Goal: Information Seeking & Learning: Learn about a topic

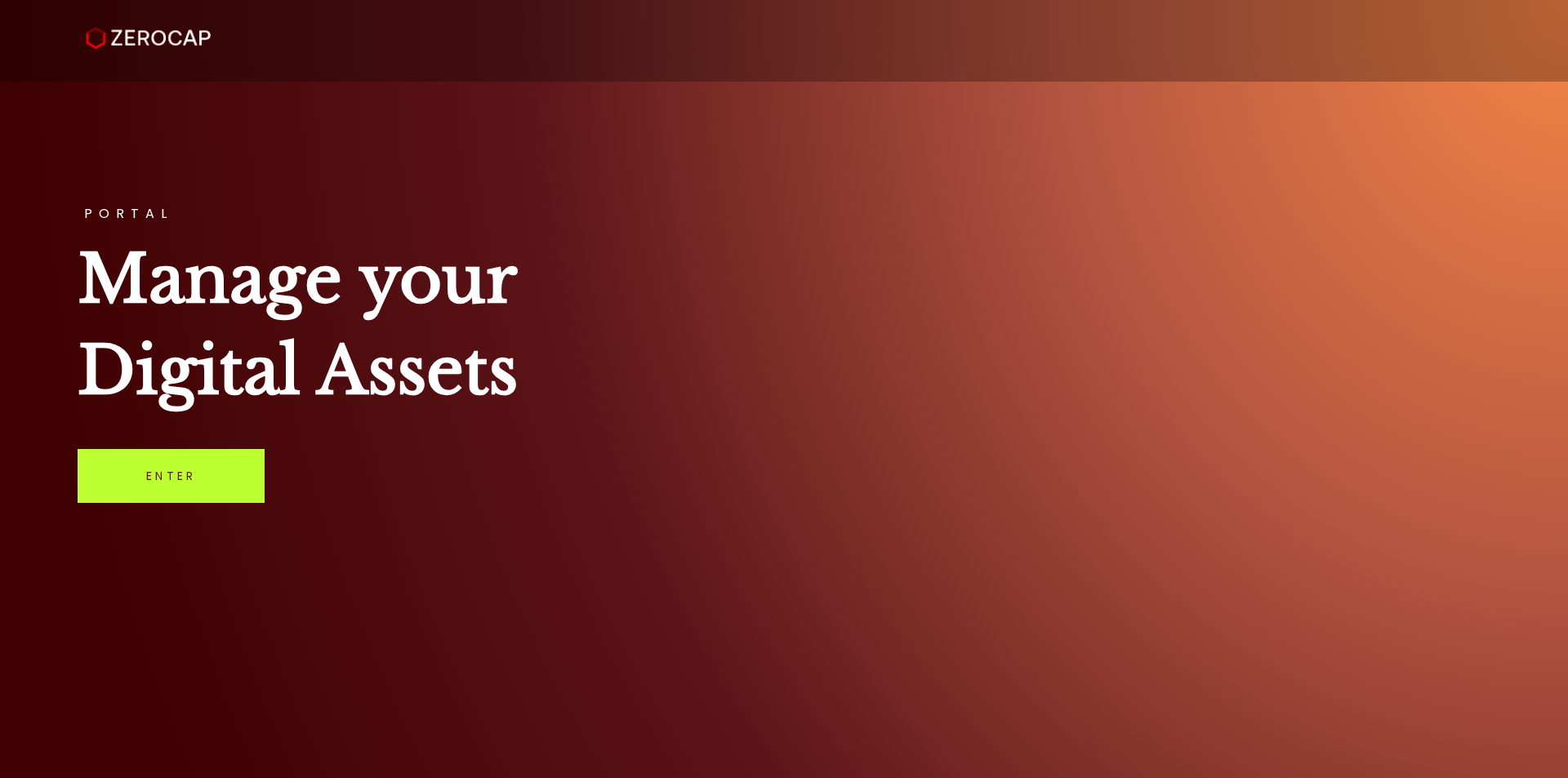
click at [203, 449] on link "Enter" at bounding box center [171, 475] width 187 height 54
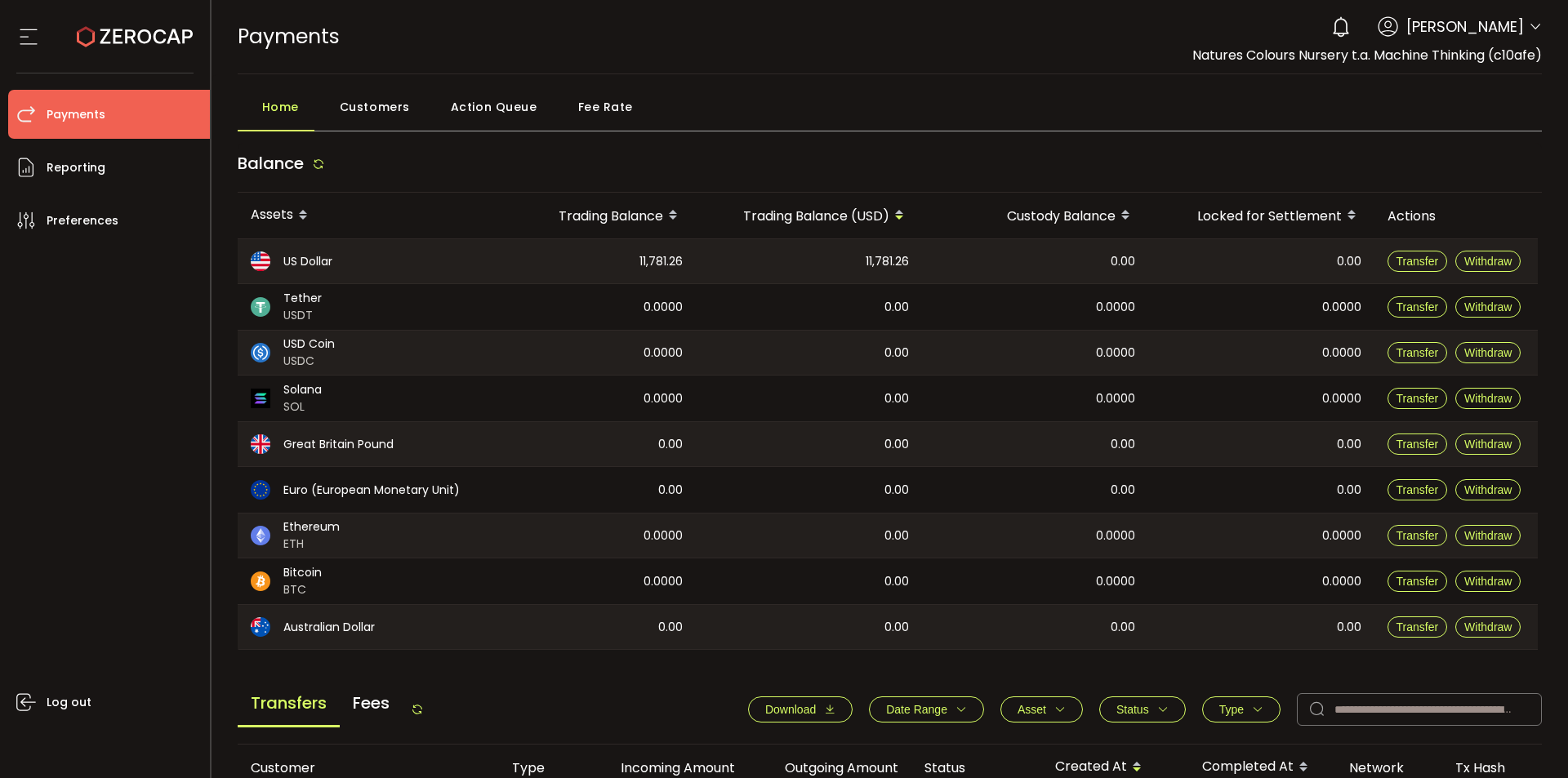
click at [588, 108] on span "Fee Rate" at bounding box center [605, 107] width 55 height 33
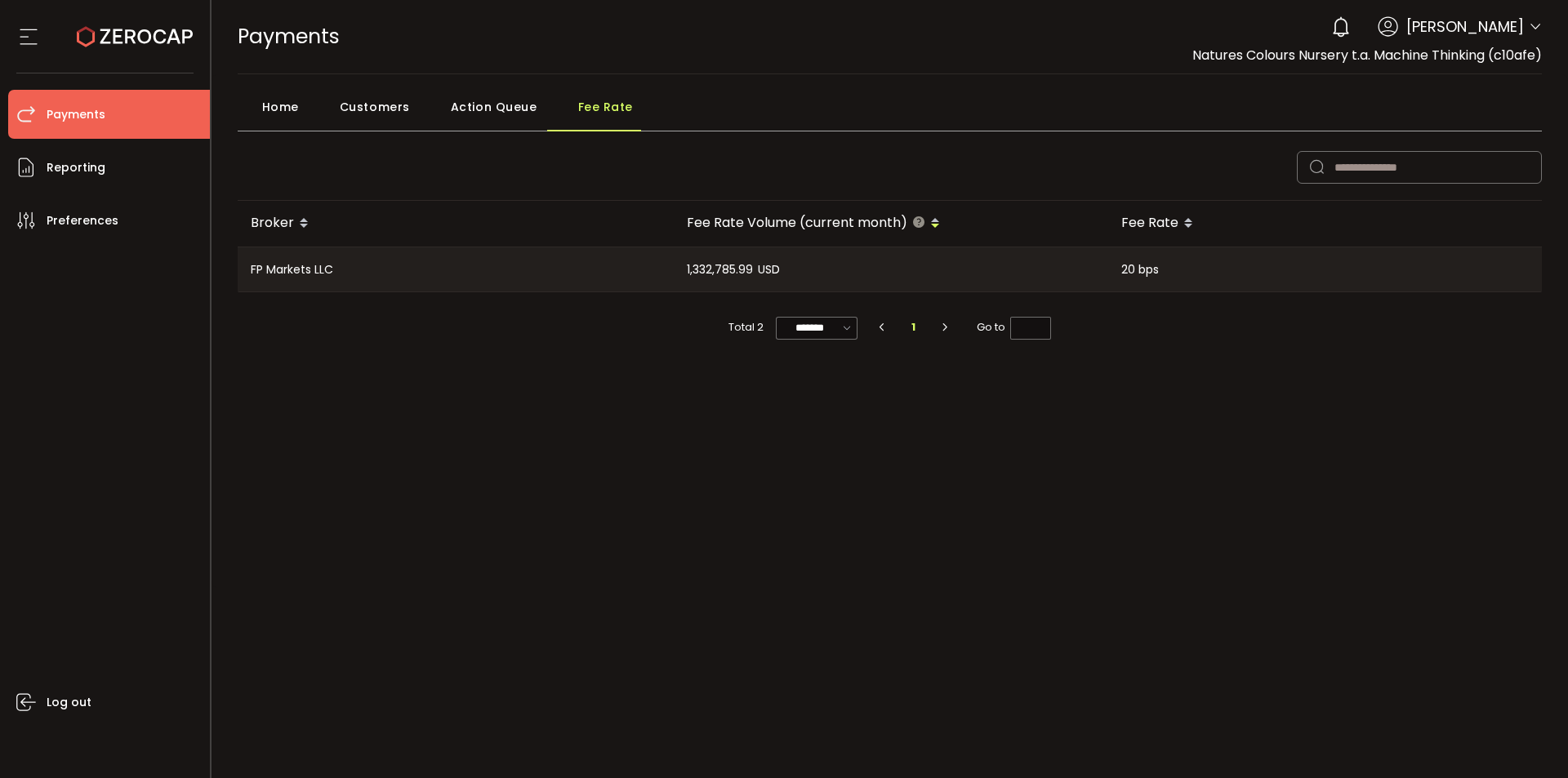
click at [286, 100] on span "Home" at bounding box center [281, 107] width 37 height 33
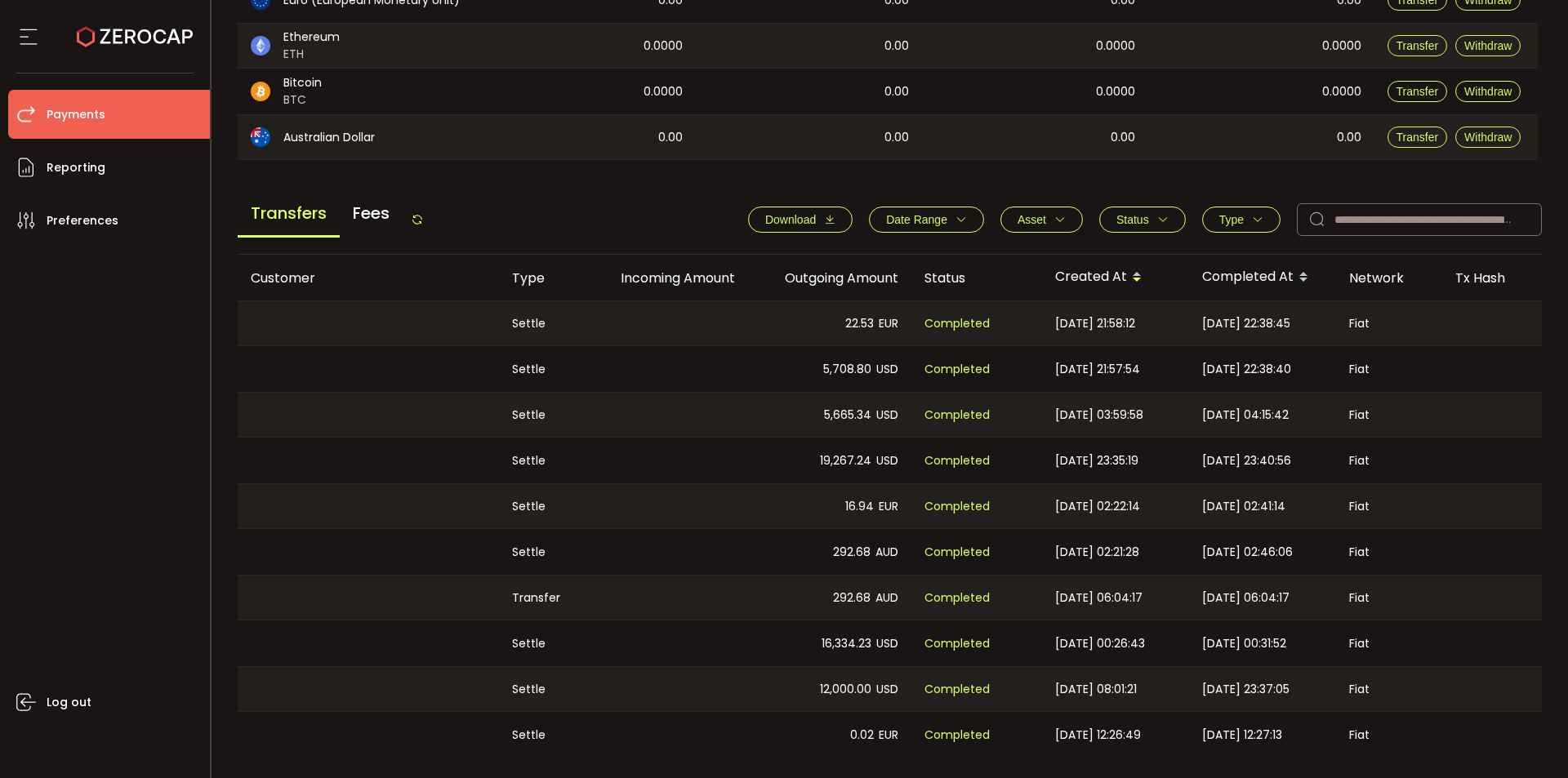
click at [380, 200] on span "Fees" at bounding box center [371, 213] width 63 height 44
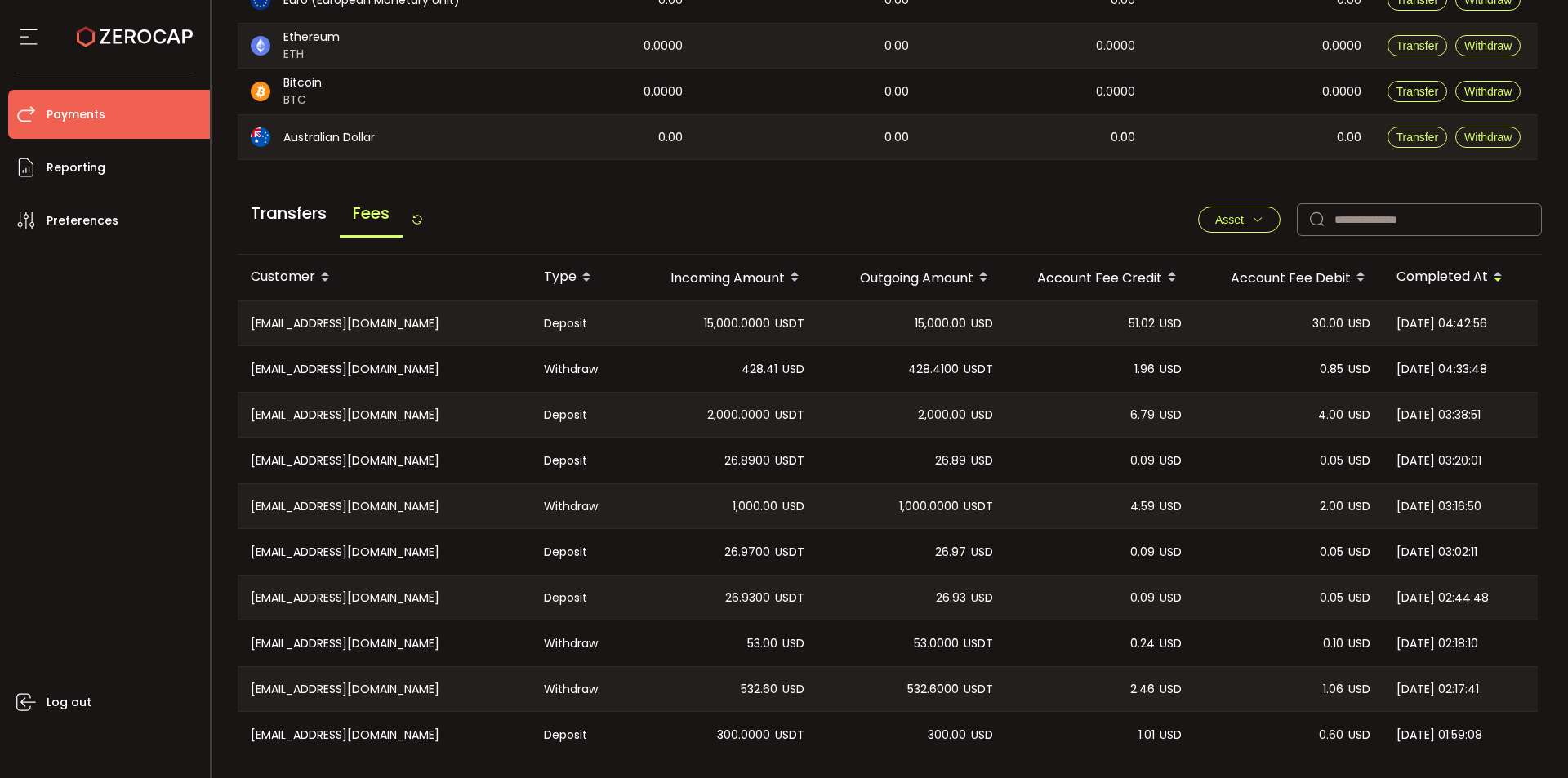
scroll to position [540, 0]
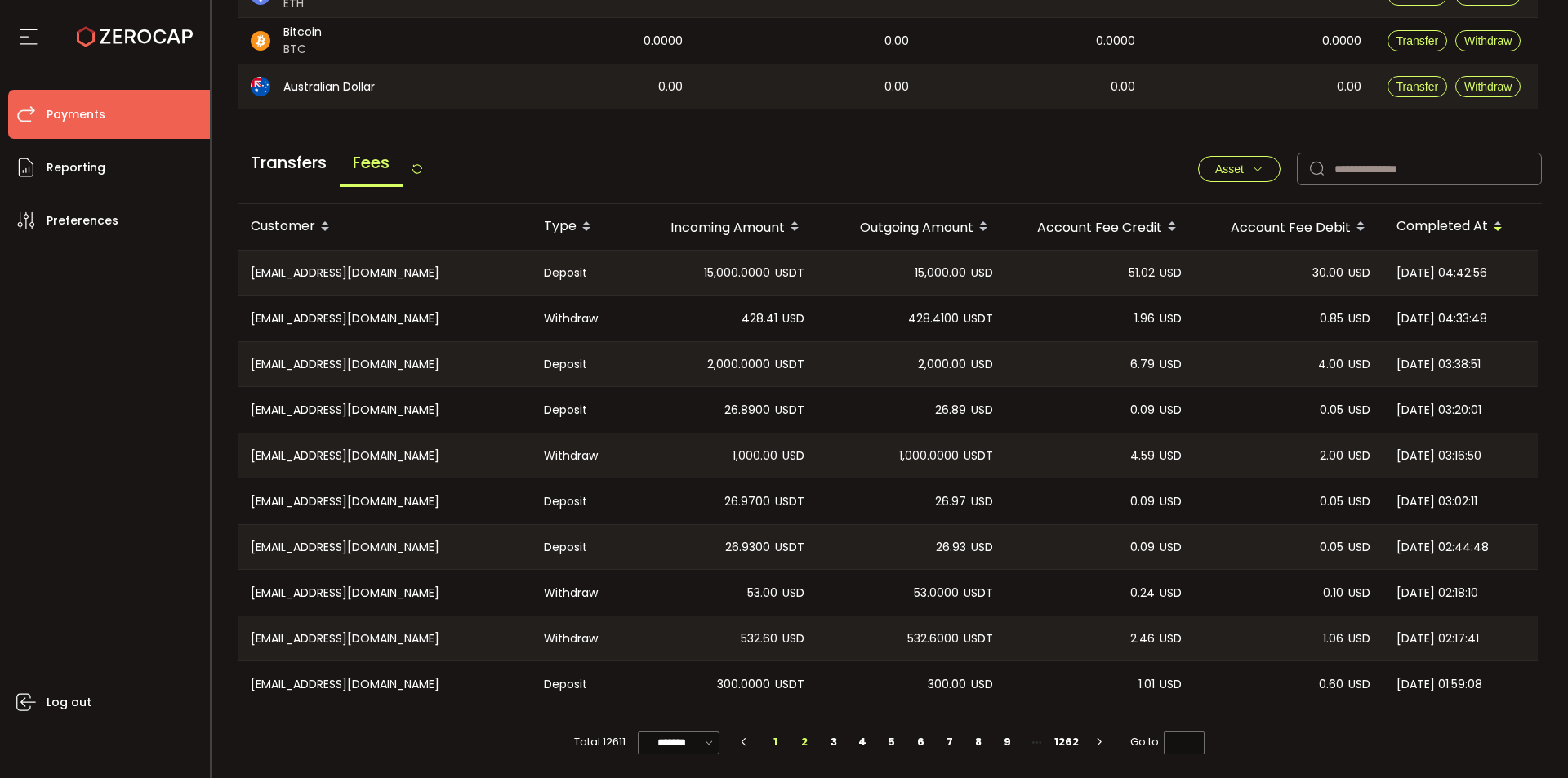
click at [799, 739] on li "2" at bounding box center [804, 742] width 29 height 23
click at [837, 741] on li "3" at bounding box center [833, 742] width 29 height 23
click at [859, 739] on li "4" at bounding box center [862, 742] width 29 height 23
click at [776, 744] on li "1" at bounding box center [776, 742] width 29 height 23
type input "*"
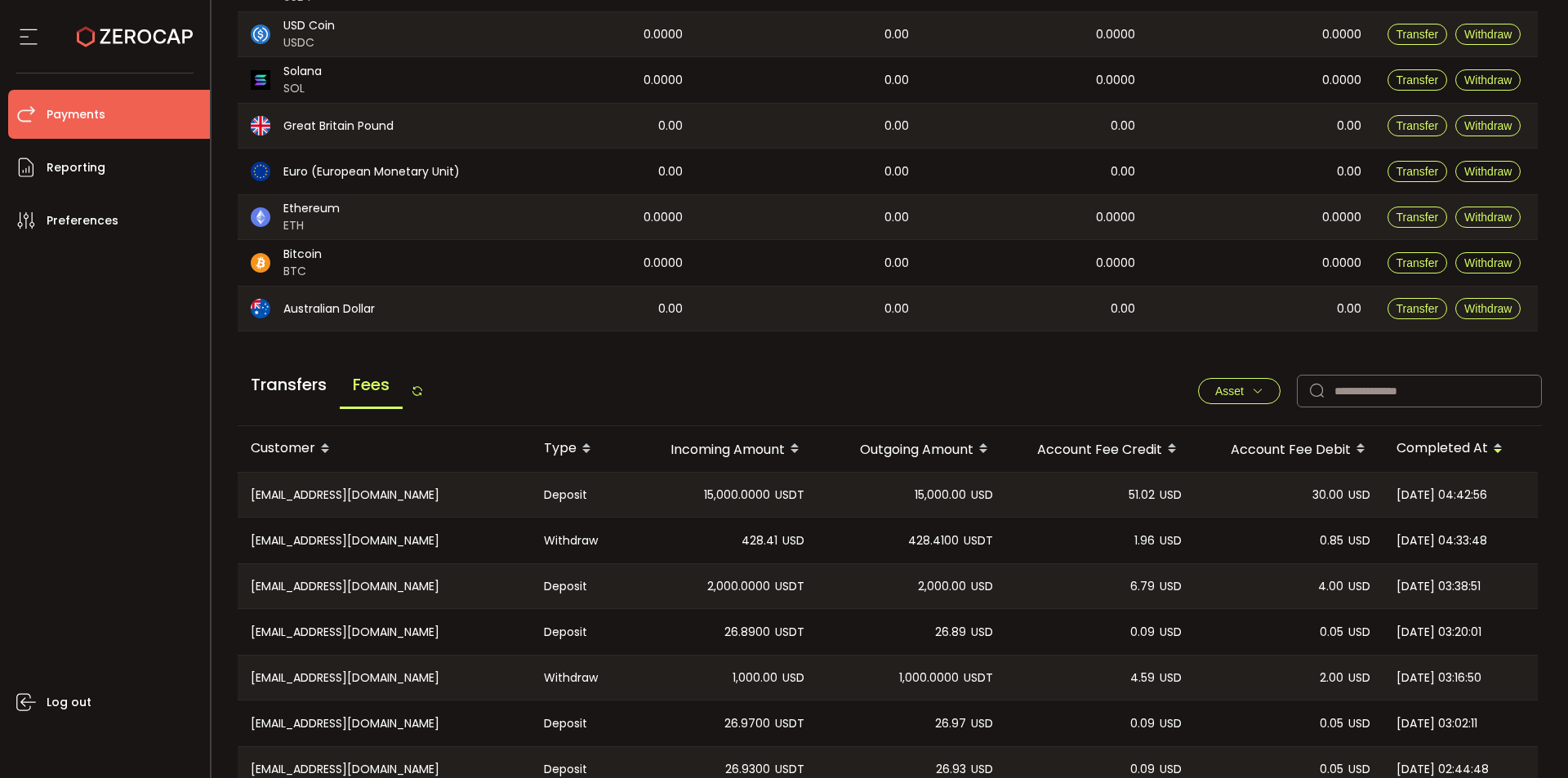
scroll to position [296, 0]
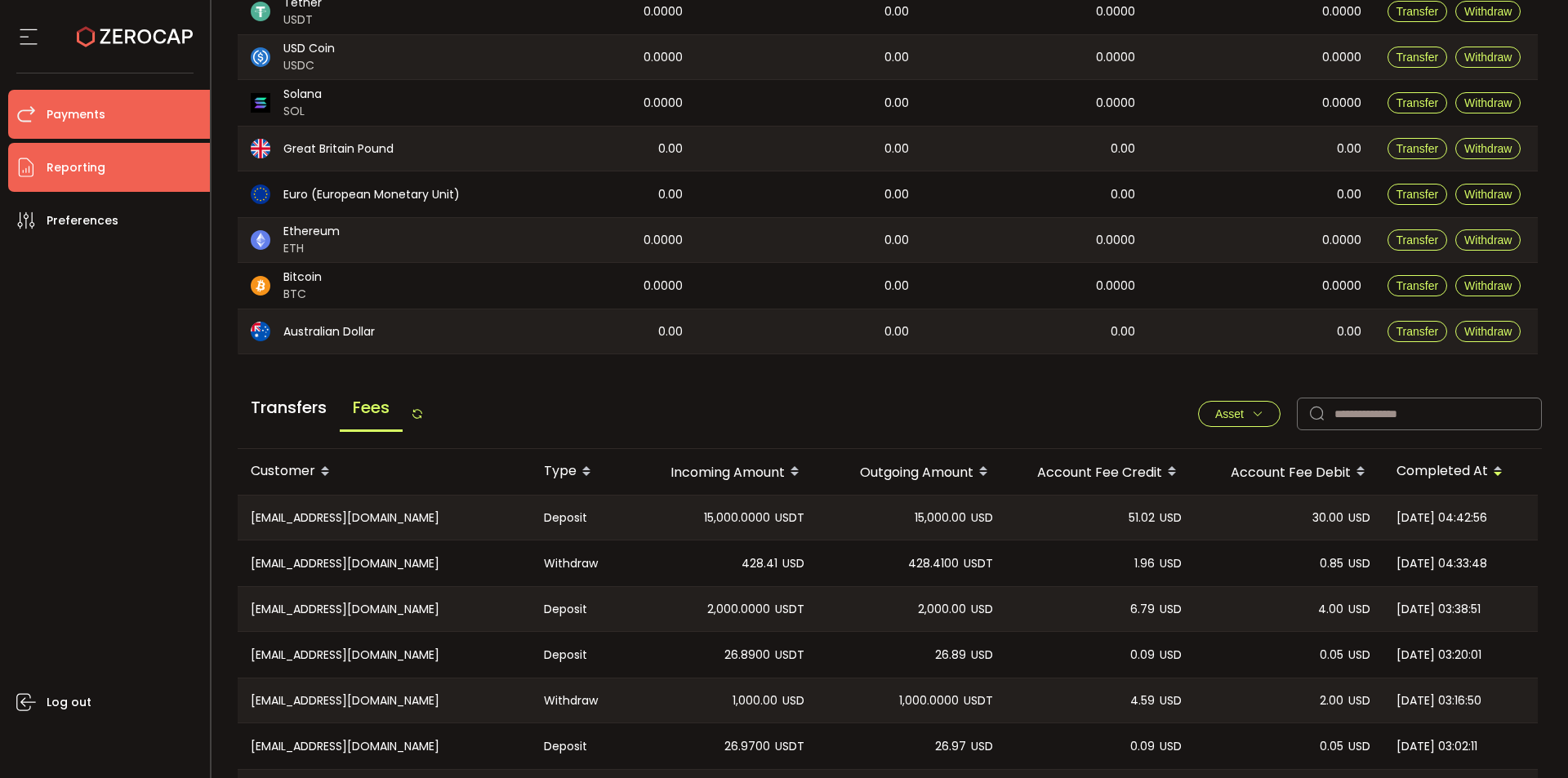
click at [117, 178] on li "Reporting" at bounding box center [109, 167] width 201 height 49
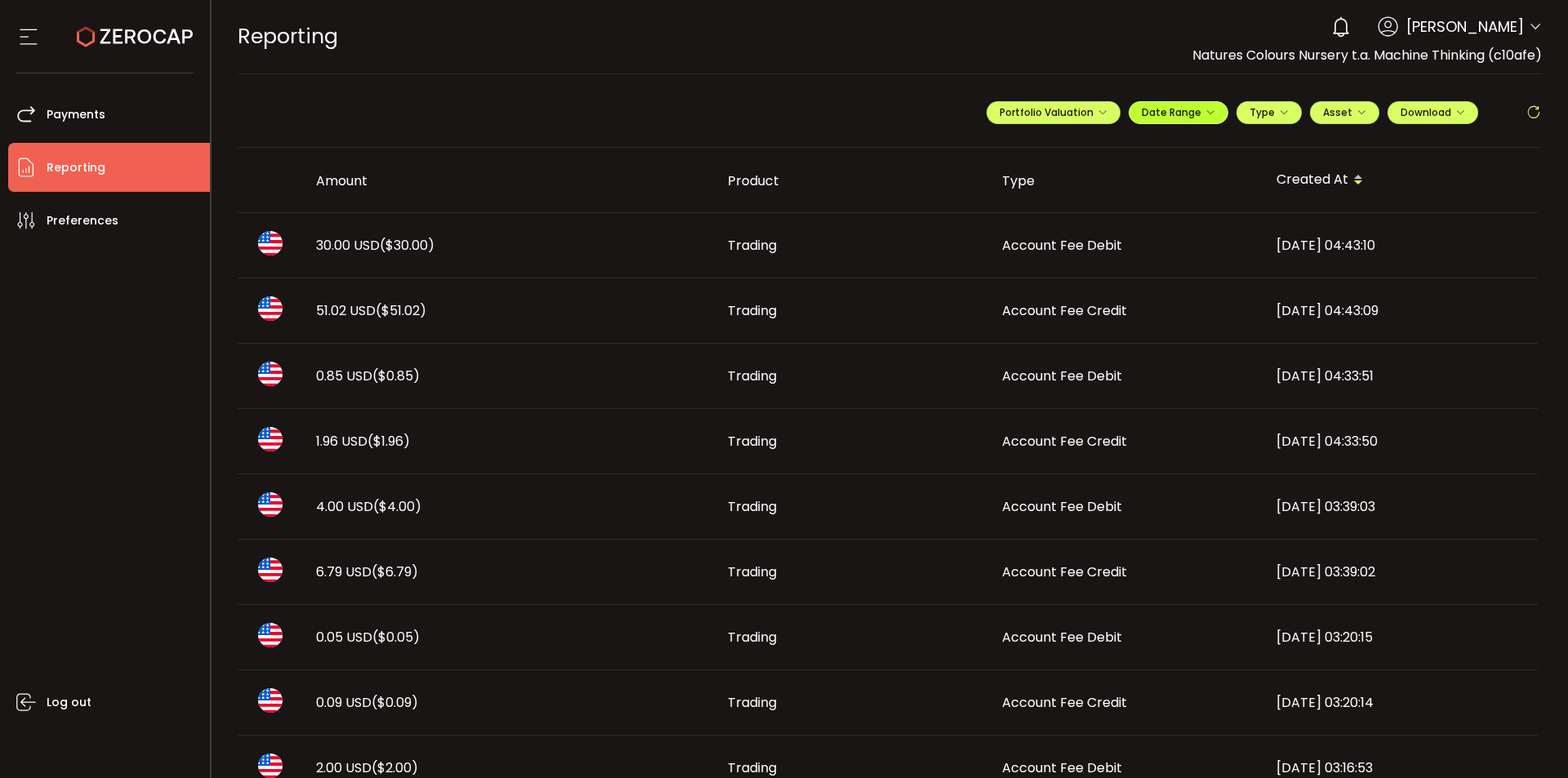
click at [1171, 109] on span "Date Range" at bounding box center [1178, 112] width 73 height 14
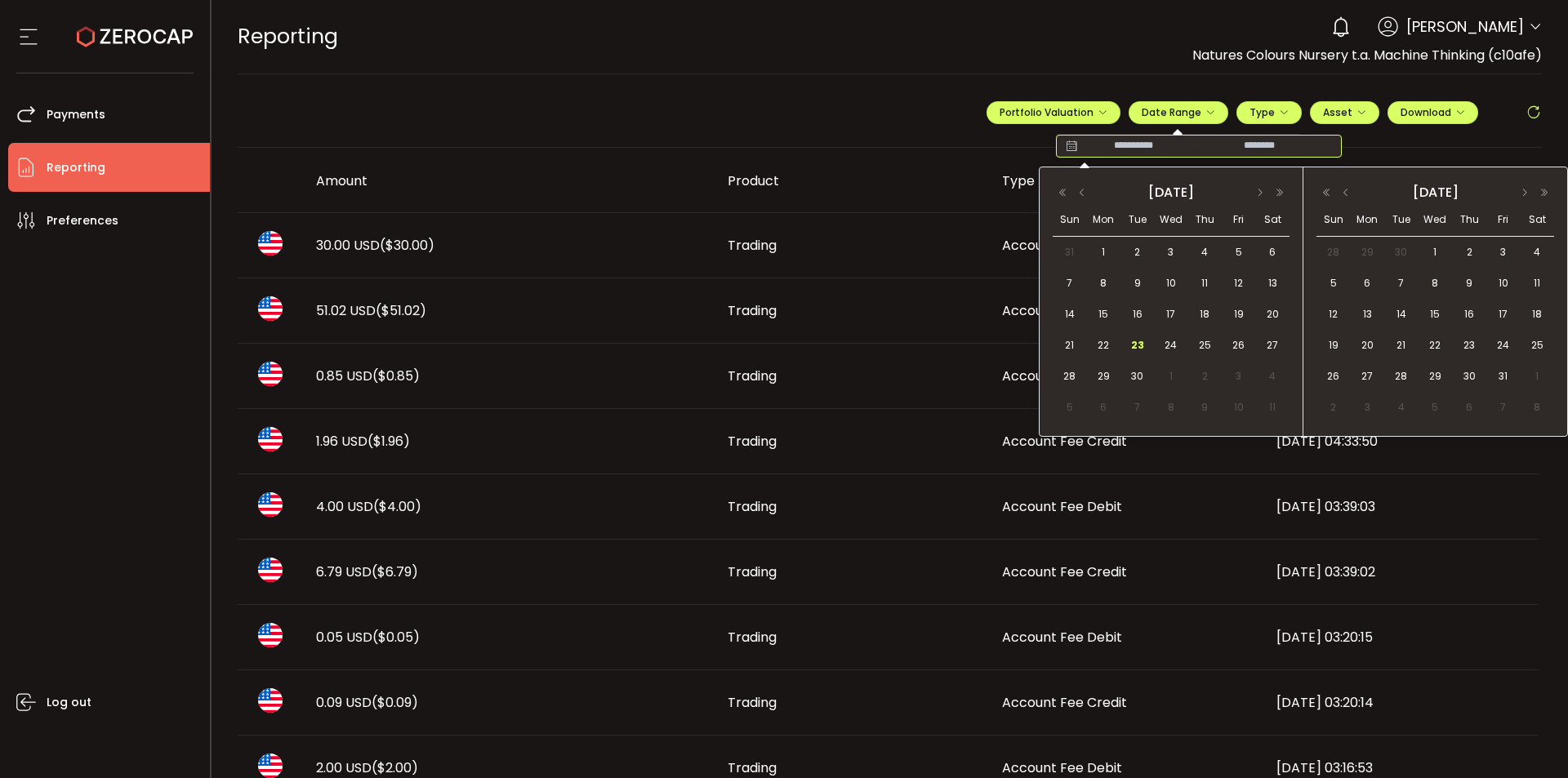
click at [1139, 143] on input at bounding box center [1133, 146] width 104 height 16
click at [1083, 184] on div "[DATE]" at bounding box center [1171, 192] width 237 height 23
click at [1080, 191] on button "button" at bounding box center [1082, 193] width 19 height 11
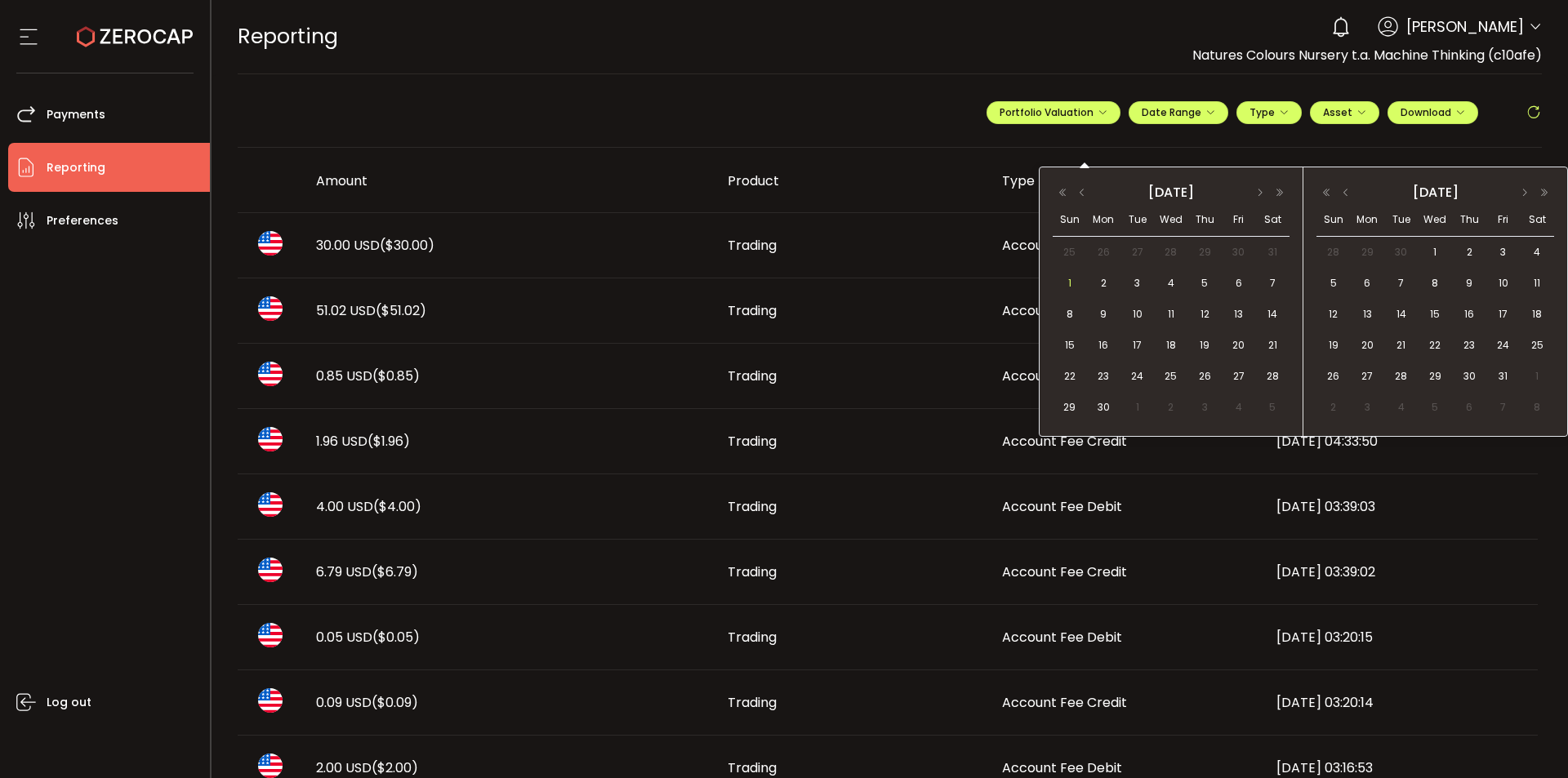
click at [1064, 274] on div "1" at bounding box center [1070, 283] width 34 height 25
click at [1431, 249] on span "1" at bounding box center [1435, 253] width 19 height 19
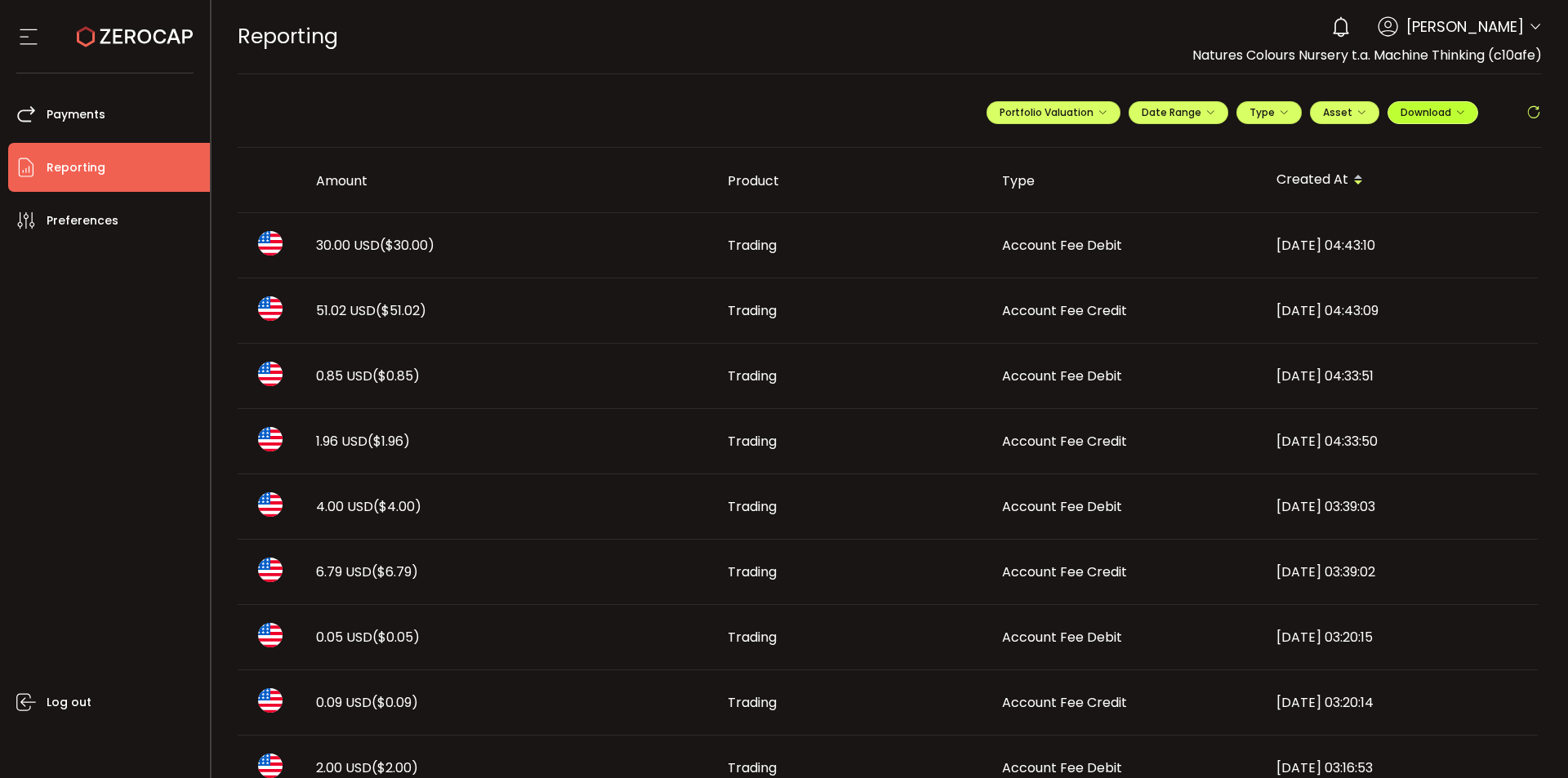
click at [1429, 121] on button "Download" at bounding box center [1433, 113] width 91 height 23
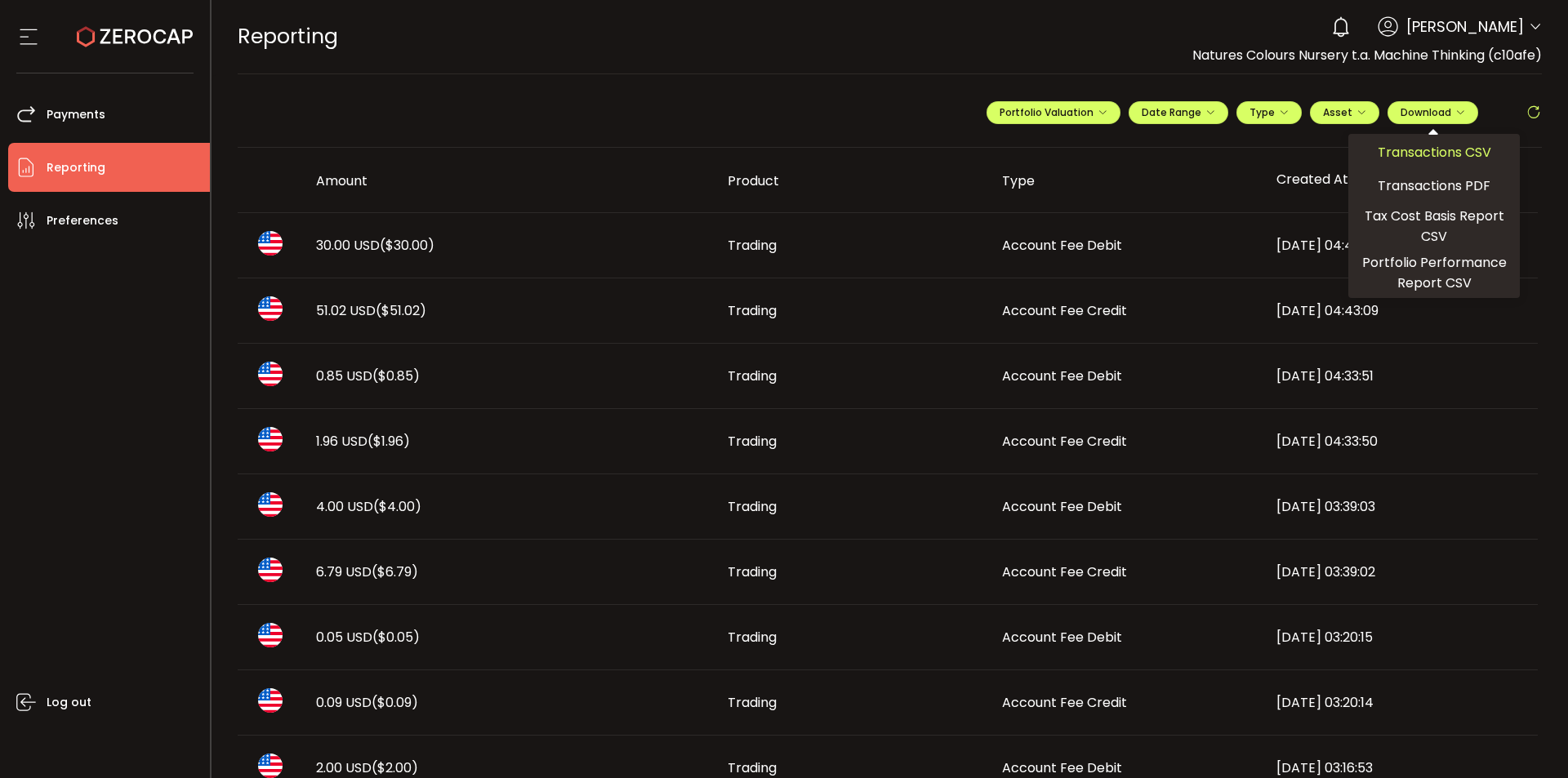
click at [1434, 151] on span "Transactions CSV" at bounding box center [1434, 152] width 113 height 20
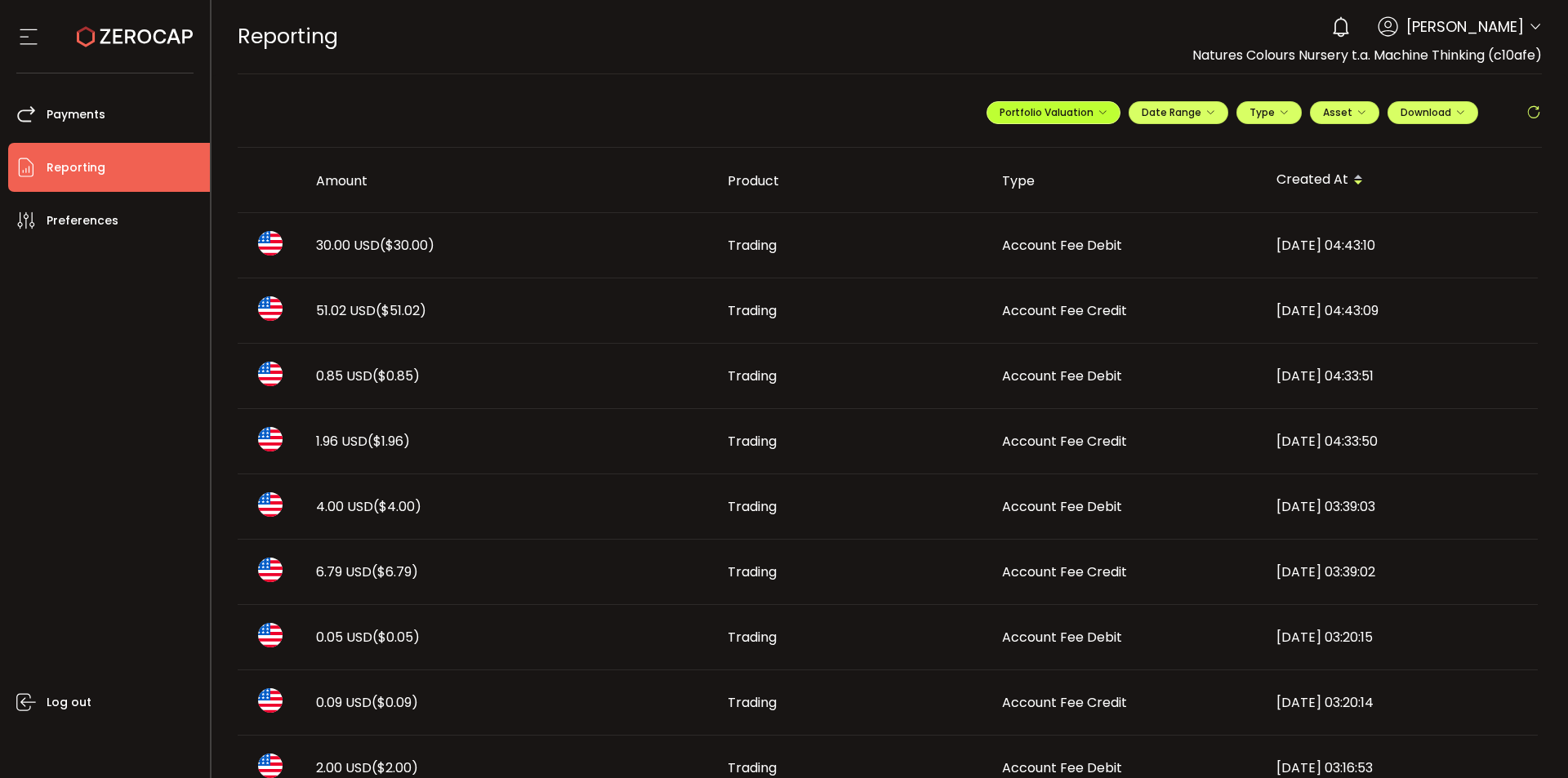
click at [1015, 122] on button "Portfolio Valuation" at bounding box center [1054, 113] width 134 height 23
click at [1036, 117] on span "Portfolio Valuation" at bounding box center [1053, 112] width 108 height 14
click at [87, 165] on span "Reporting" at bounding box center [76, 168] width 59 height 24
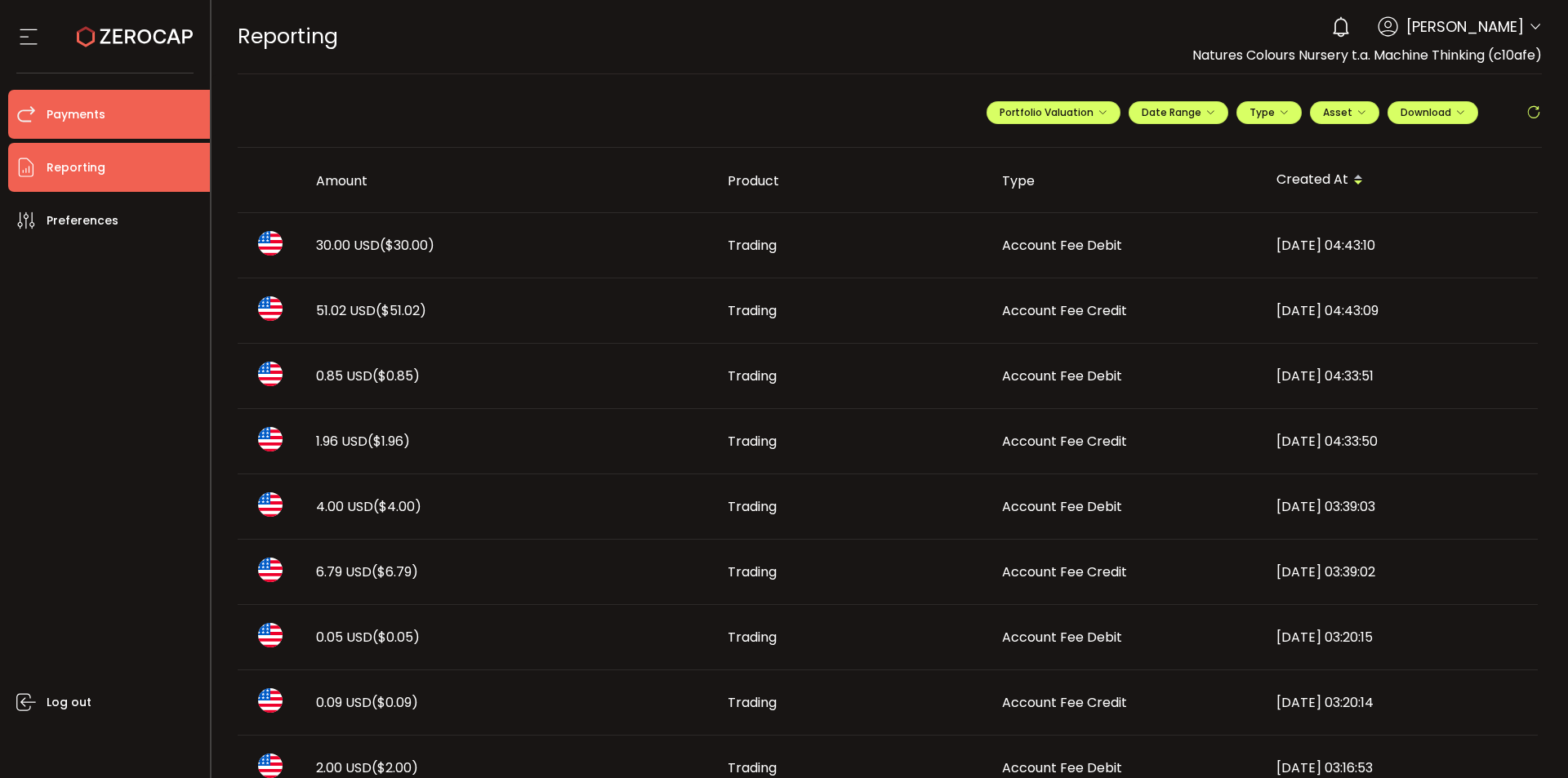
click at [86, 110] on span "Payments" at bounding box center [76, 114] width 59 height 24
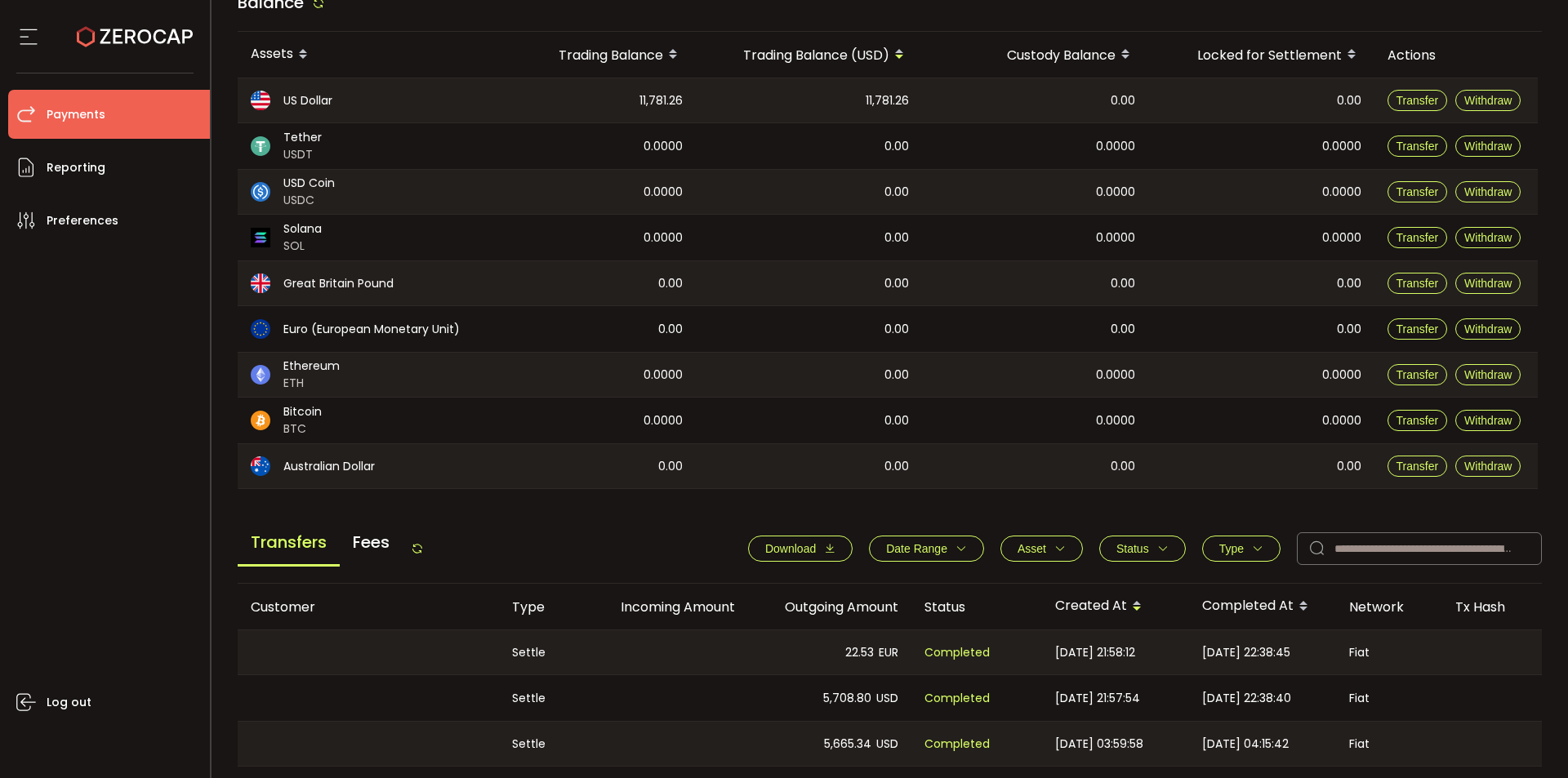
scroll to position [327, 0]
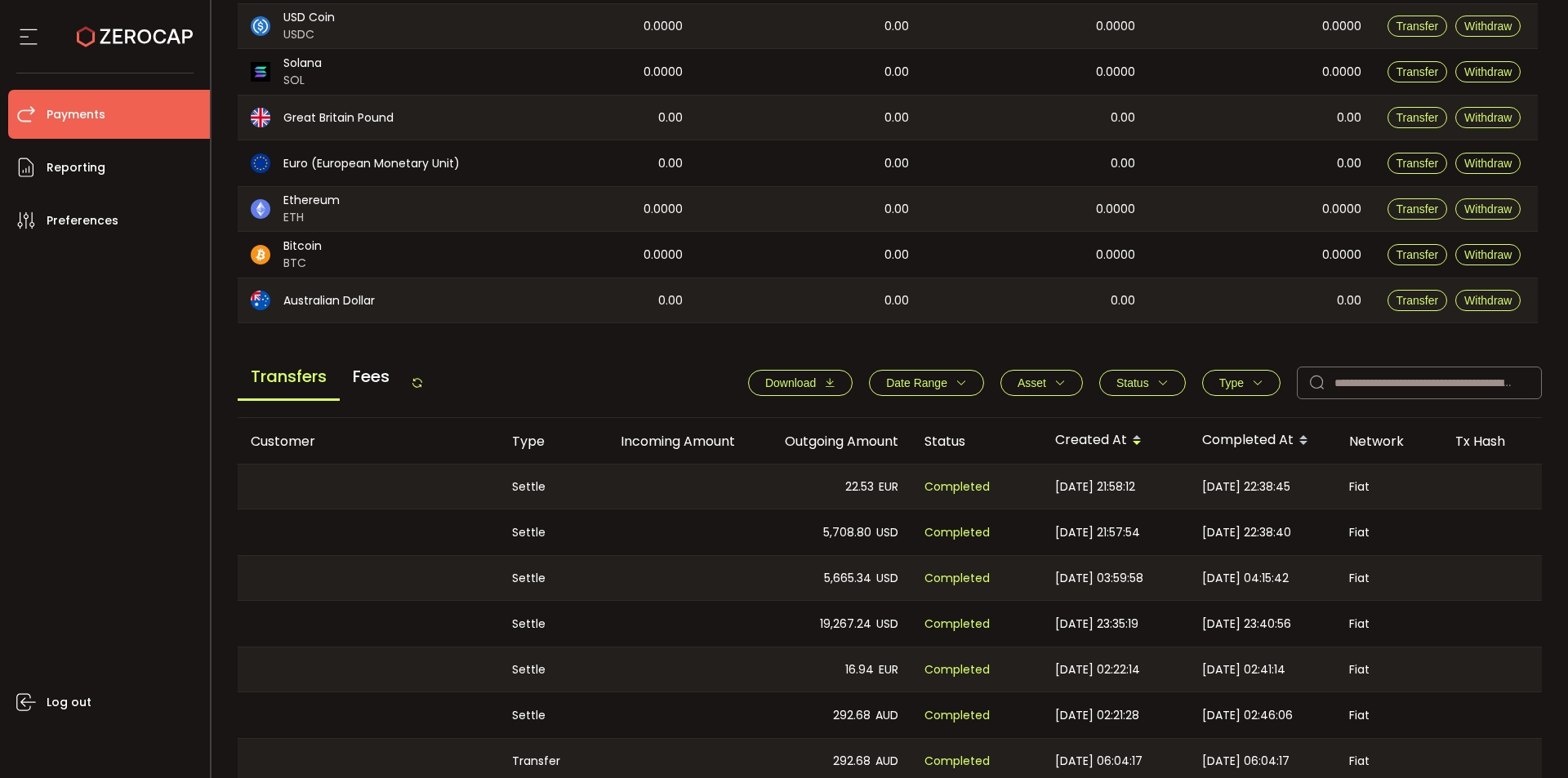
click at [389, 373] on span "Fees" at bounding box center [371, 376] width 63 height 44
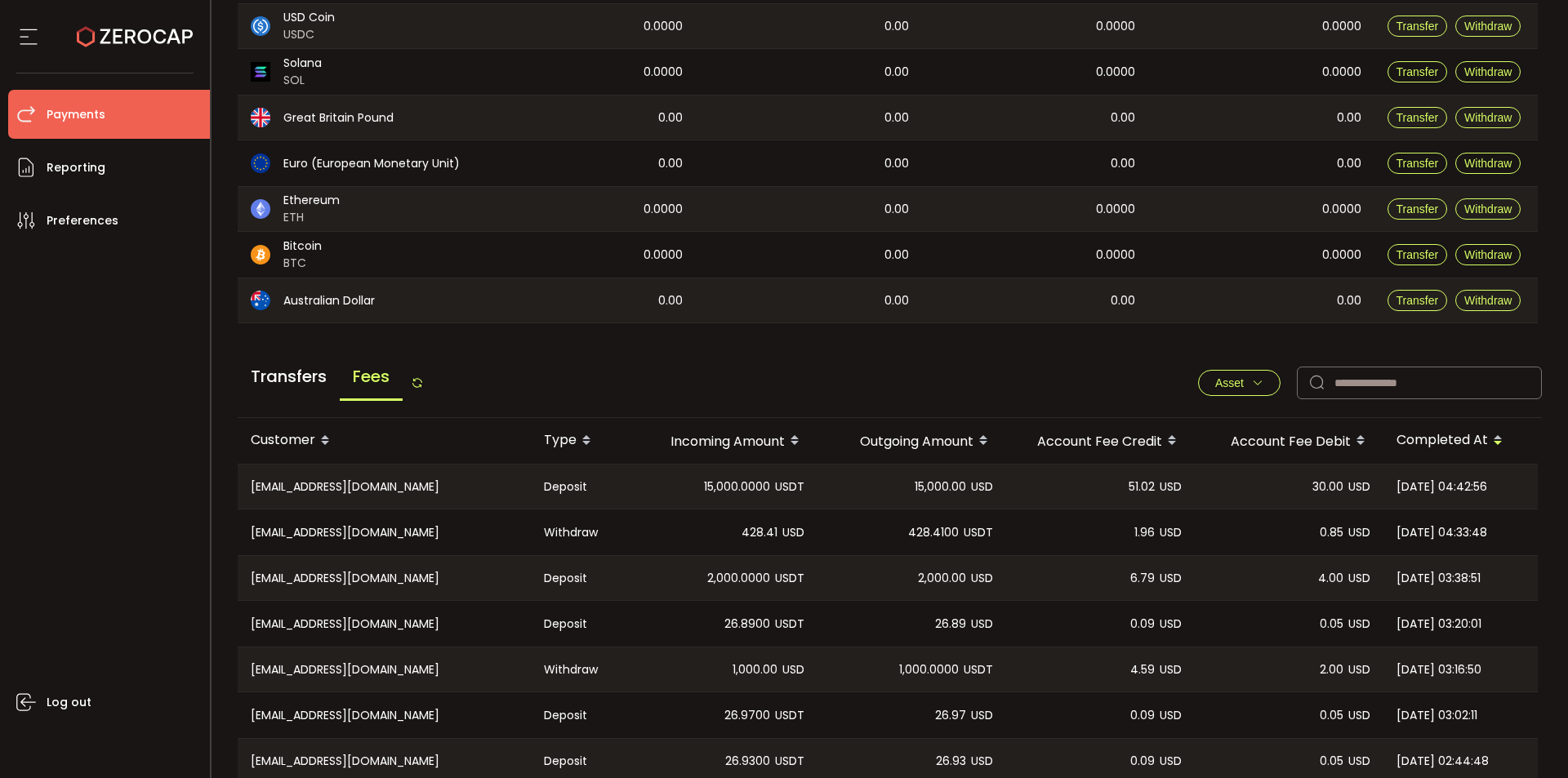
scroll to position [540, 0]
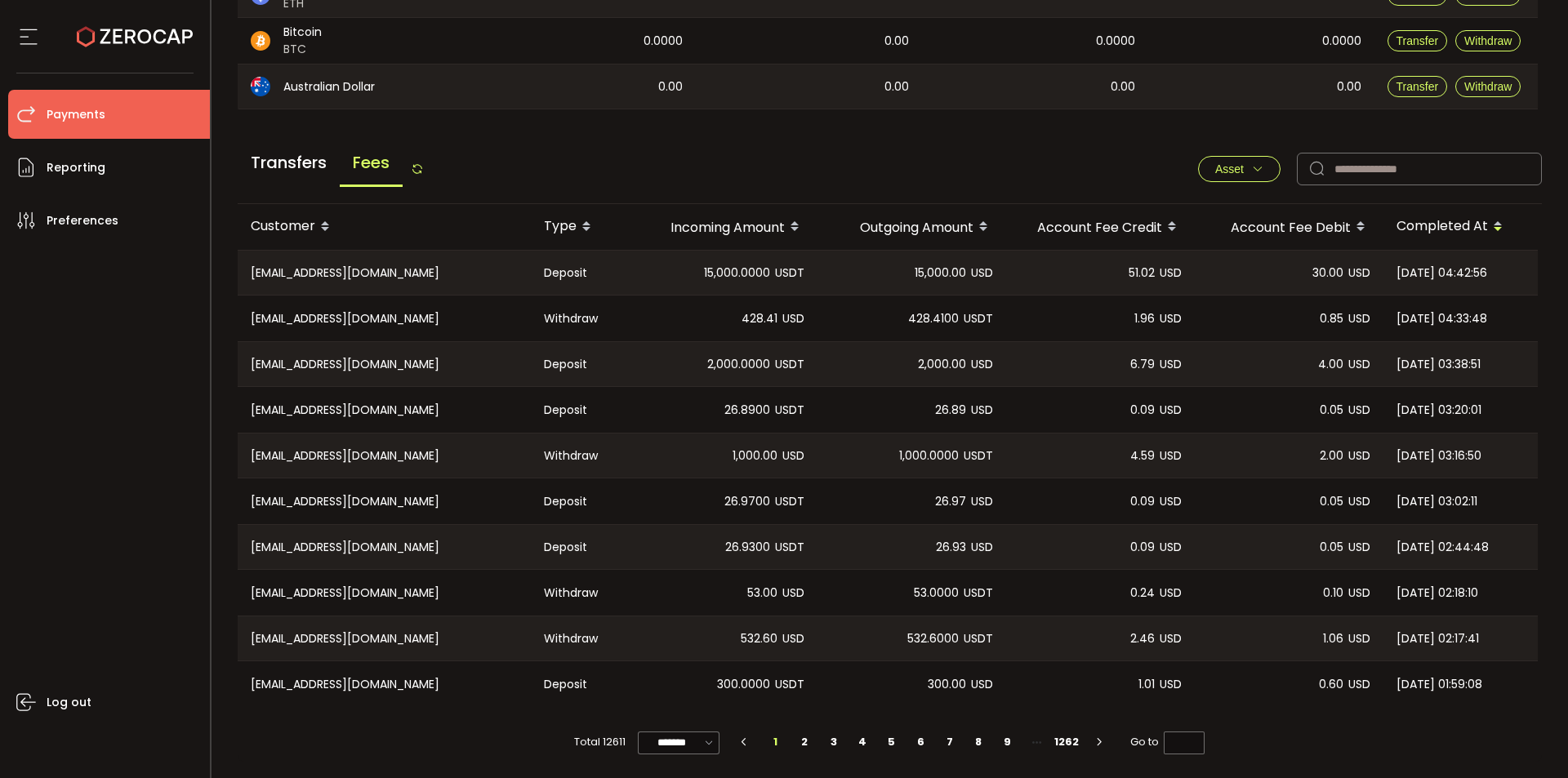
click at [1243, 164] on span "Asset" at bounding box center [1238, 169] width 49 height 13
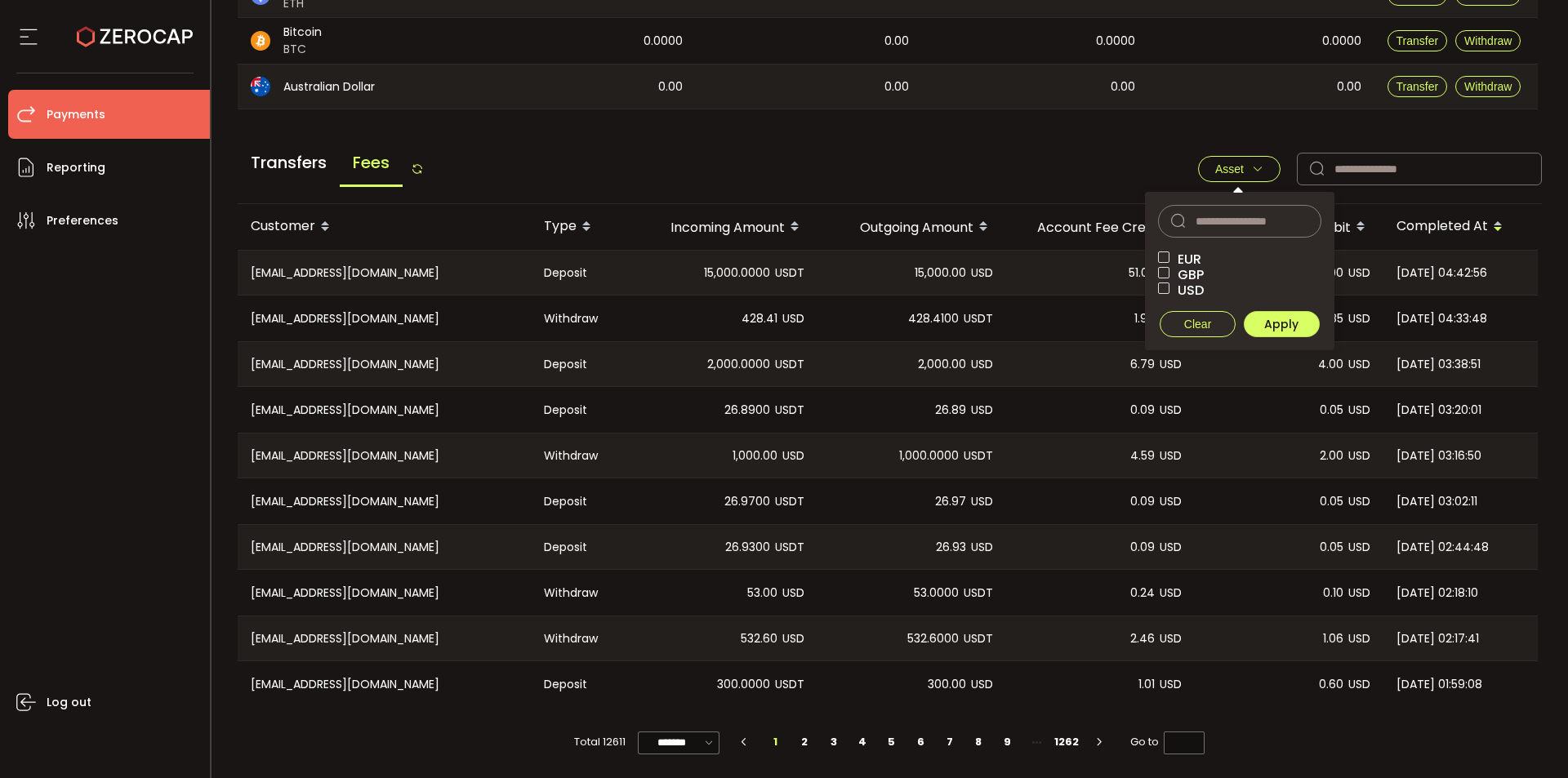
click at [1243, 164] on span "Asset" at bounding box center [1238, 169] width 49 height 13
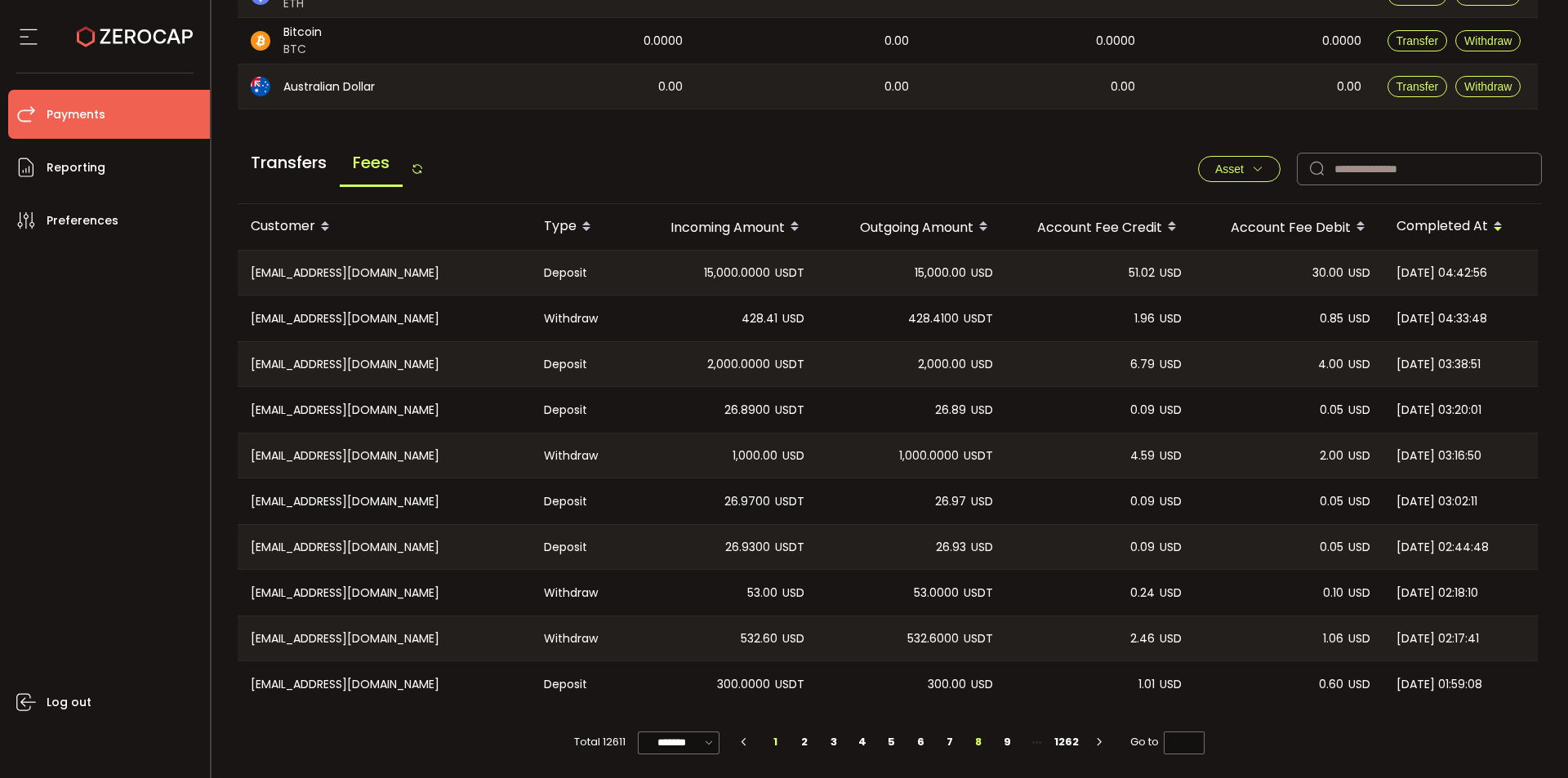
click at [981, 749] on li "8" at bounding box center [978, 742] width 29 height 23
type input "*"
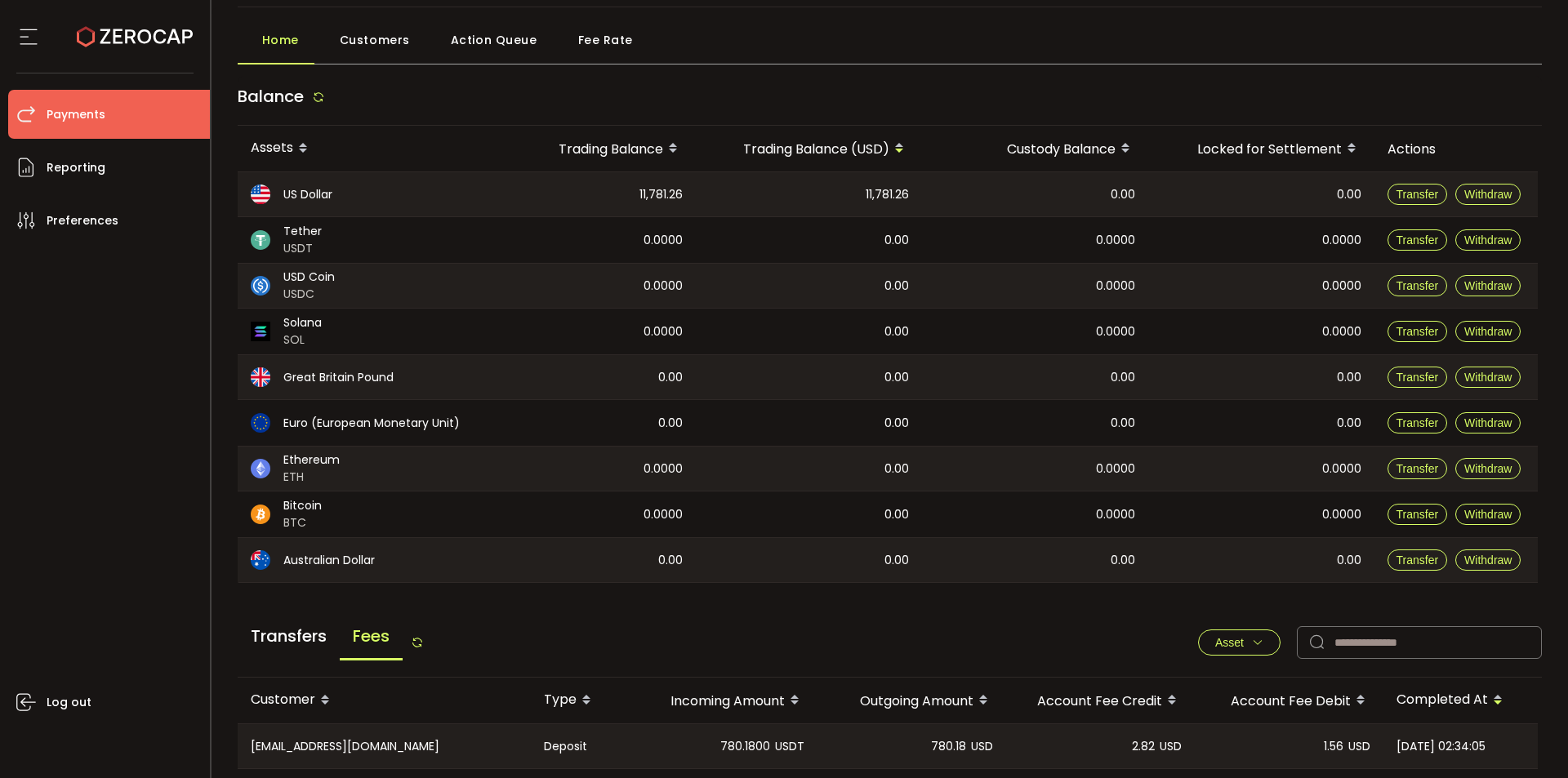
scroll to position [0, 0]
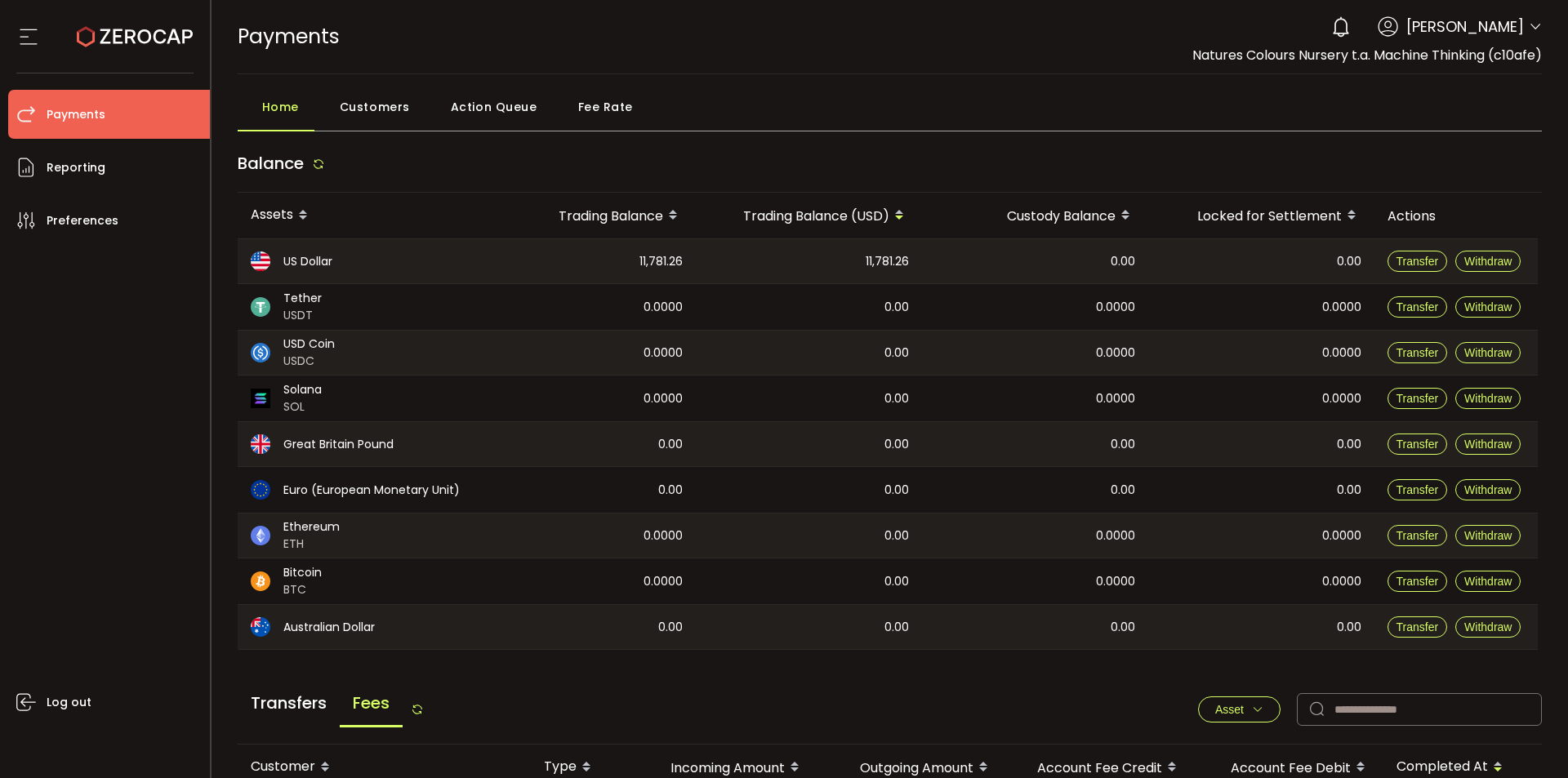
click at [621, 110] on span "Fee Rate" at bounding box center [605, 107] width 55 height 33
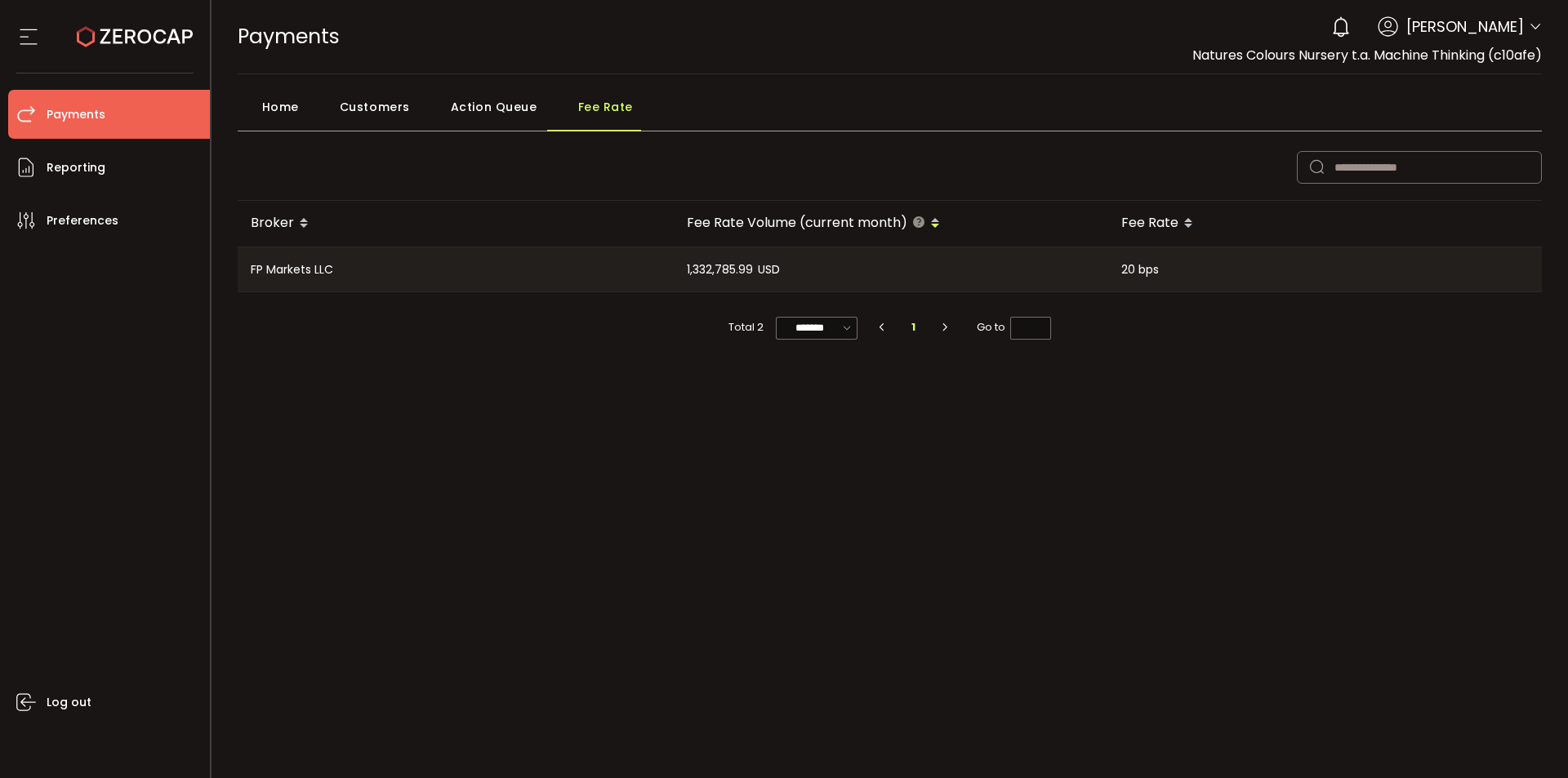
click at [268, 99] on span "Home" at bounding box center [281, 107] width 37 height 33
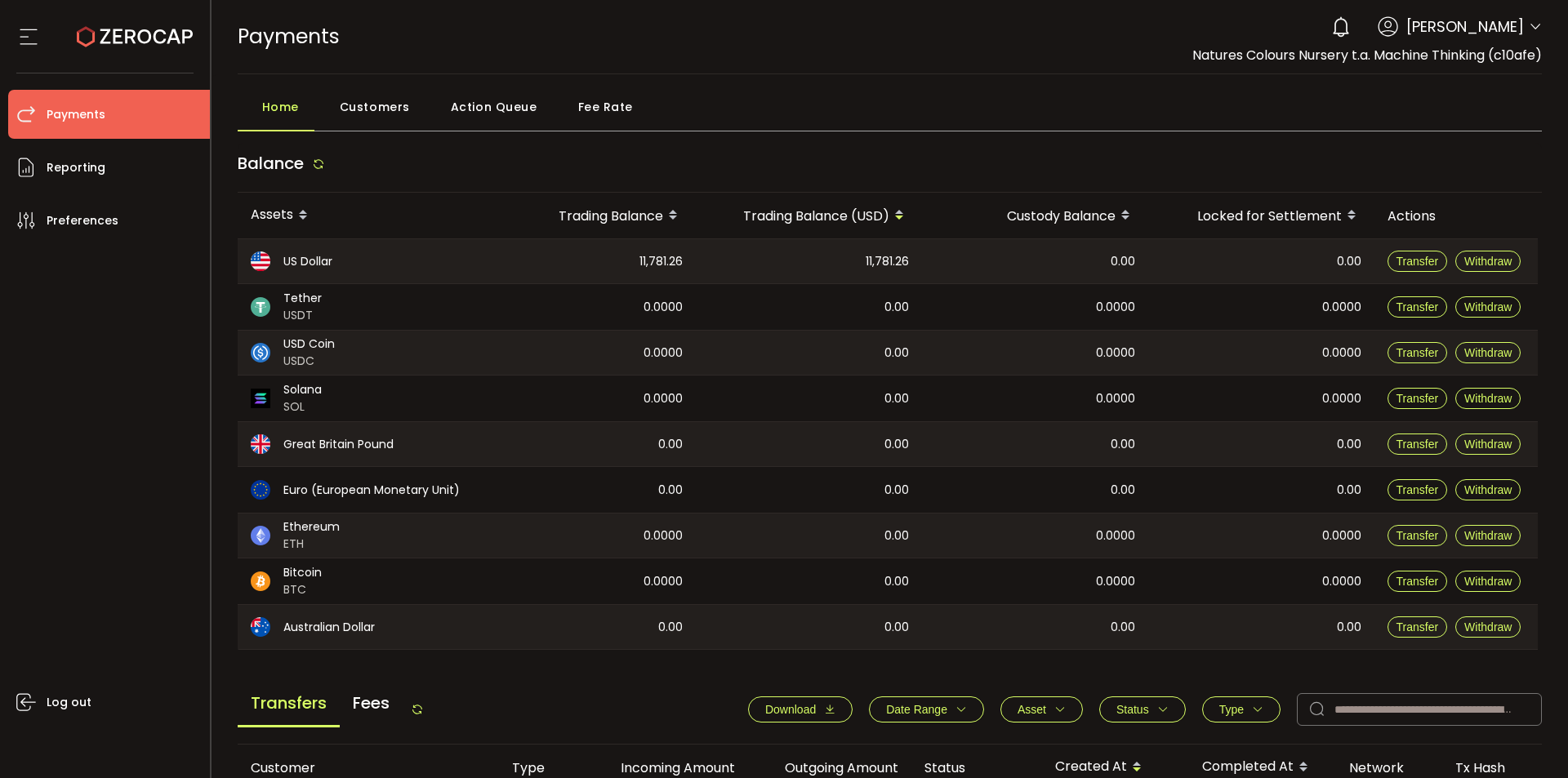
click at [403, 114] on span "Customers" at bounding box center [375, 107] width 70 height 33
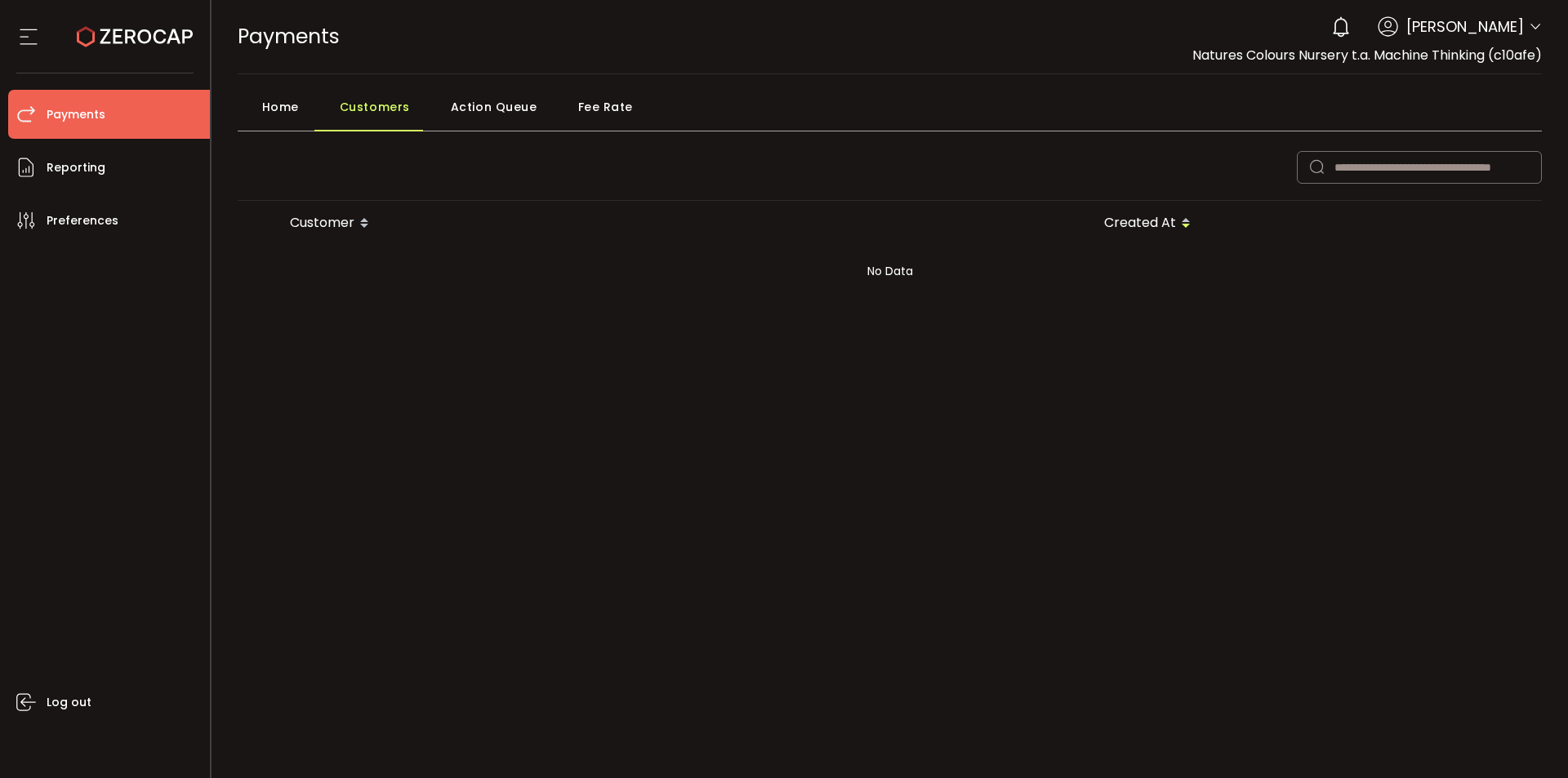
click at [592, 117] on span "Fee Rate" at bounding box center [605, 107] width 55 height 33
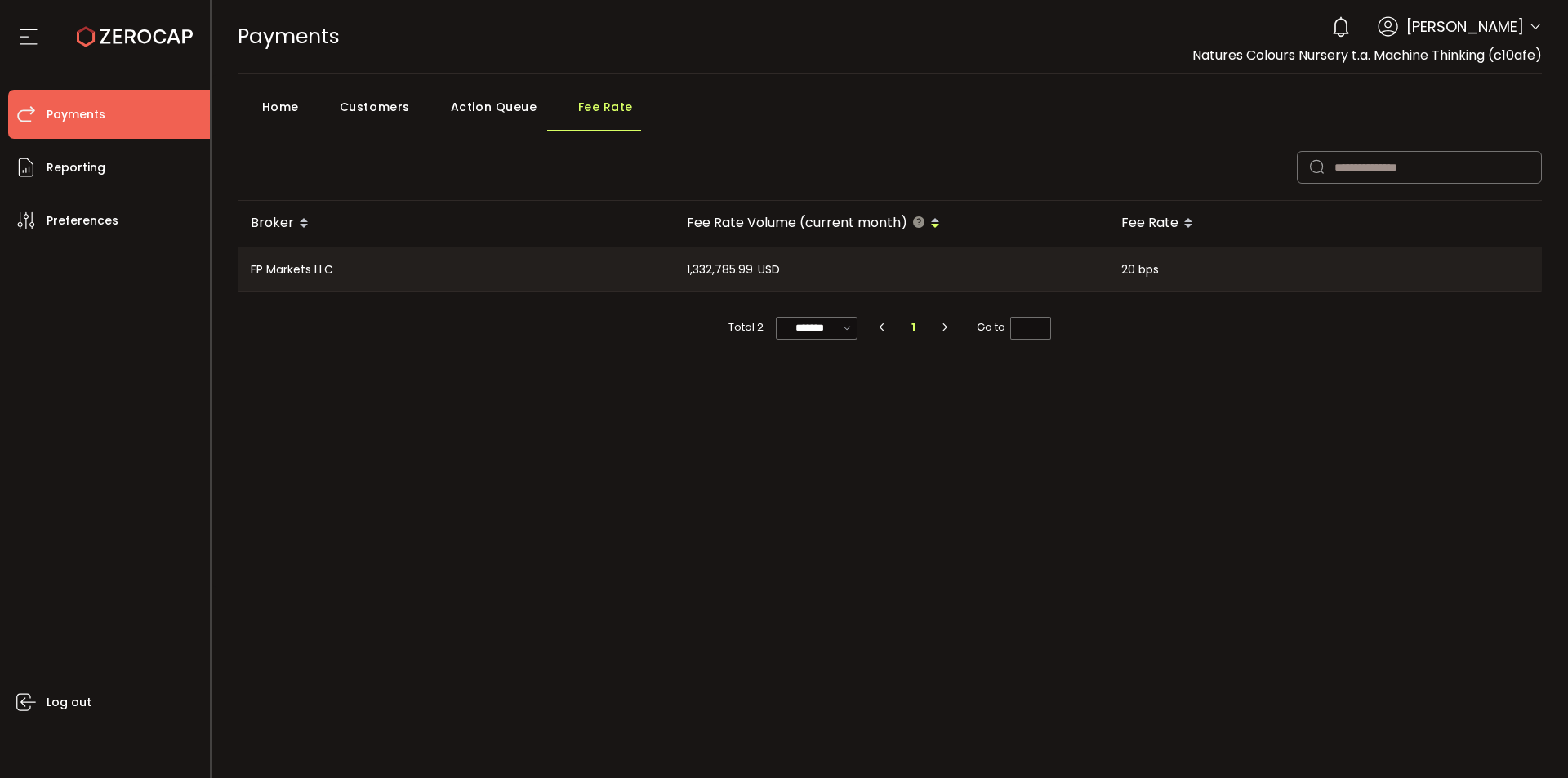
click at [268, 97] on span "Home" at bounding box center [281, 107] width 37 height 33
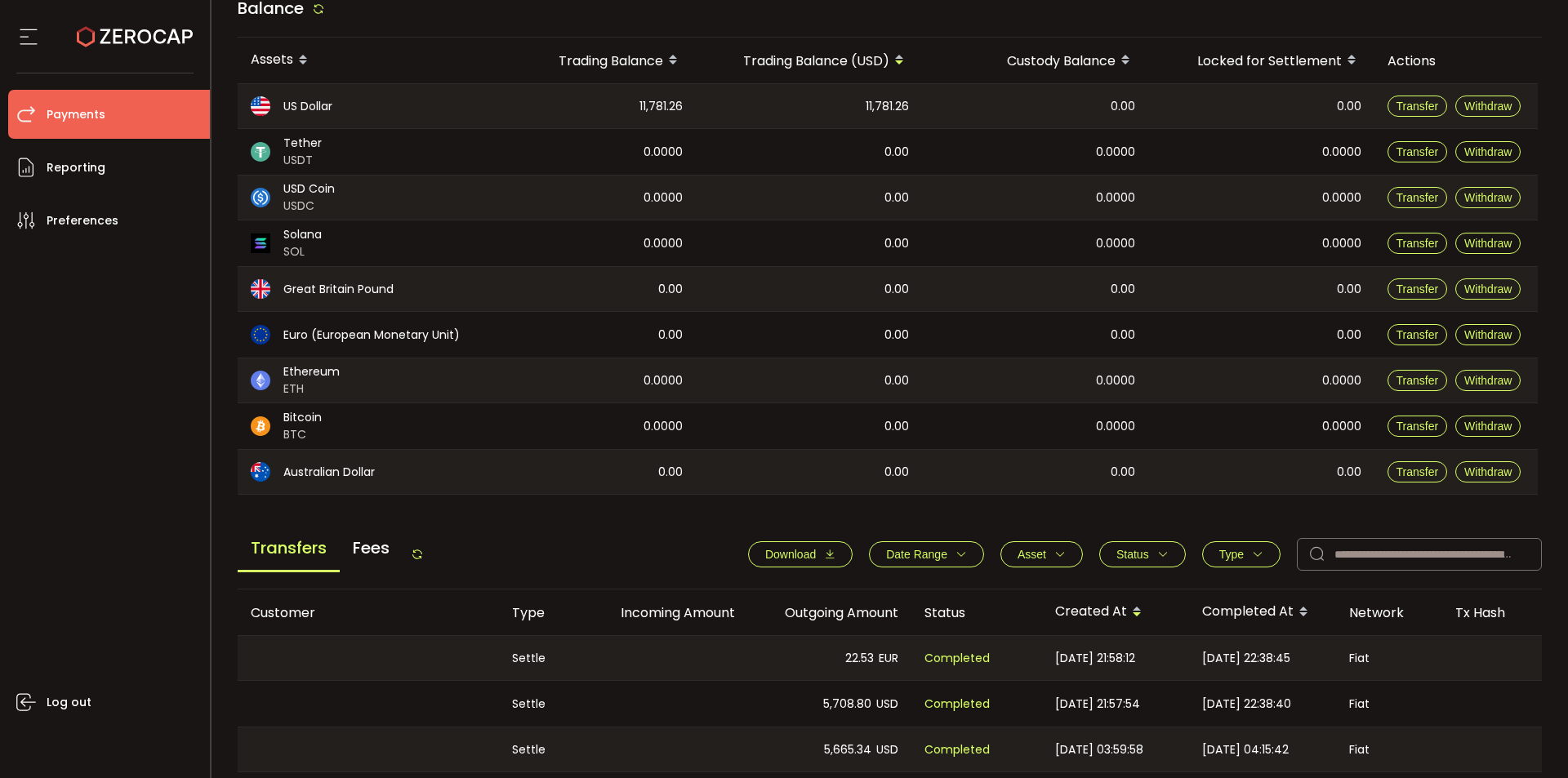
scroll to position [327, 0]
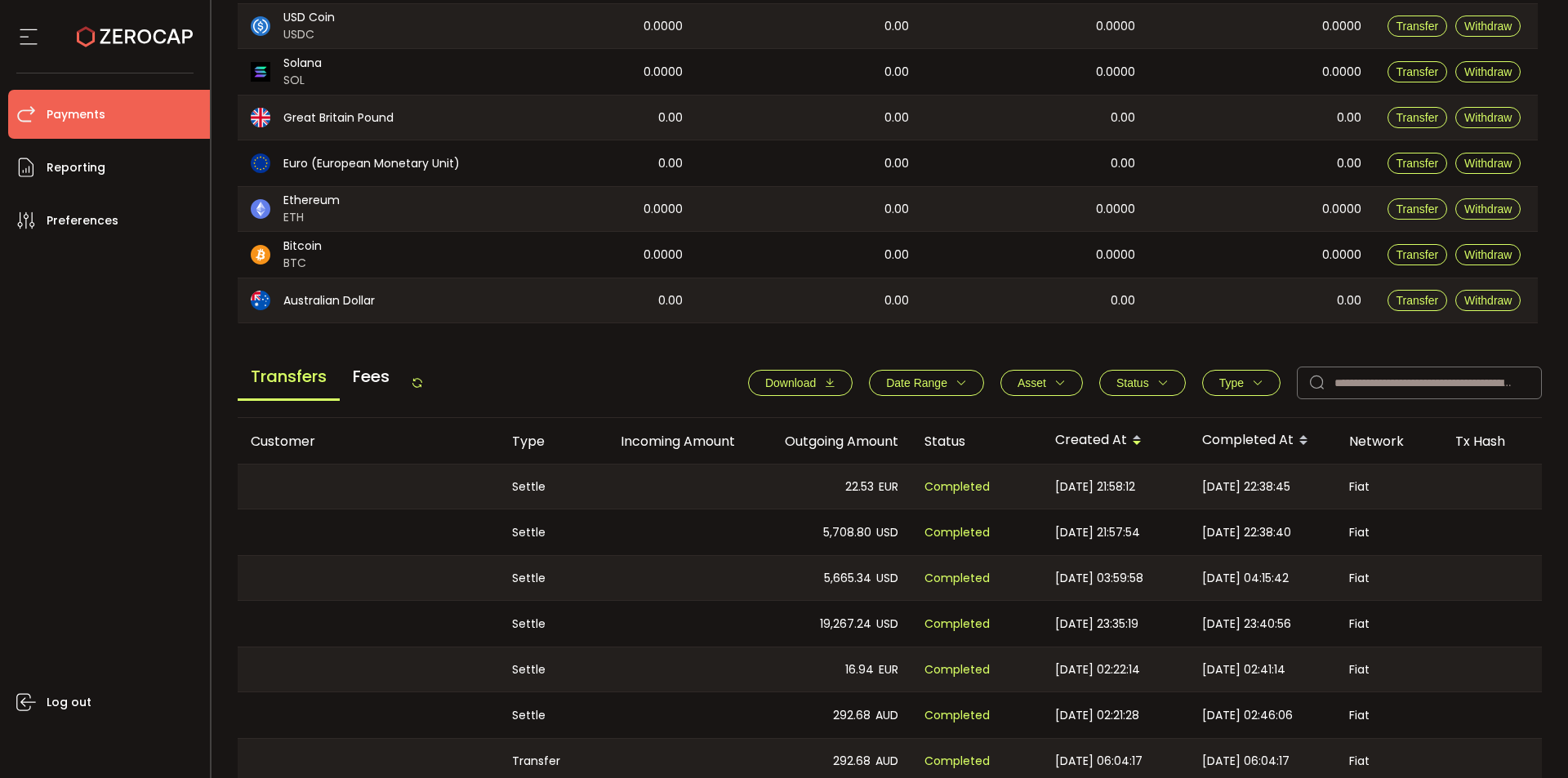
click at [384, 381] on span "Fees" at bounding box center [371, 376] width 63 height 44
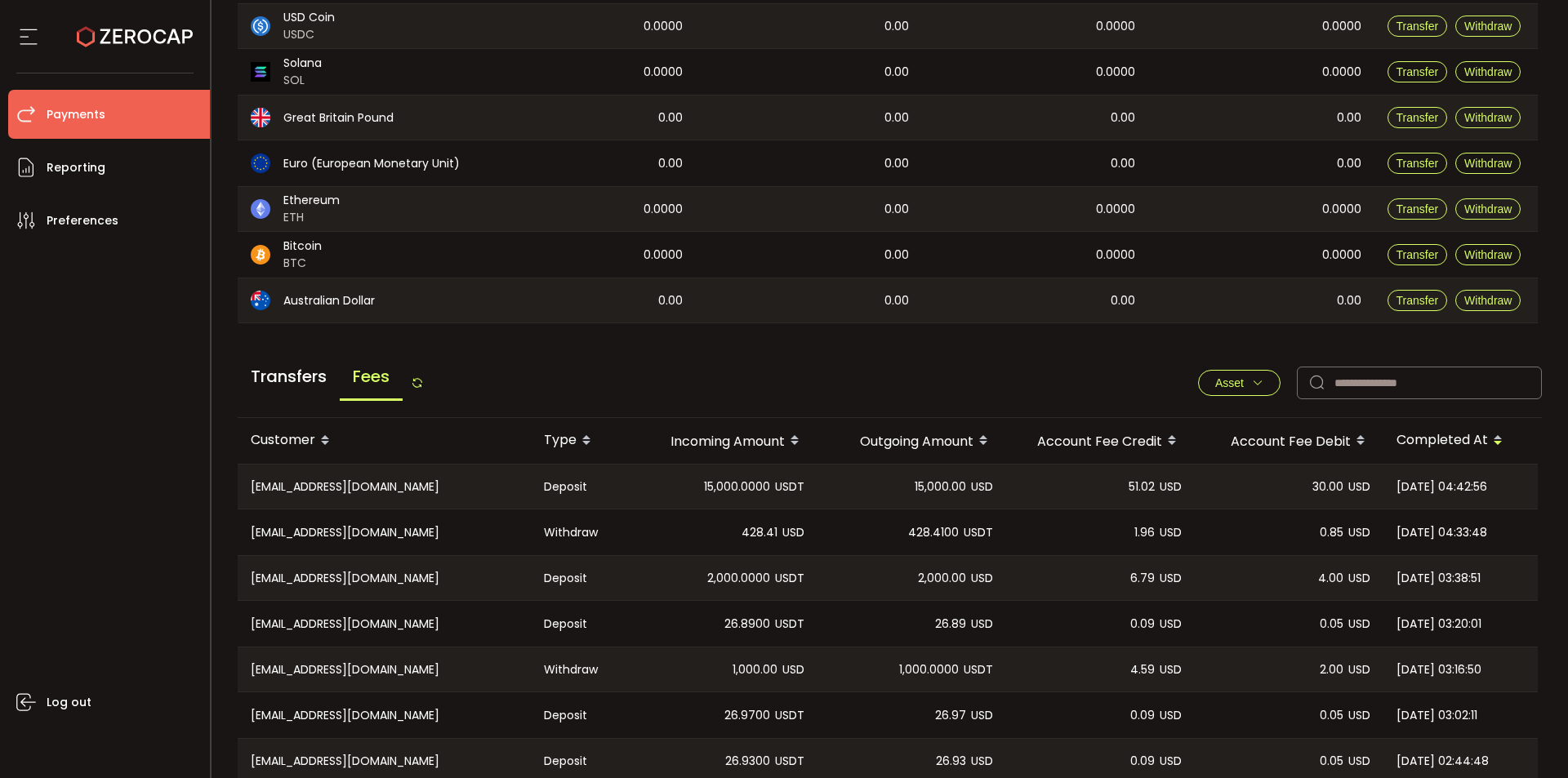
click at [276, 374] on span "Transfers" at bounding box center [289, 376] width 102 height 44
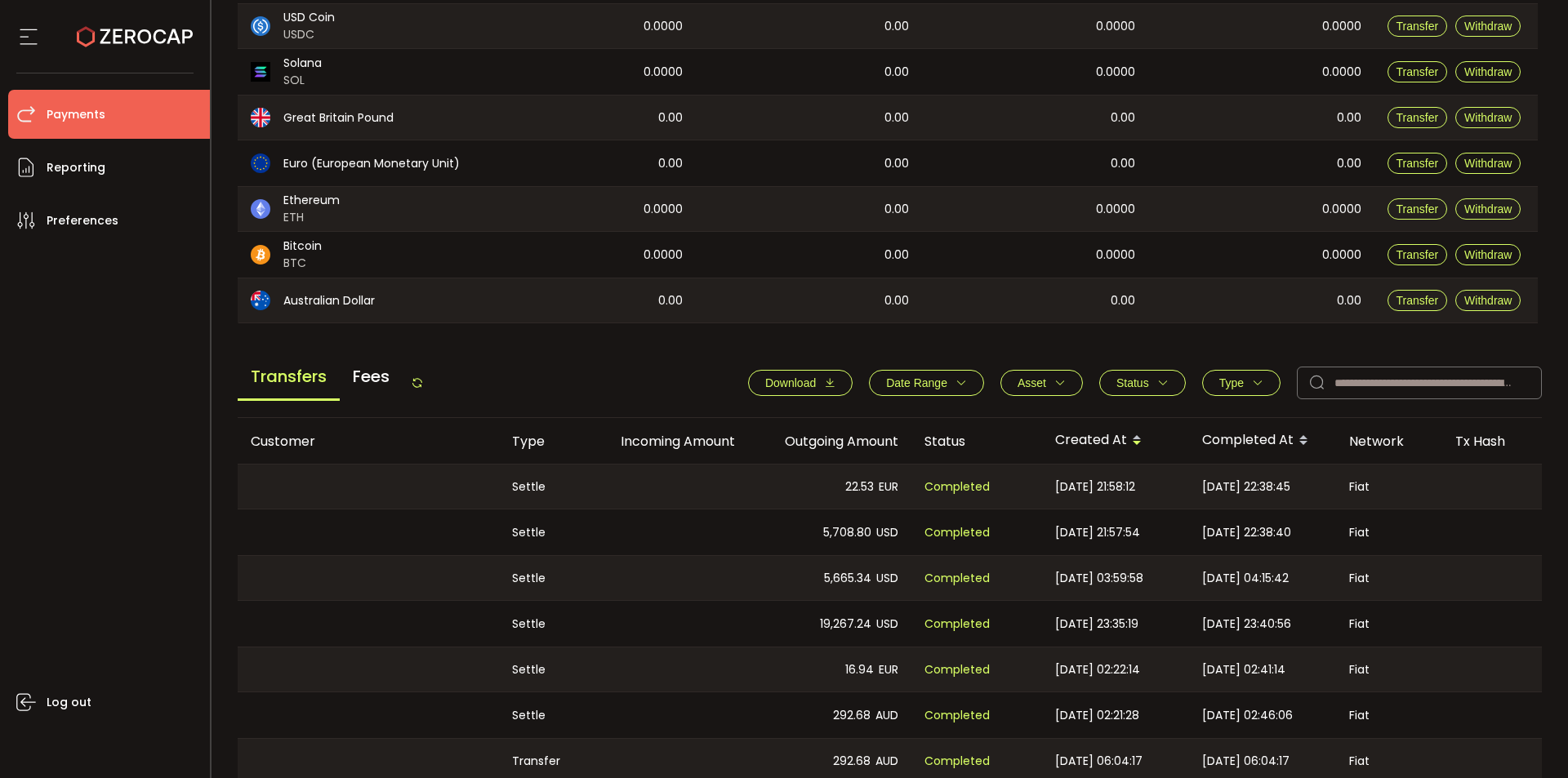
click at [798, 383] on span "Download" at bounding box center [790, 382] width 50 height 13
click at [393, 386] on span "Fees" at bounding box center [371, 376] width 63 height 44
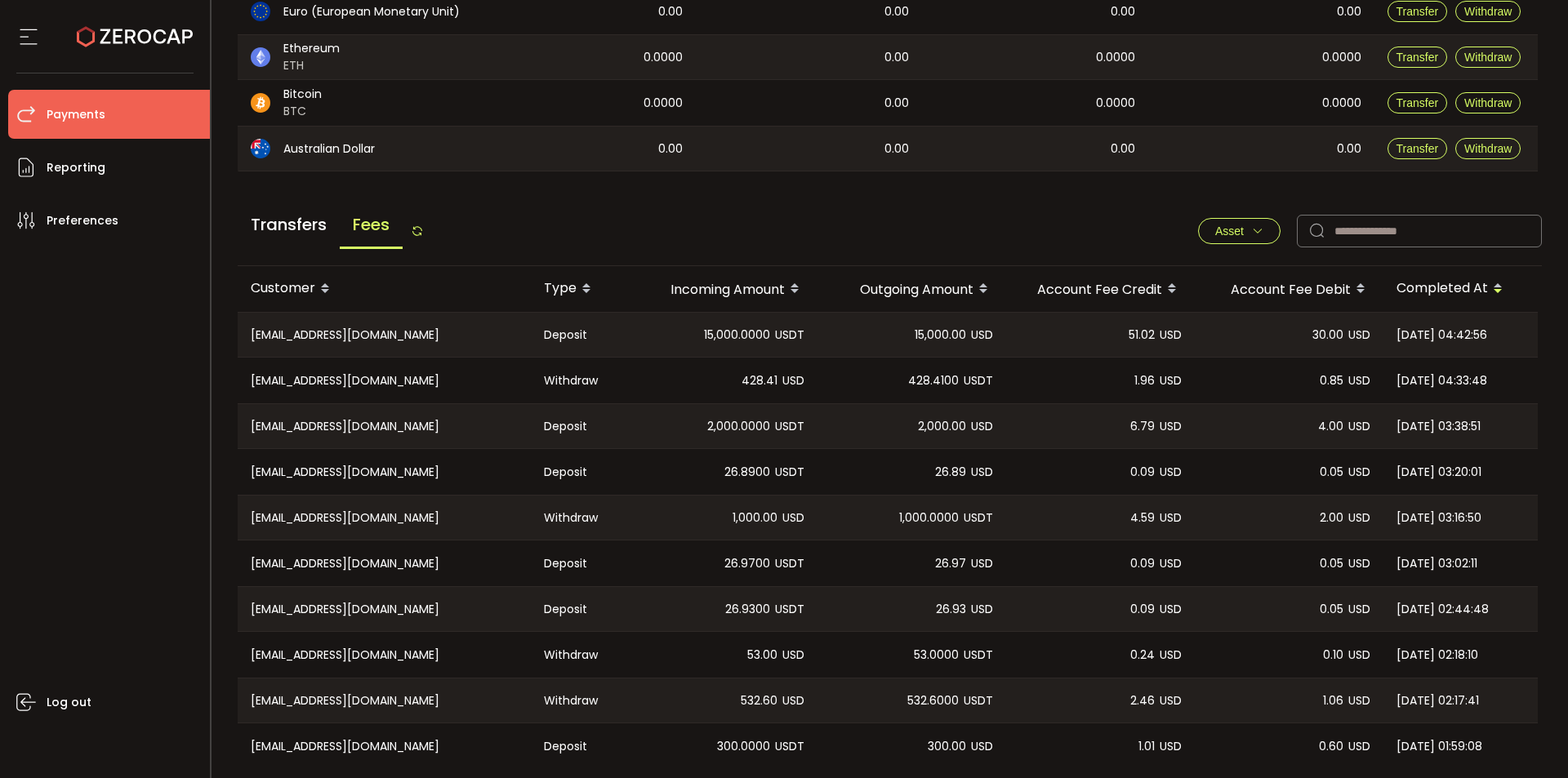
scroll to position [540, 0]
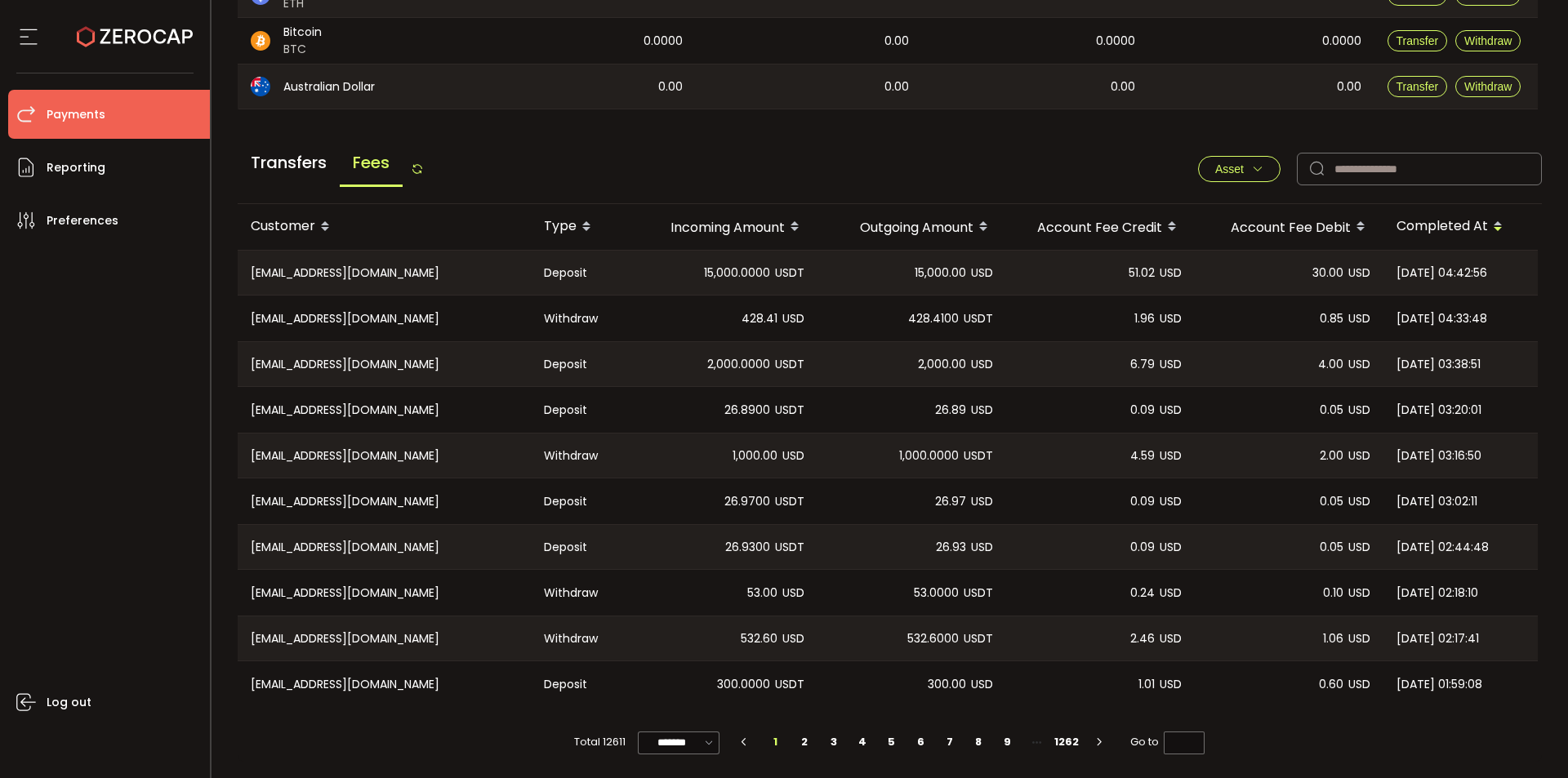
click at [1269, 162] on button "Asset" at bounding box center [1238, 170] width 82 height 26
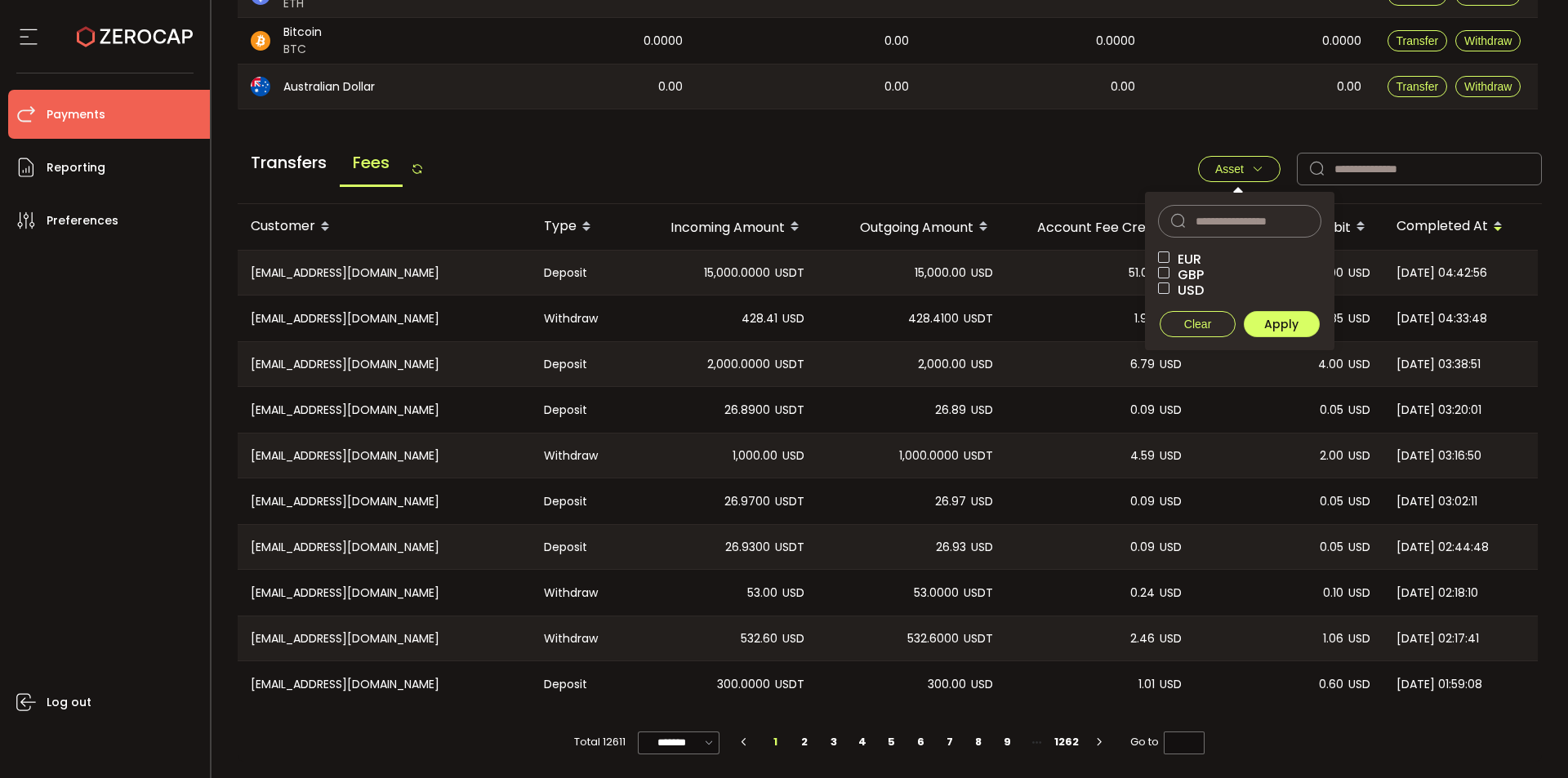
click at [1269, 162] on button "Asset" at bounding box center [1238, 170] width 82 height 26
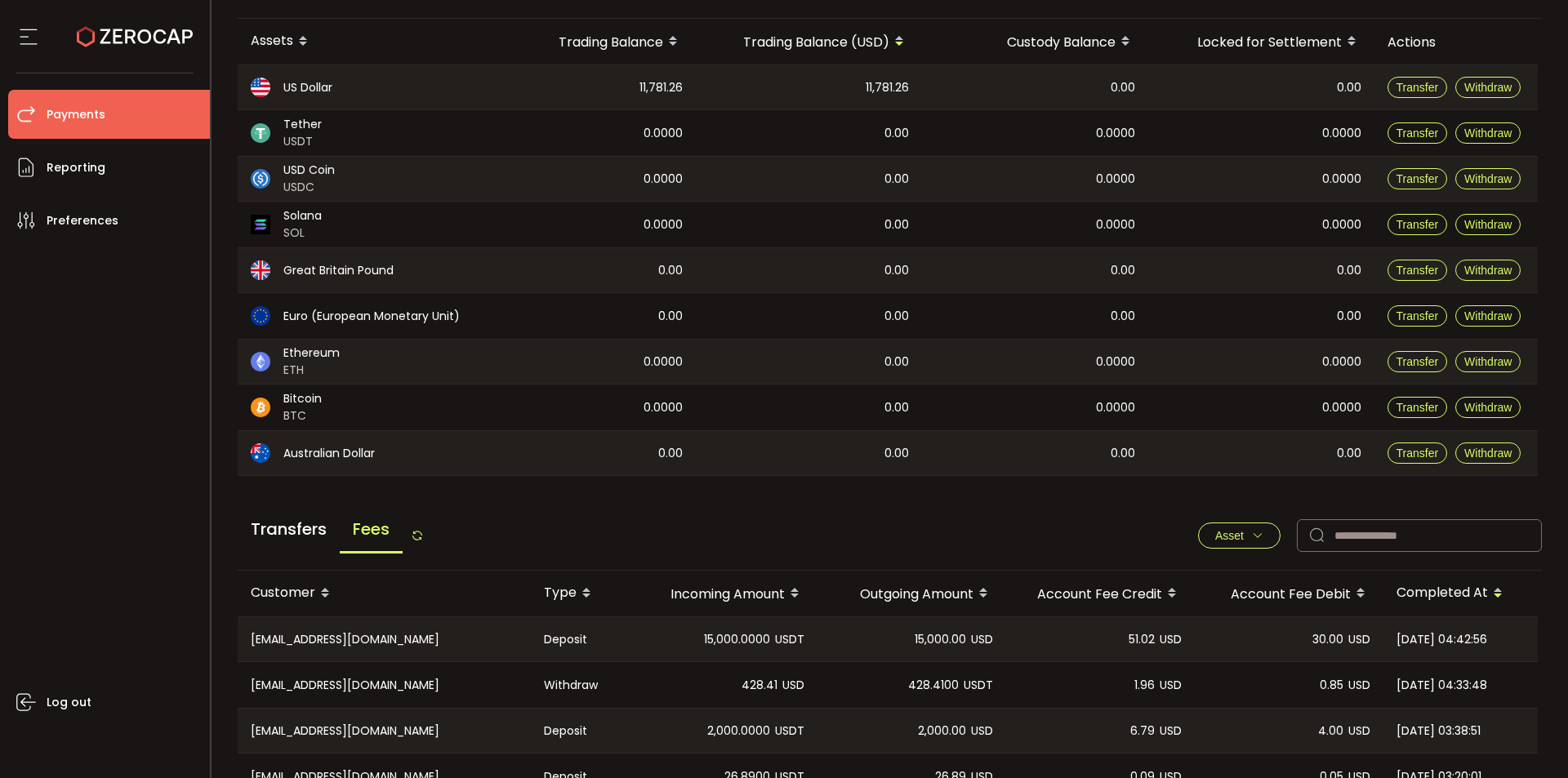
scroll to position [132, 0]
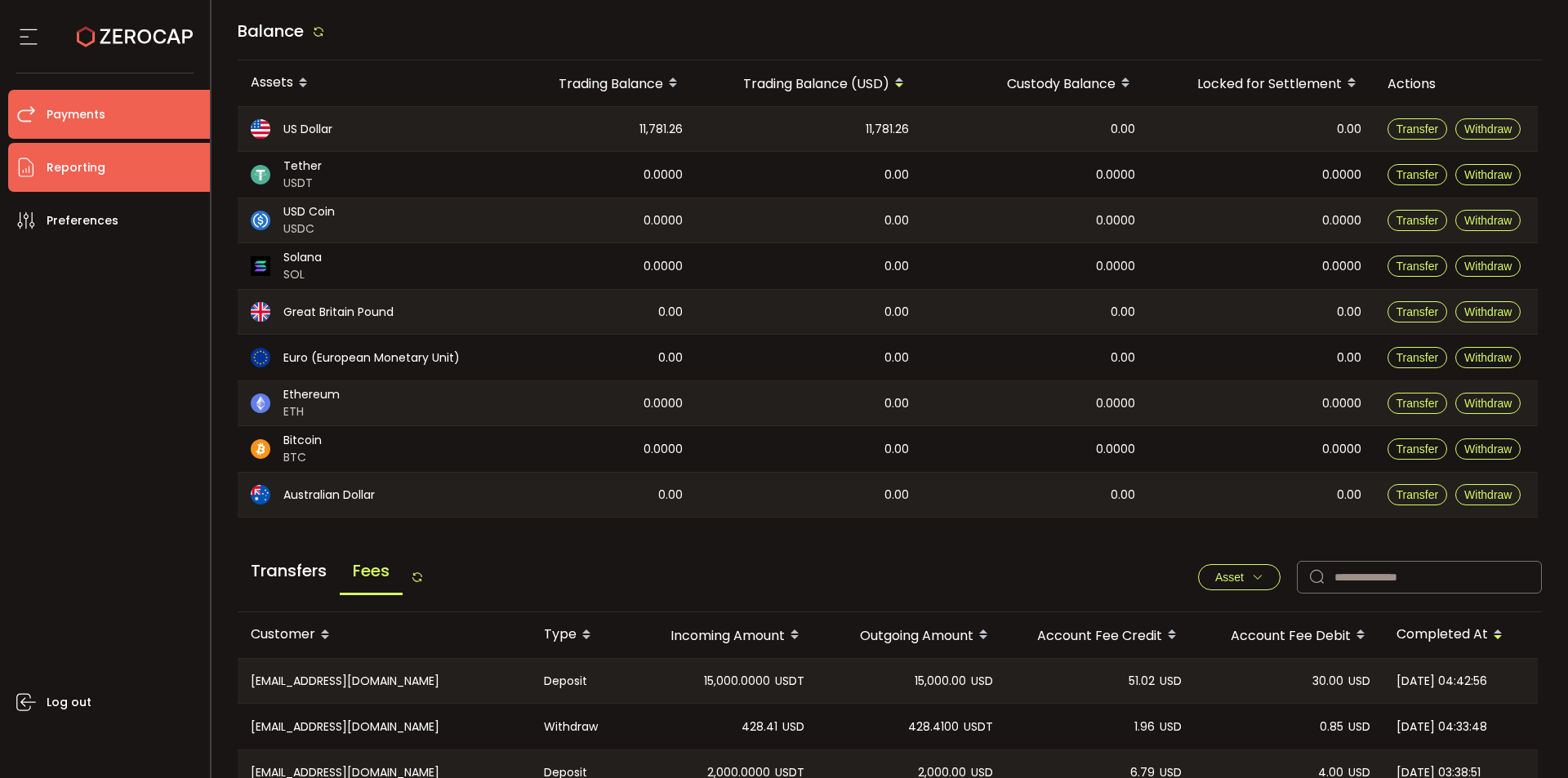
click at [125, 159] on li "Reporting" at bounding box center [109, 167] width 201 height 49
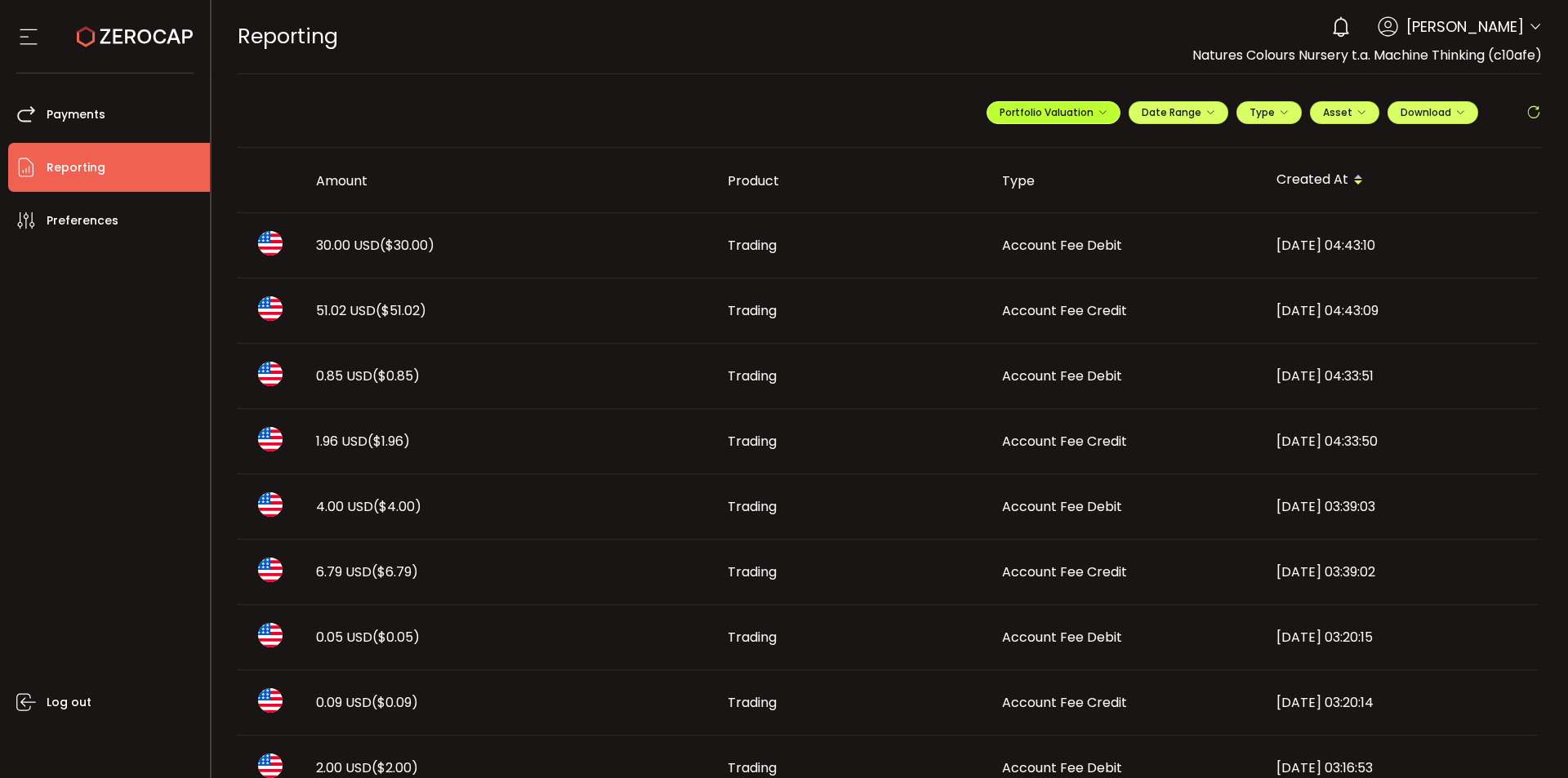
click at [1089, 118] on span "Portfolio Valuation" at bounding box center [1053, 112] width 108 height 14
click at [1090, 148] on span "Portfolio Valuation" at bounding box center [1106, 152] width 91 height 15
click at [1263, 115] on span "Type" at bounding box center [1269, 112] width 39 height 14
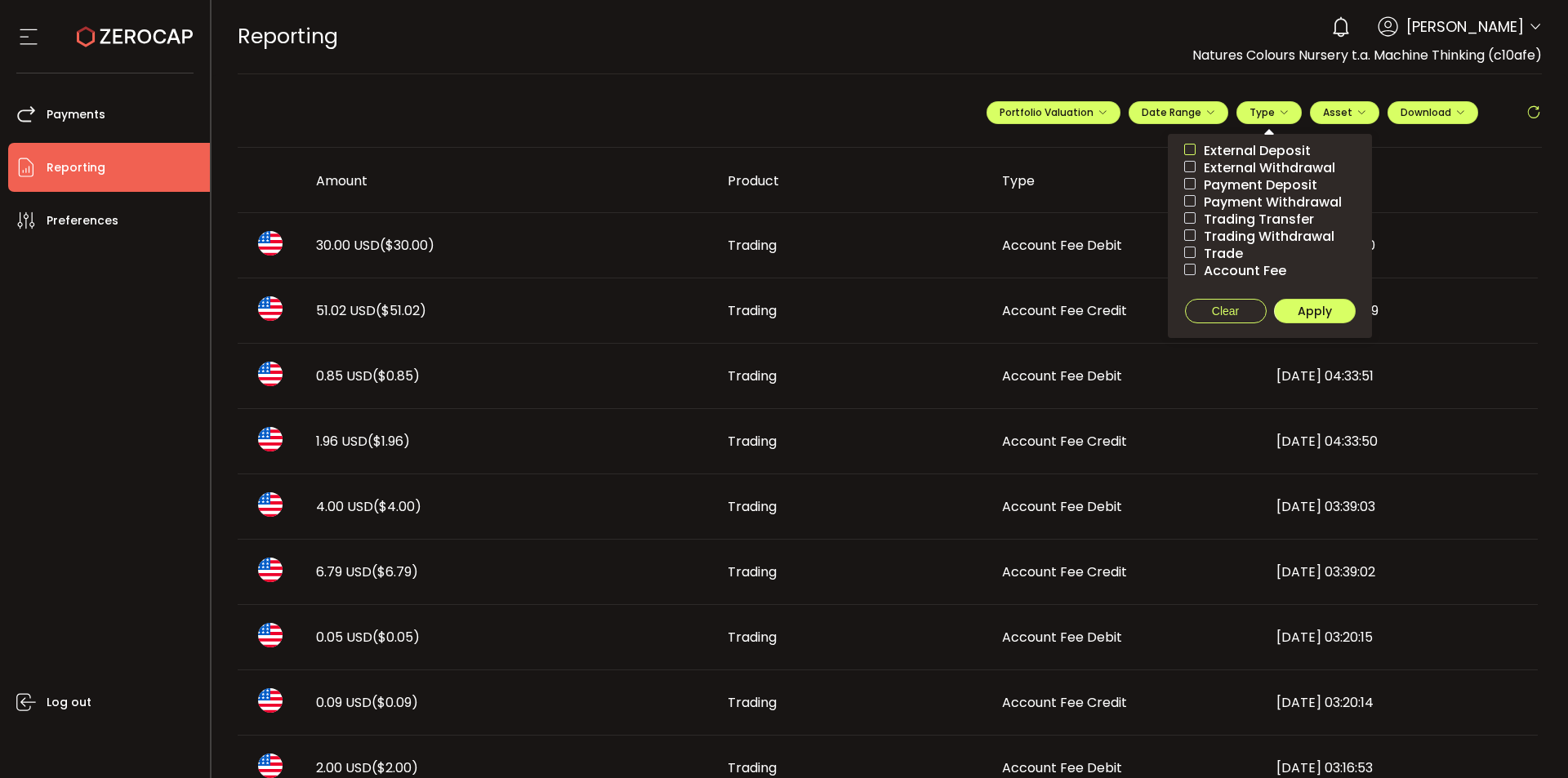
click at [1185, 147] on span at bounding box center [1189, 149] width 11 height 11
click at [1184, 166] on span at bounding box center [1189, 166] width 11 height 11
click at [1187, 184] on span at bounding box center [1189, 184] width 11 height 11
click at [1185, 198] on span at bounding box center [1189, 200] width 11 height 11
click at [1185, 213] on span at bounding box center [1189, 217] width 11 height 11
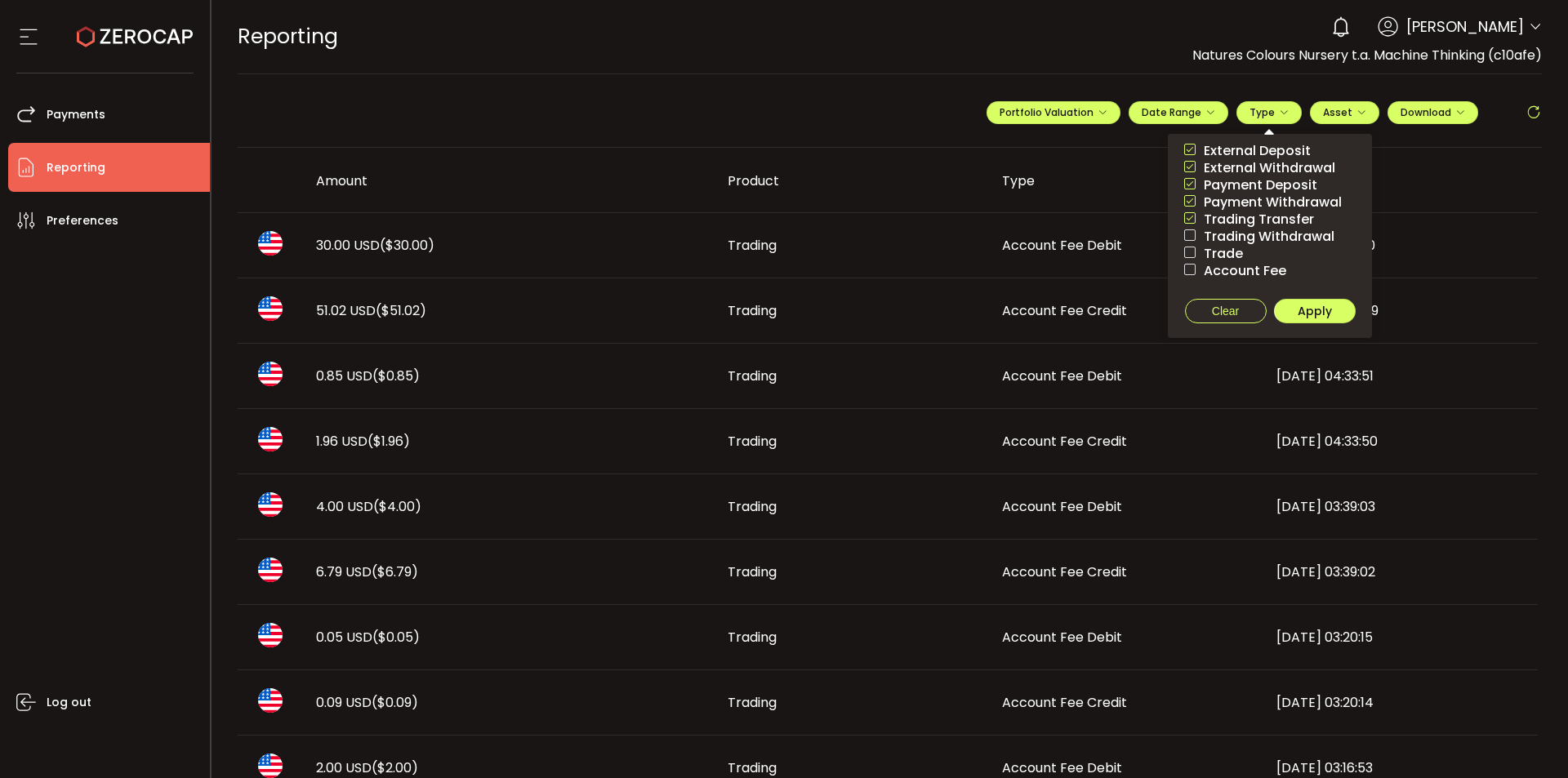
click at [1185, 229] on label "Trading Withdrawal" at bounding box center [1269, 236] width 204 height 17
click at [1184, 248] on span at bounding box center [1189, 252] width 11 height 11
click at [1184, 269] on span at bounding box center [1189, 269] width 11 height 11
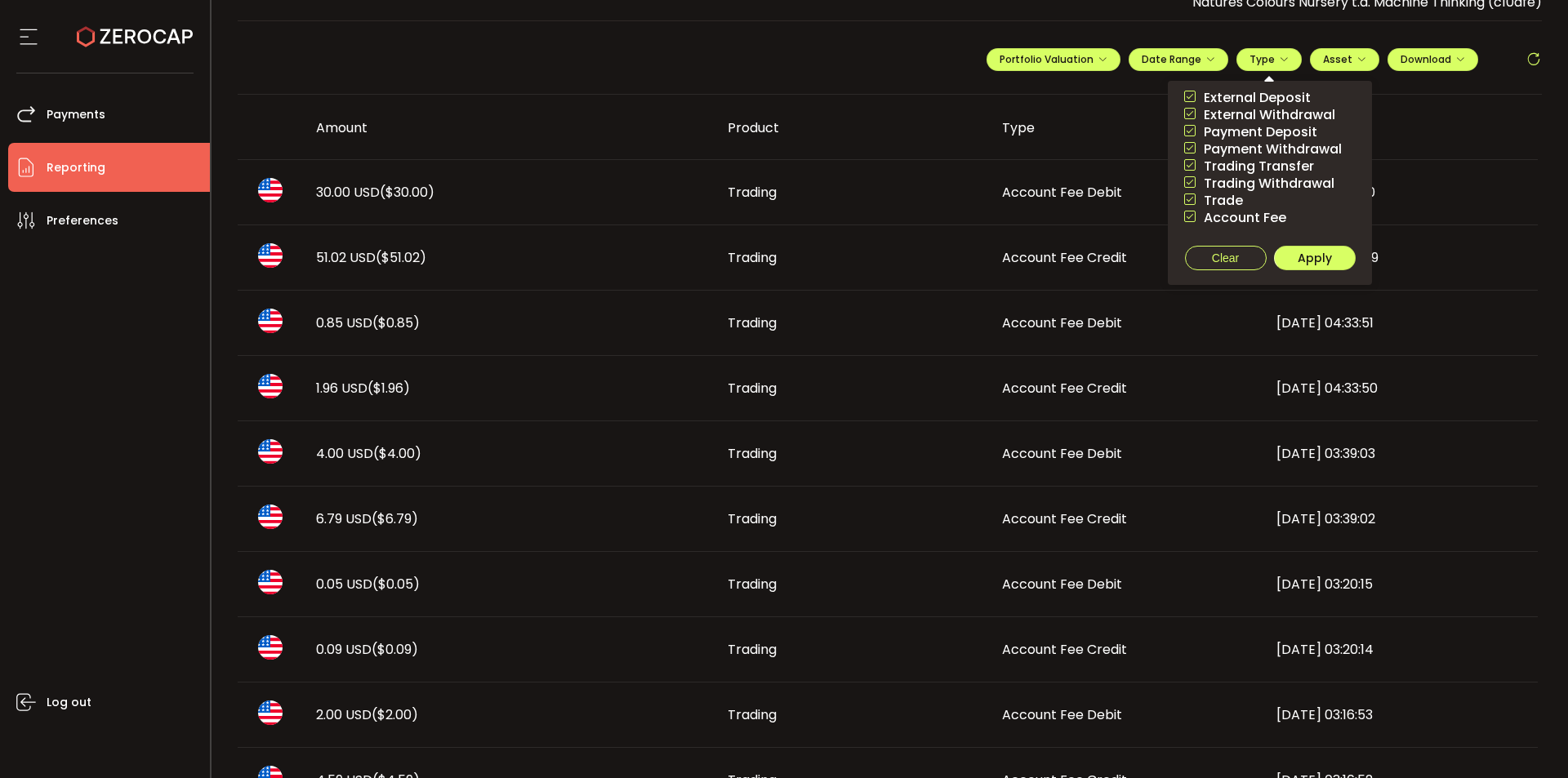
scroll to position [81, 0]
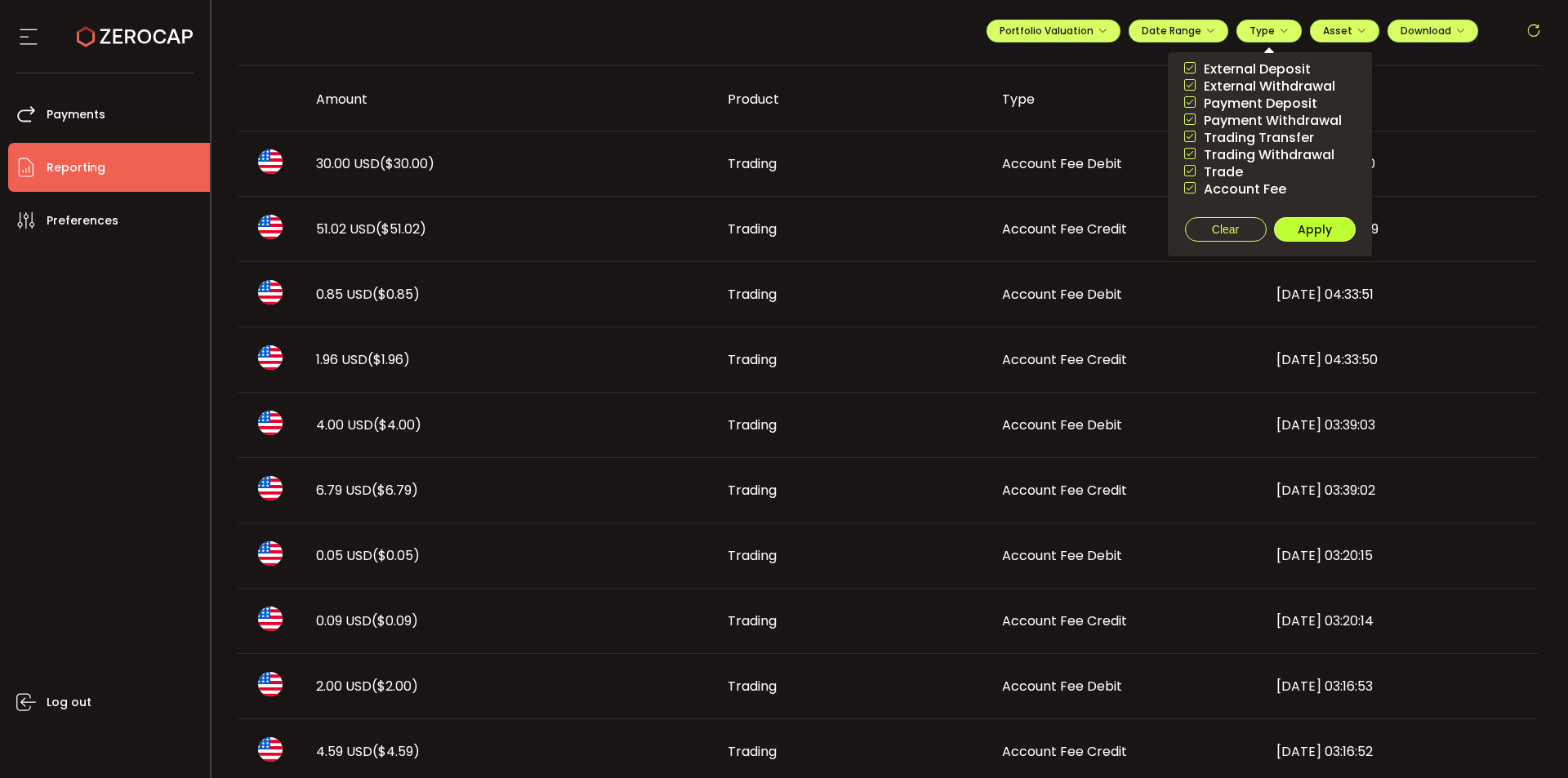
click at [1304, 235] on span "Apply" at bounding box center [1314, 230] width 34 height 16
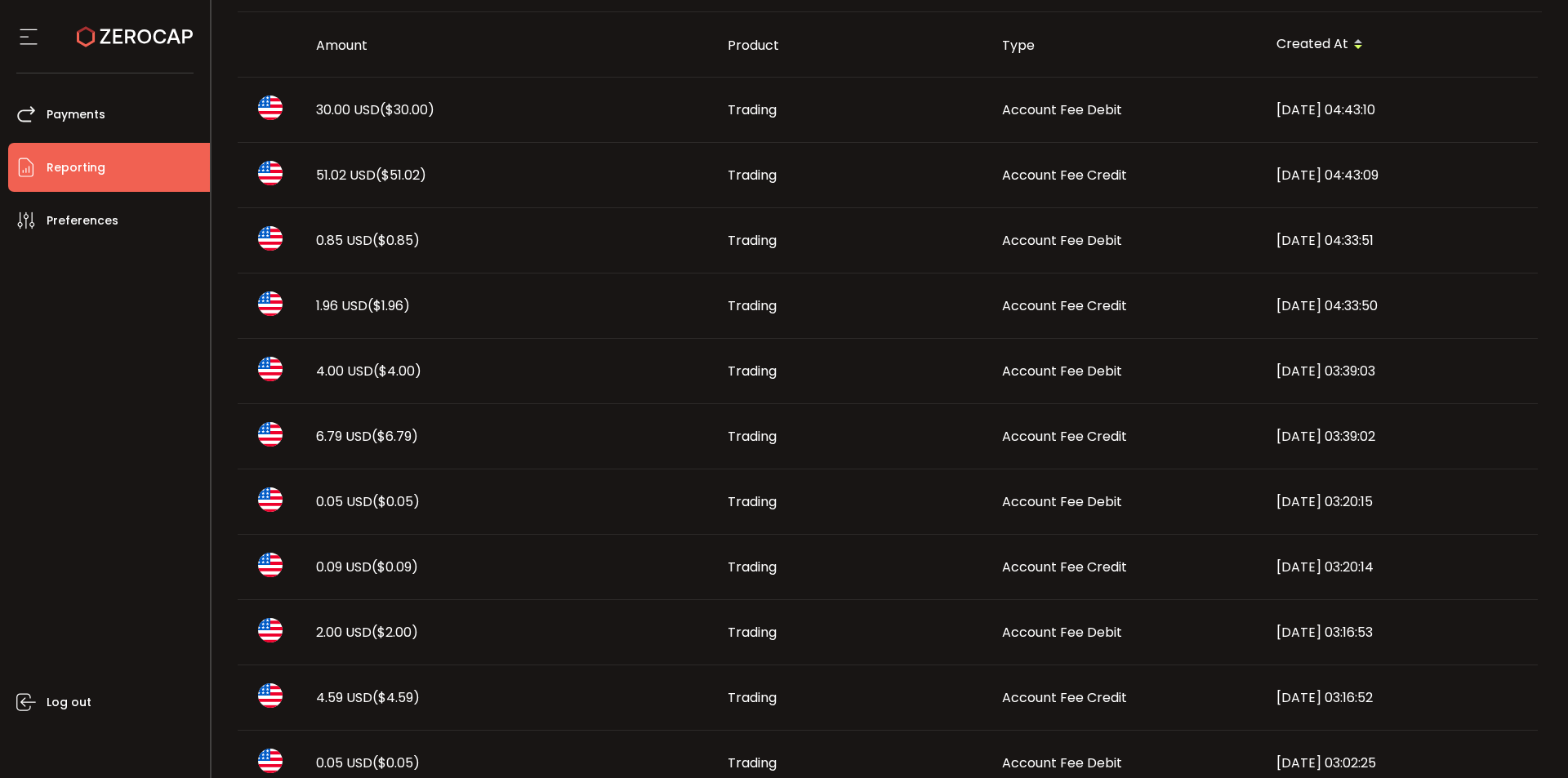
scroll to position [0, 0]
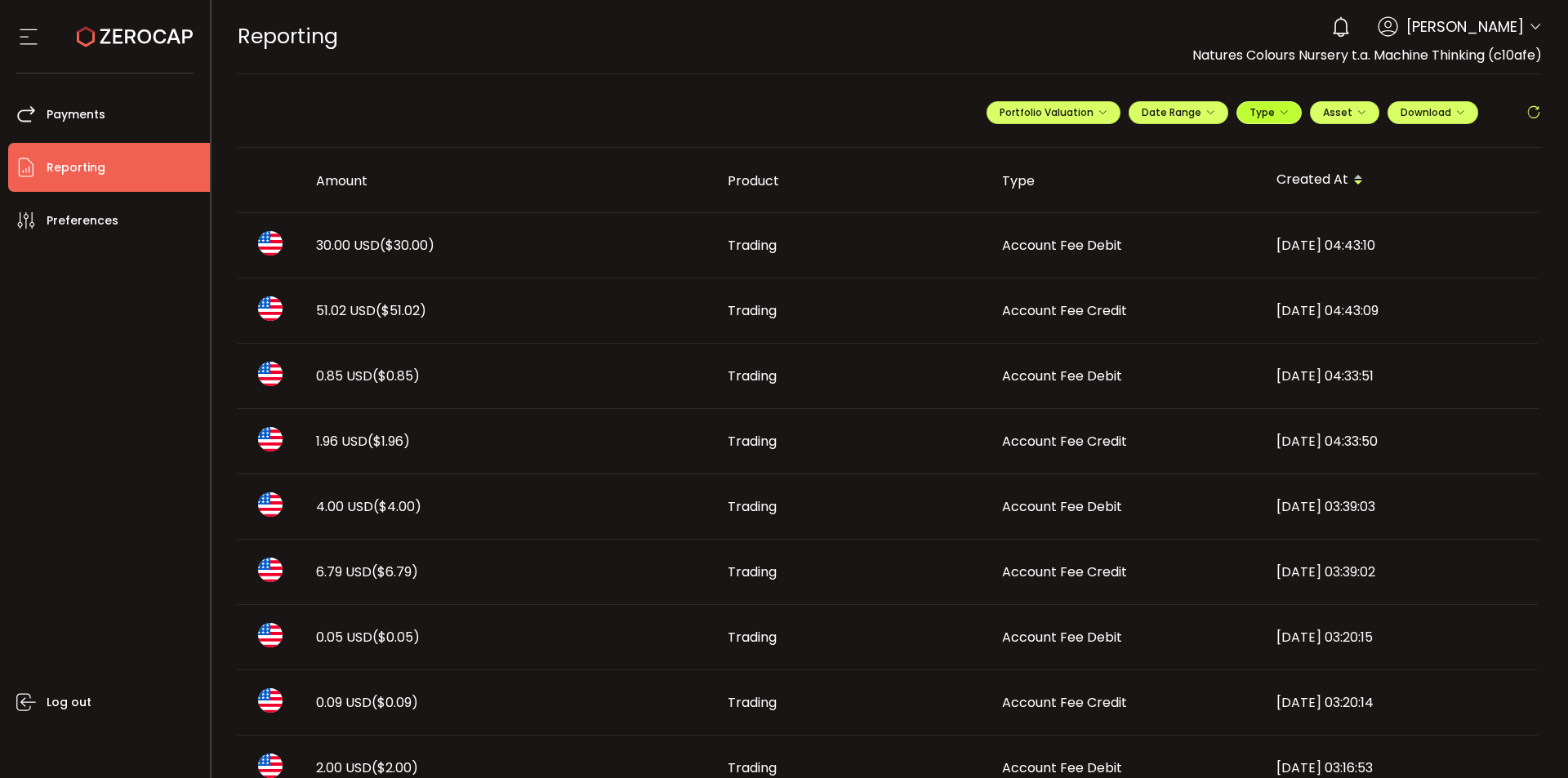
click at [1283, 109] on icon "button" at bounding box center [1284, 112] width 10 height 10
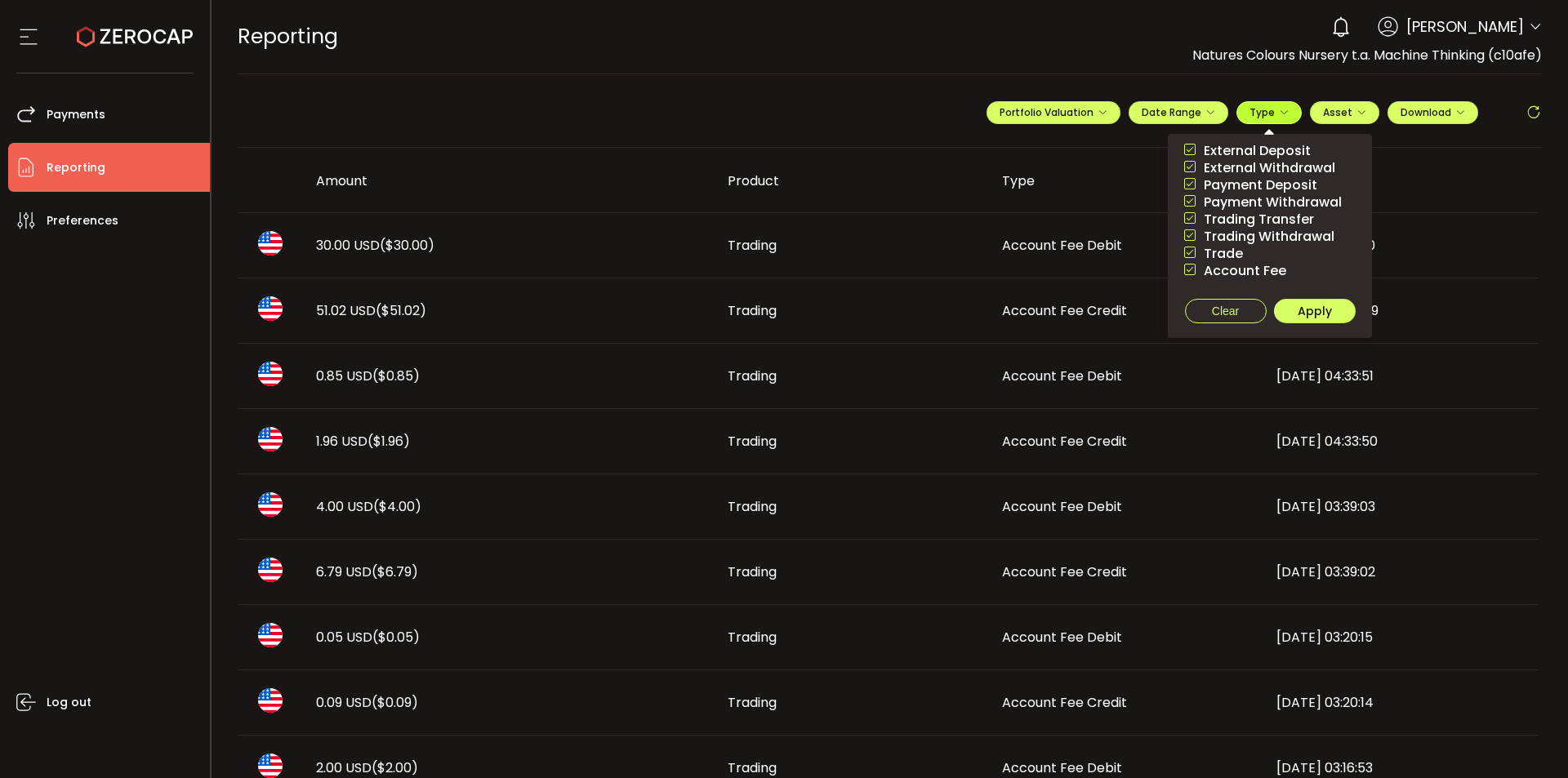
click at [1283, 109] on icon "button" at bounding box center [1284, 112] width 10 height 10
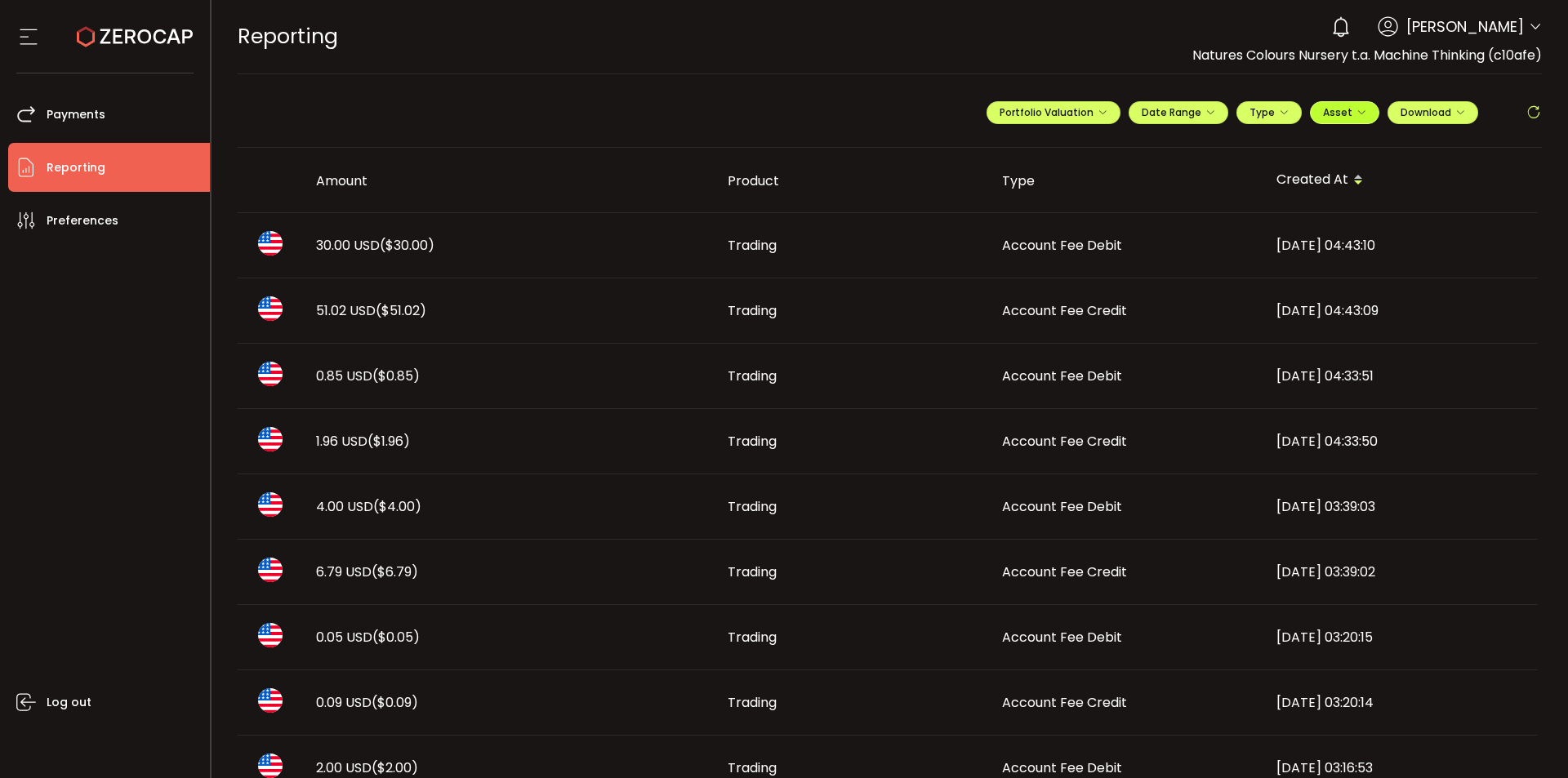
click at [1351, 119] on button "Asset" at bounding box center [1345, 113] width 70 height 23
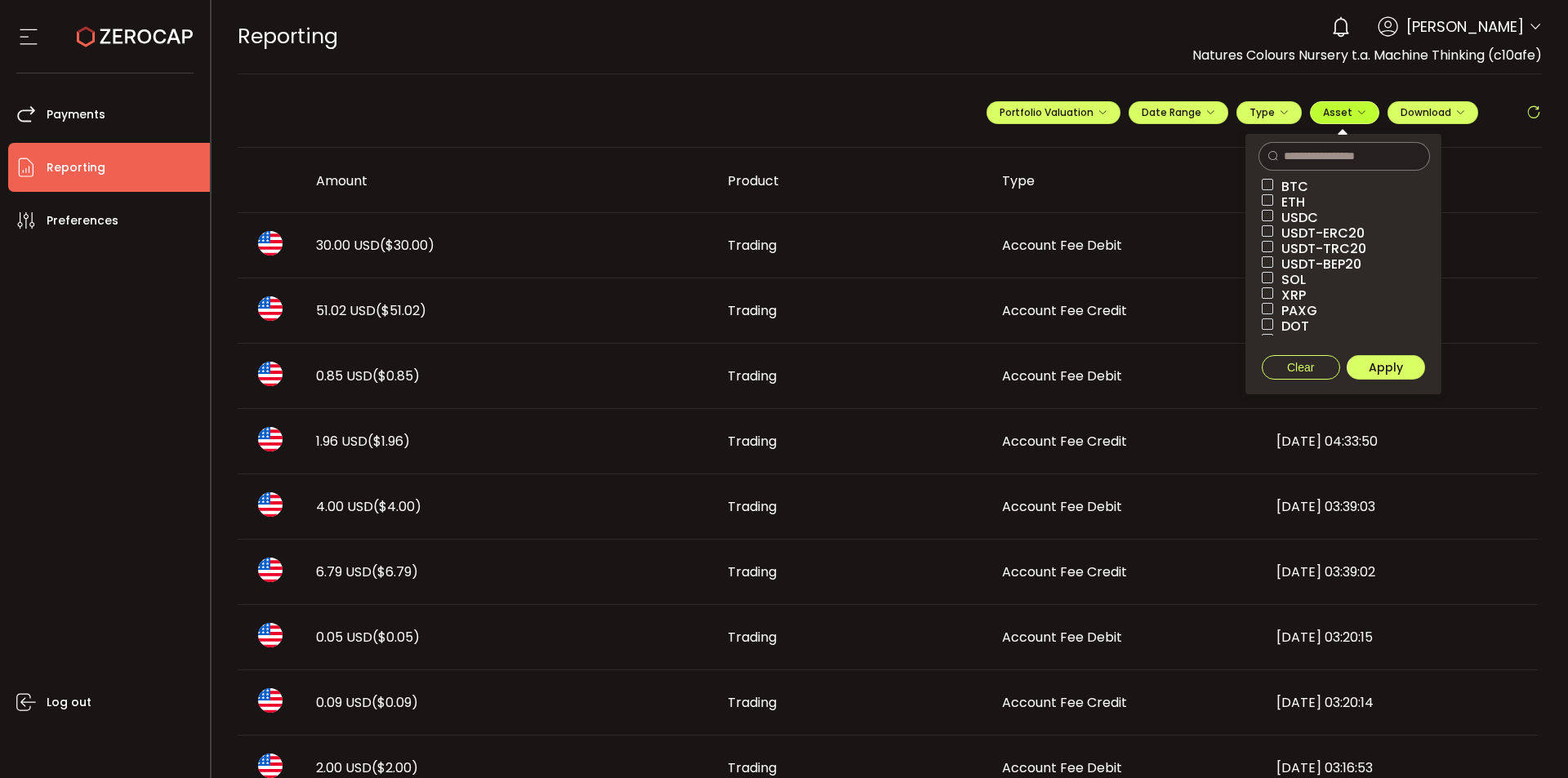
click at [1351, 119] on button "Asset" at bounding box center [1345, 113] width 70 height 23
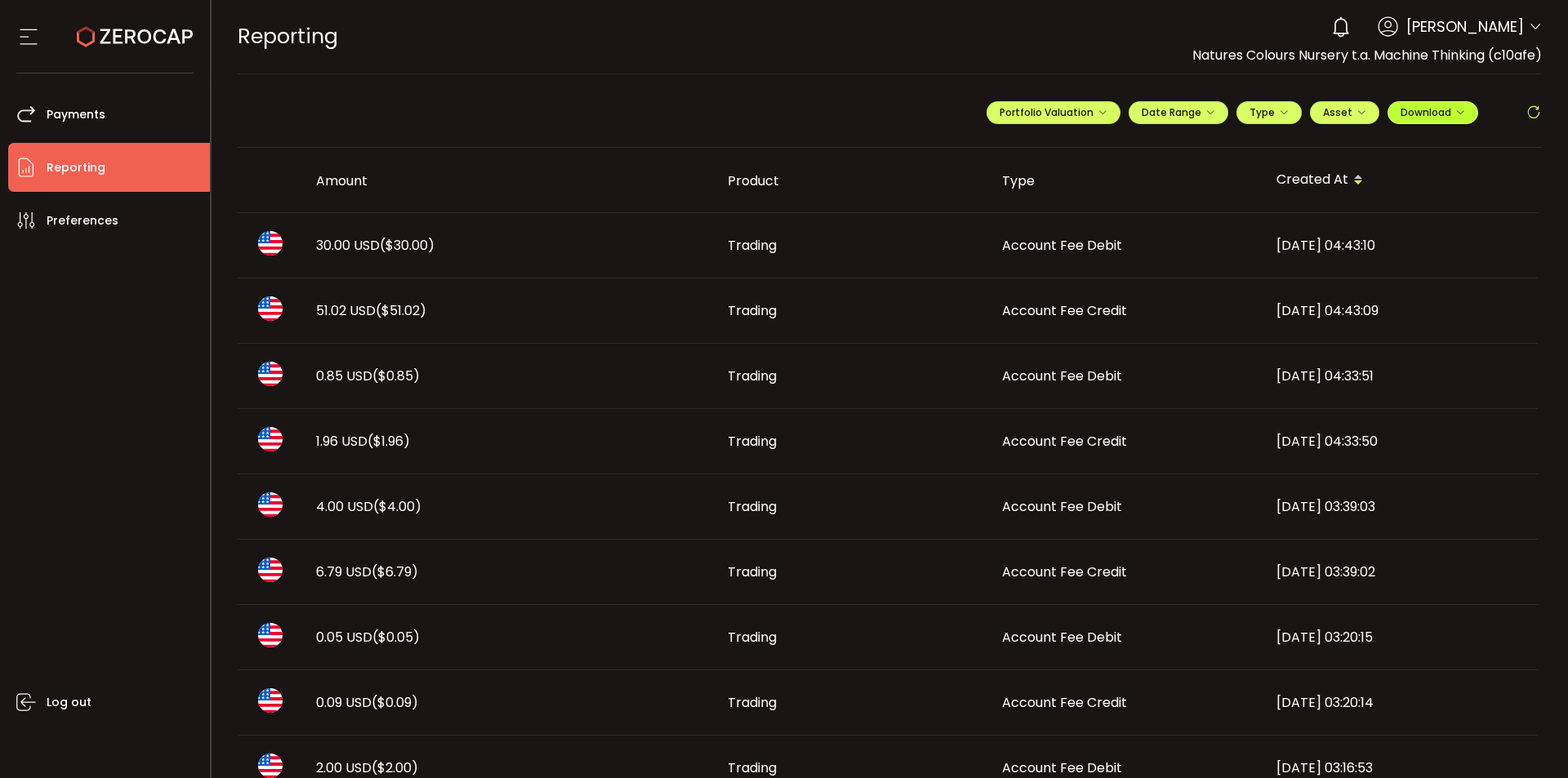
click at [1437, 110] on span "Download" at bounding box center [1432, 112] width 64 height 14
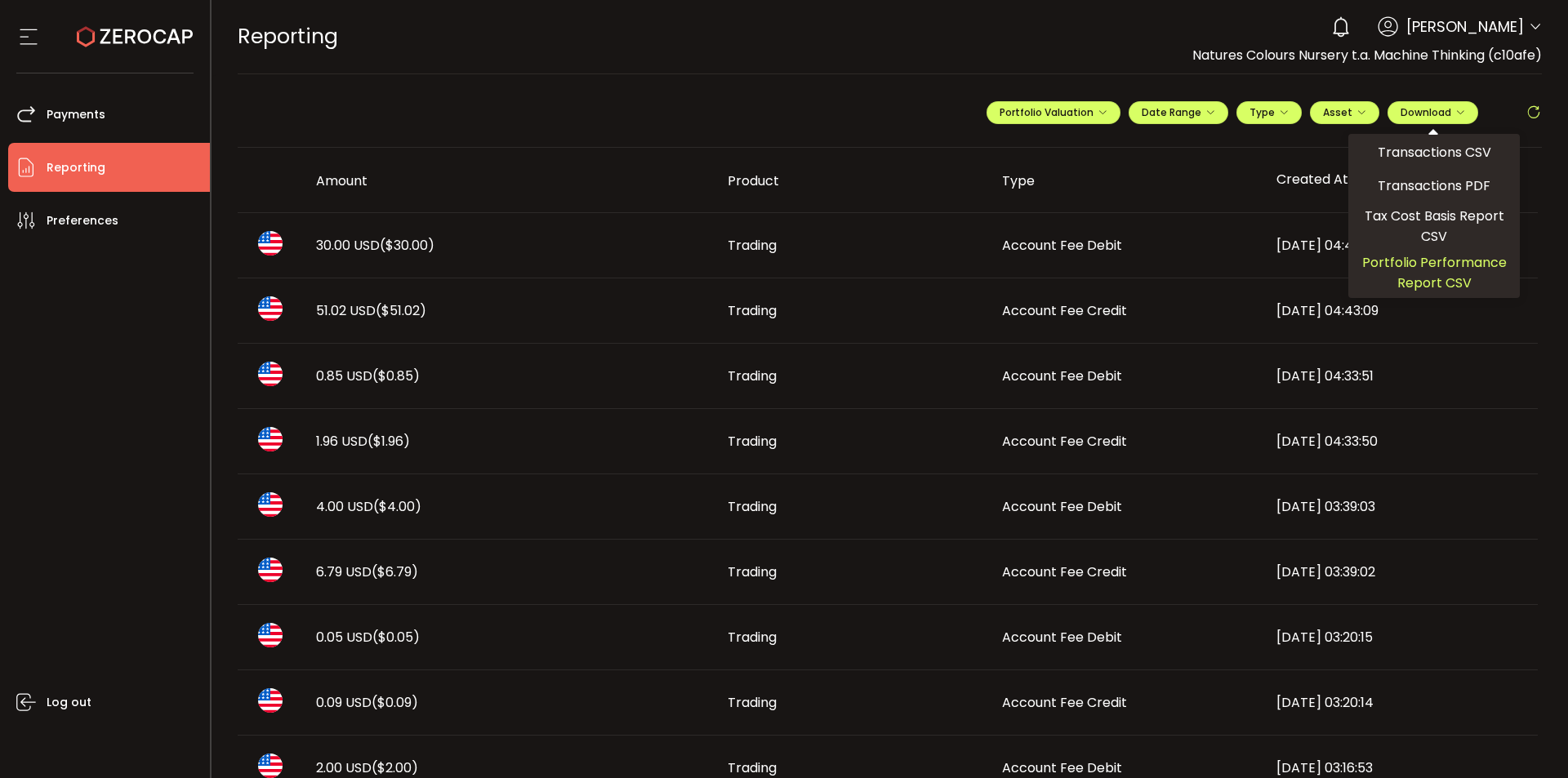
click at [1427, 268] on span "Portfolio Performance Report CSV" at bounding box center [1434, 273] width 158 height 41
click at [1429, 226] on span "Tax Cost Basis Report CSV" at bounding box center [1434, 226] width 158 height 41
click at [914, 136] on div "**********" at bounding box center [890, 119] width 1305 height 57
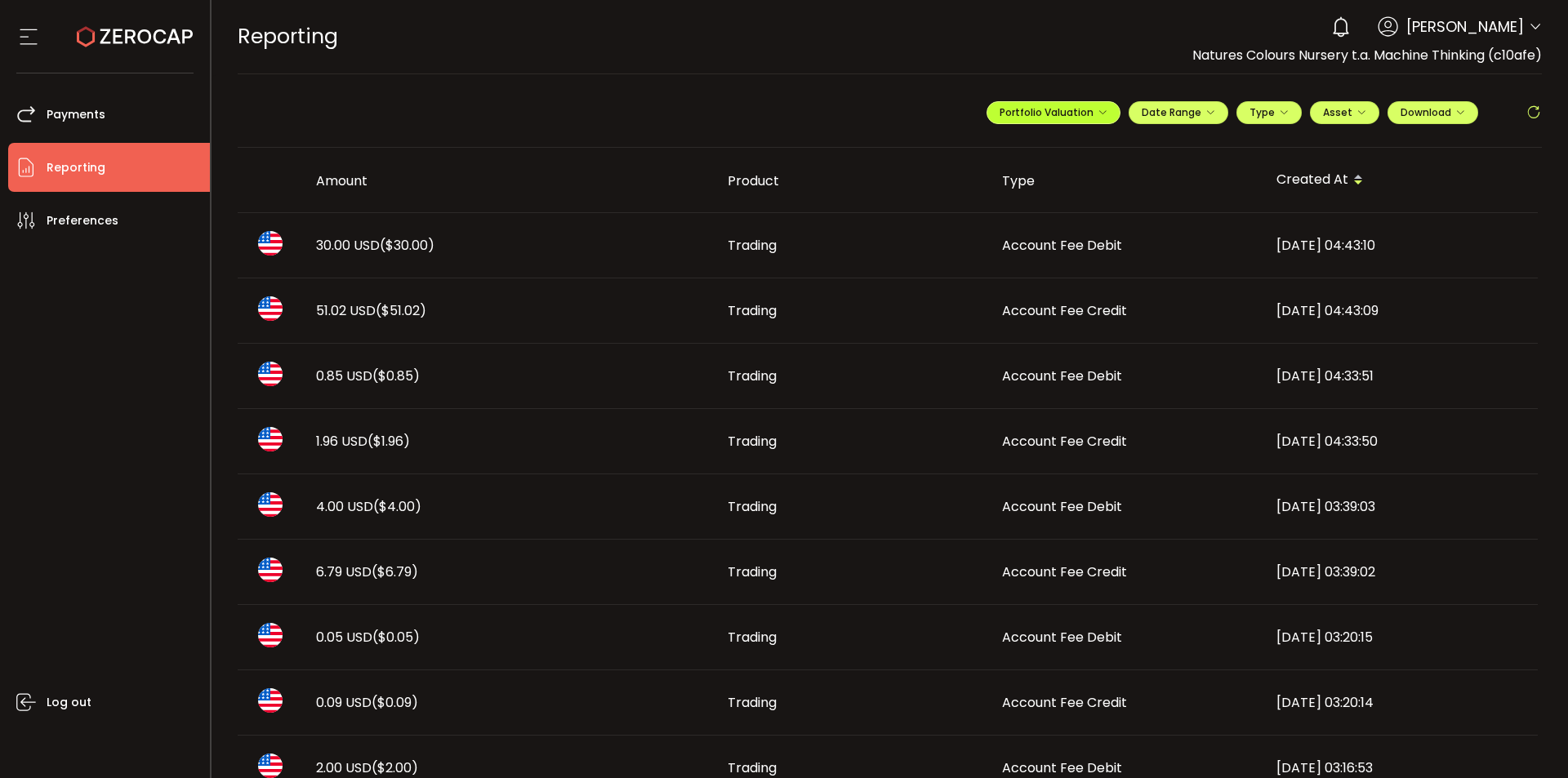
click at [1097, 113] on icon "button" at bounding box center [1102, 112] width 10 height 10
click at [1076, 150] on span "Portfolio Valuation" at bounding box center [1106, 152] width 91 height 15
click at [1057, 29] on div "REPORTING Buy Power $0.00 USD Reporting Reporting Your verification is pending …" at bounding box center [890, 36] width 1305 height 73
click at [1431, 36] on span "[PERSON_NAME]" at bounding box center [1465, 26] width 117 height 22
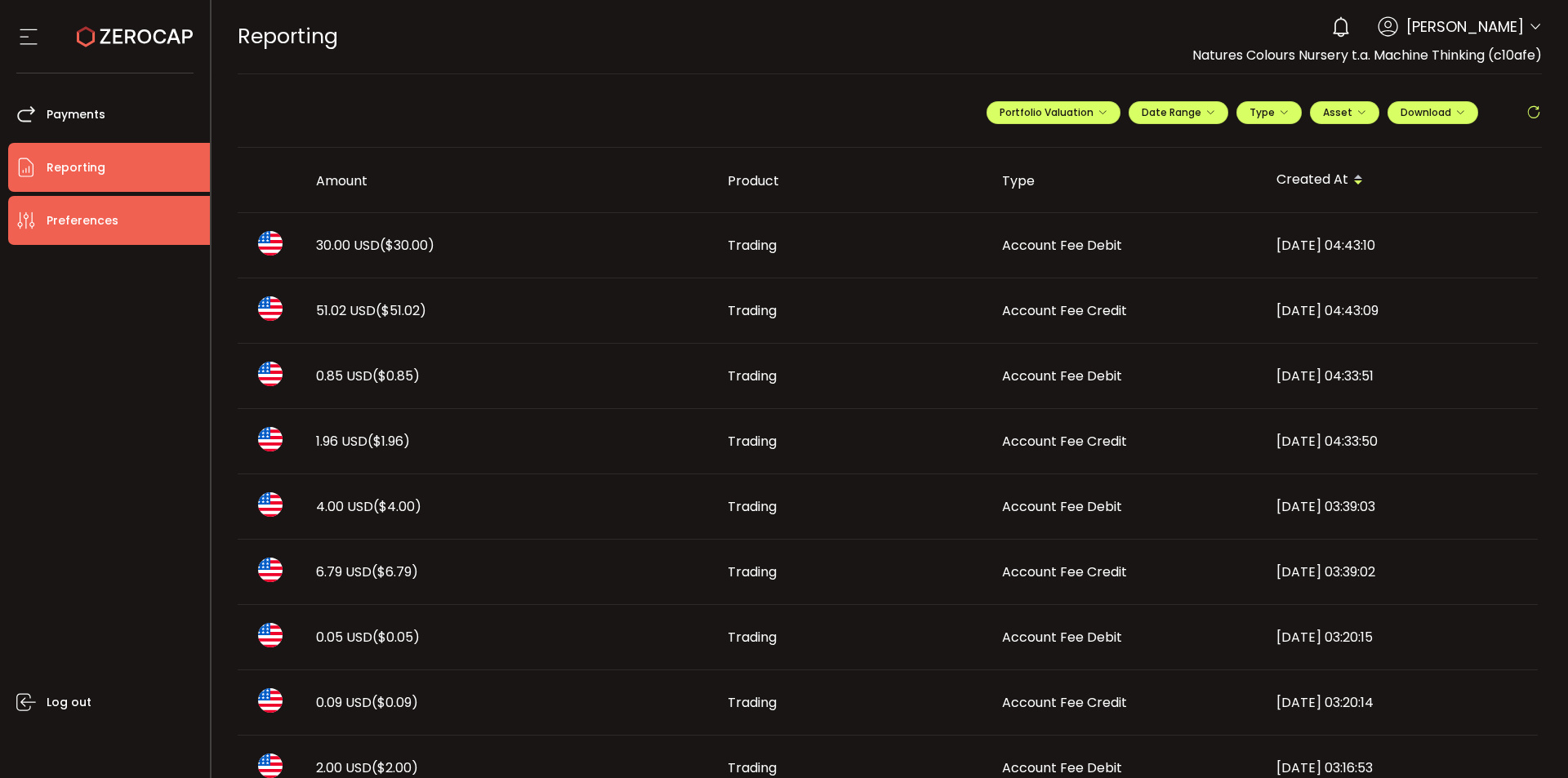
click at [71, 230] on span "Preferences" at bounding box center [82, 221] width 72 height 24
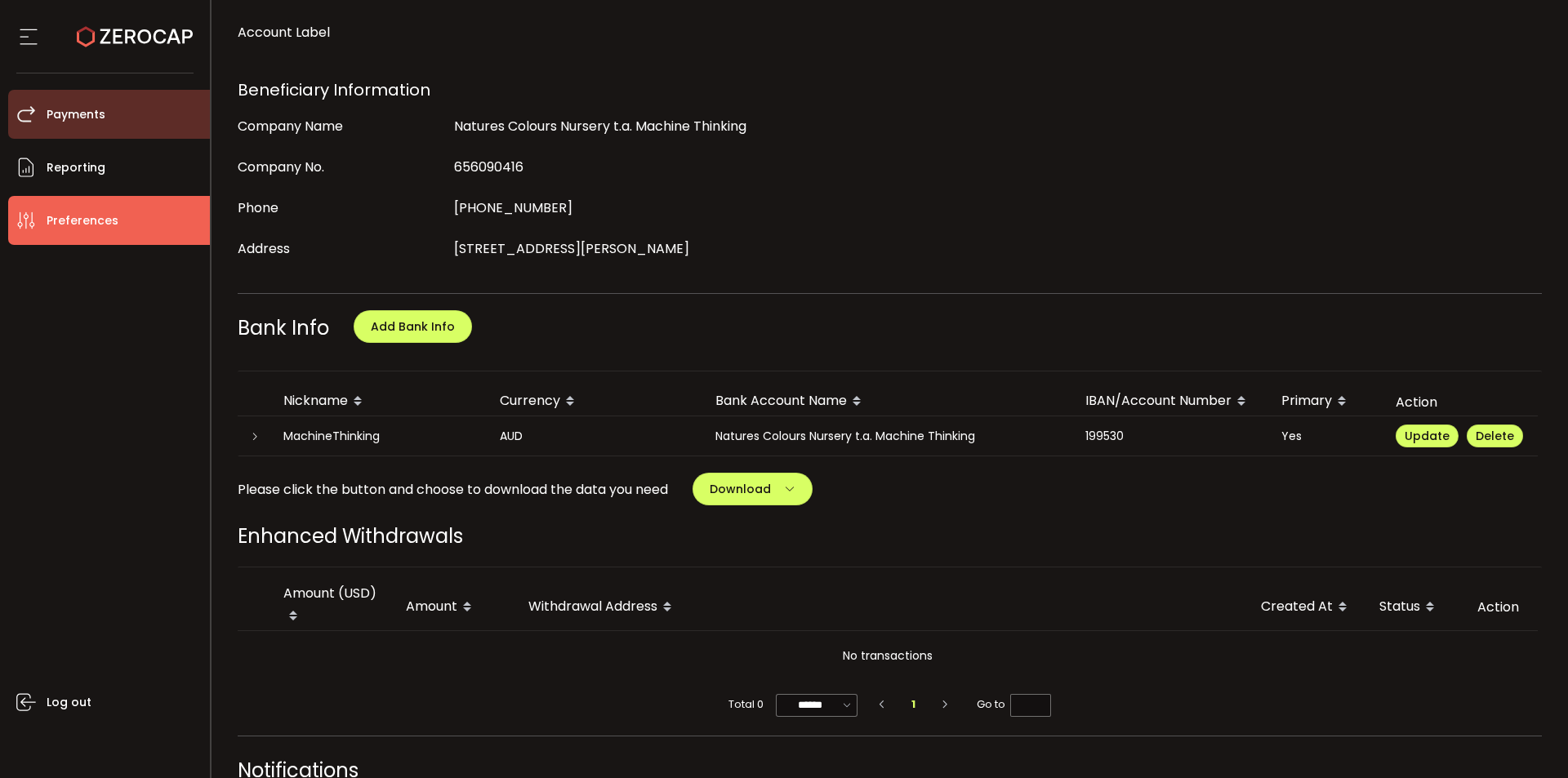
scroll to position [276, 0]
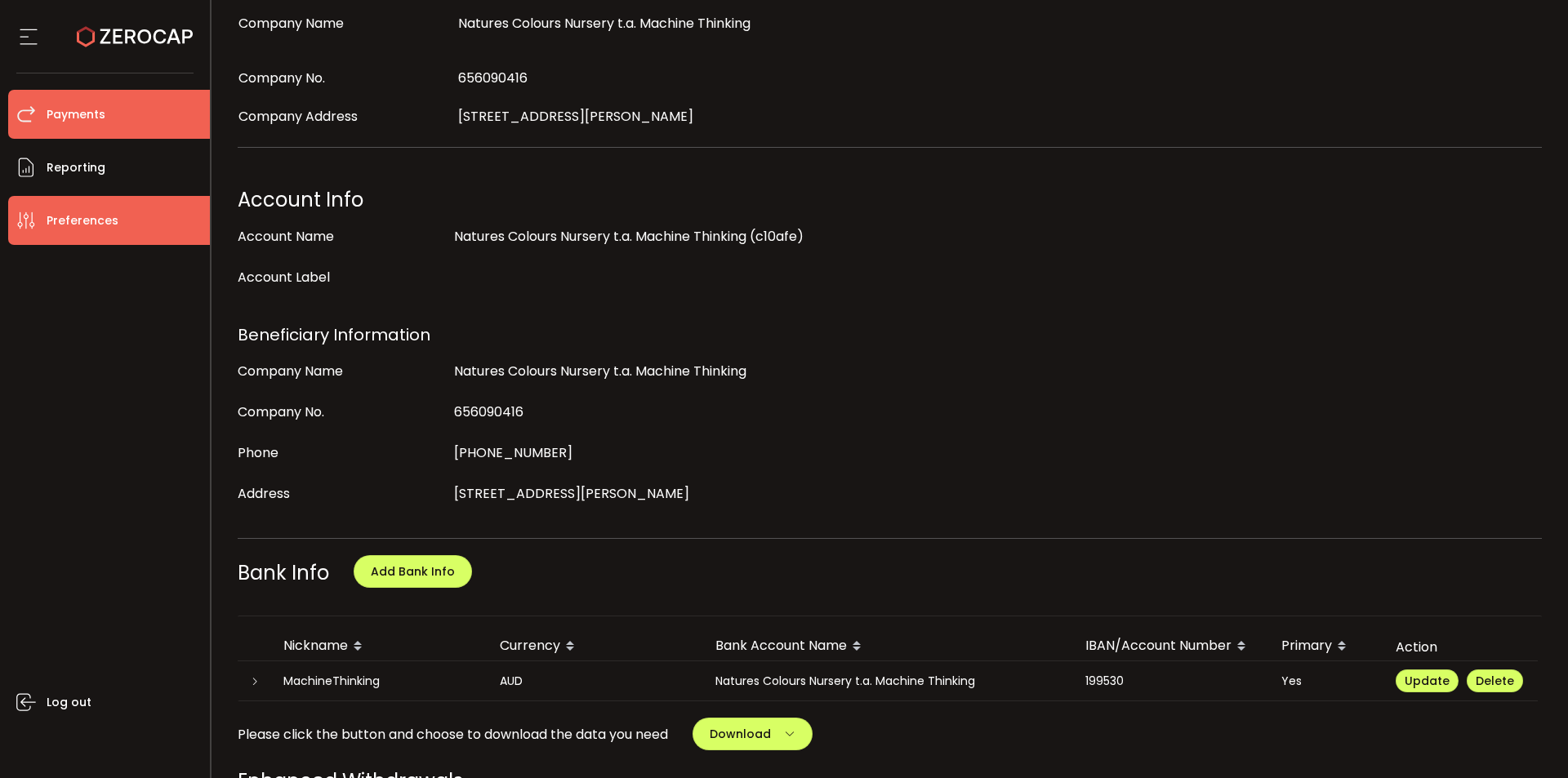
click at [80, 110] on span "Payments" at bounding box center [76, 114] width 59 height 24
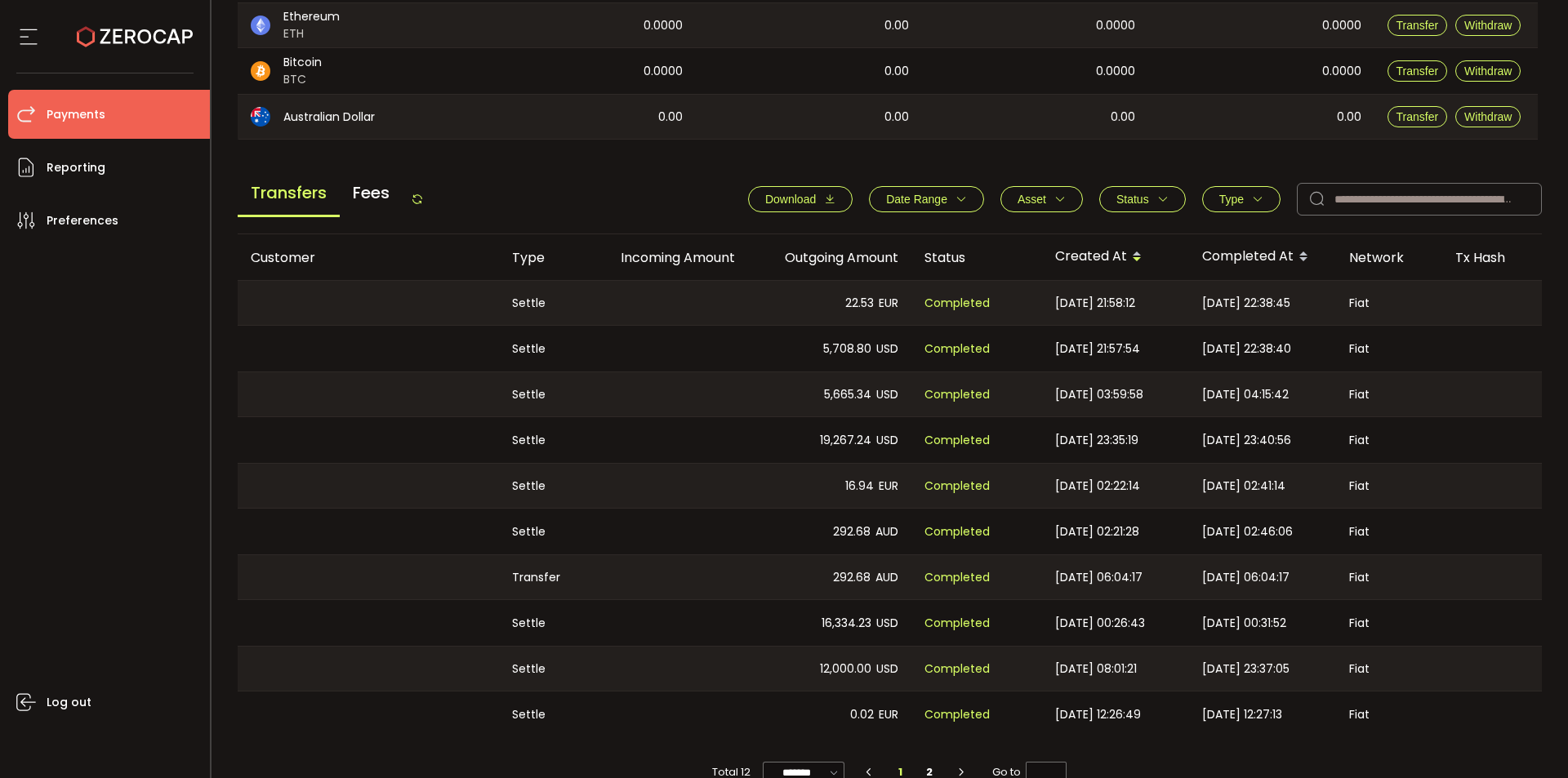
scroll to position [545, 0]
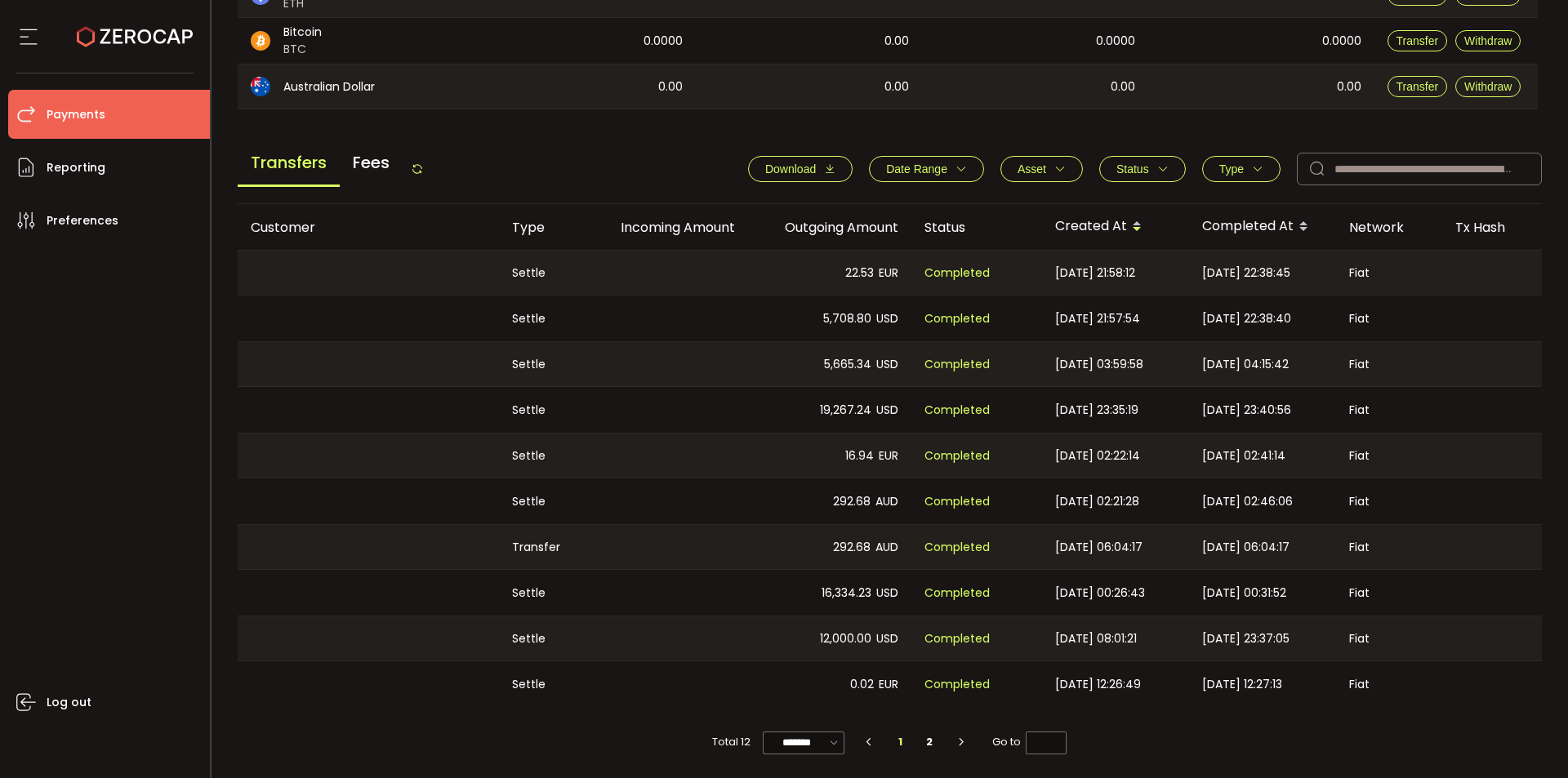
click at [351, 150] on span "Fees" at bounding box center [371, 162] width 63 height 44
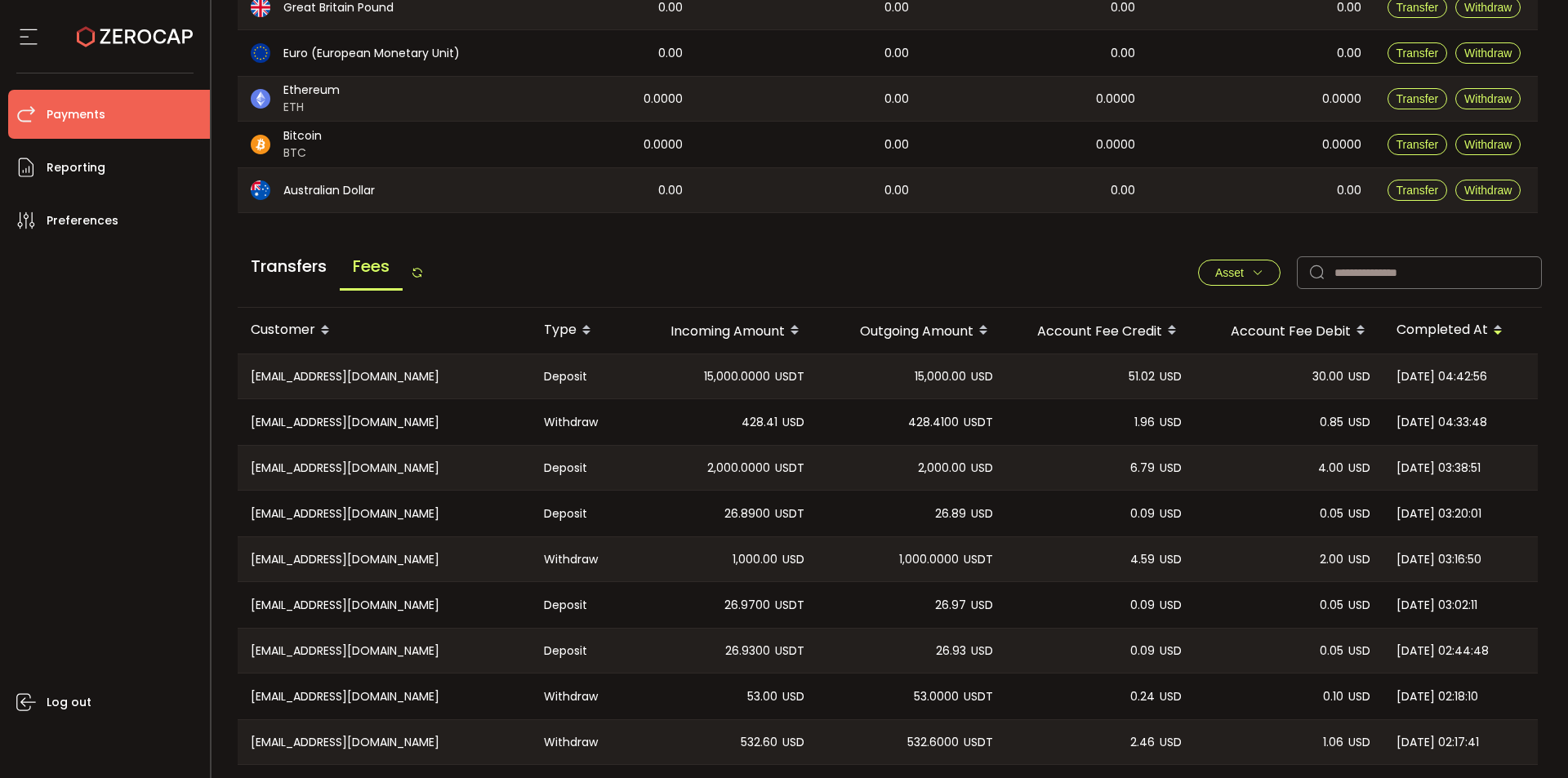
scroll to position [540, 0]
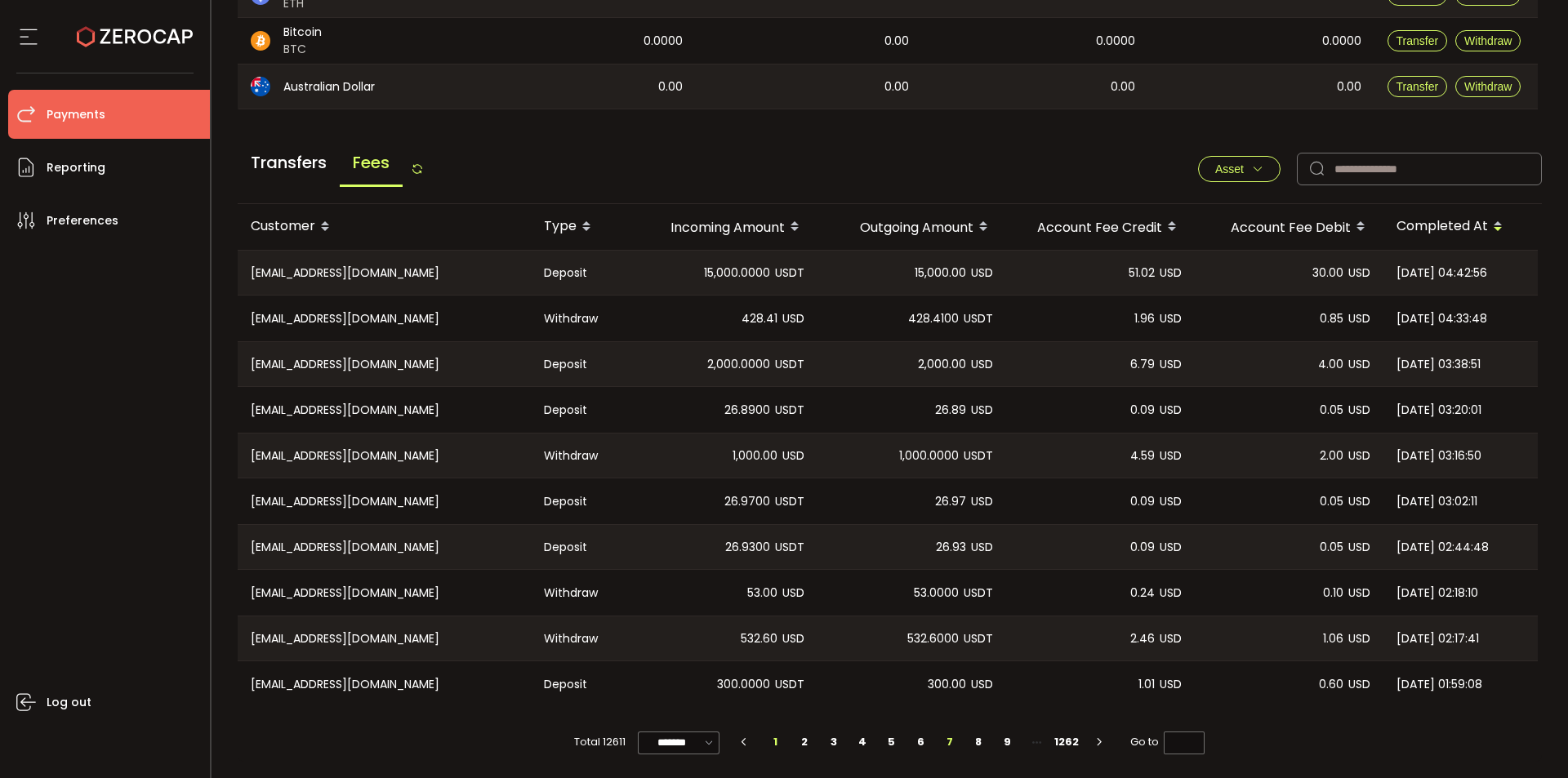
click at [957, 744] on li "7" at bounding box center [949, 742] width 29 height 23
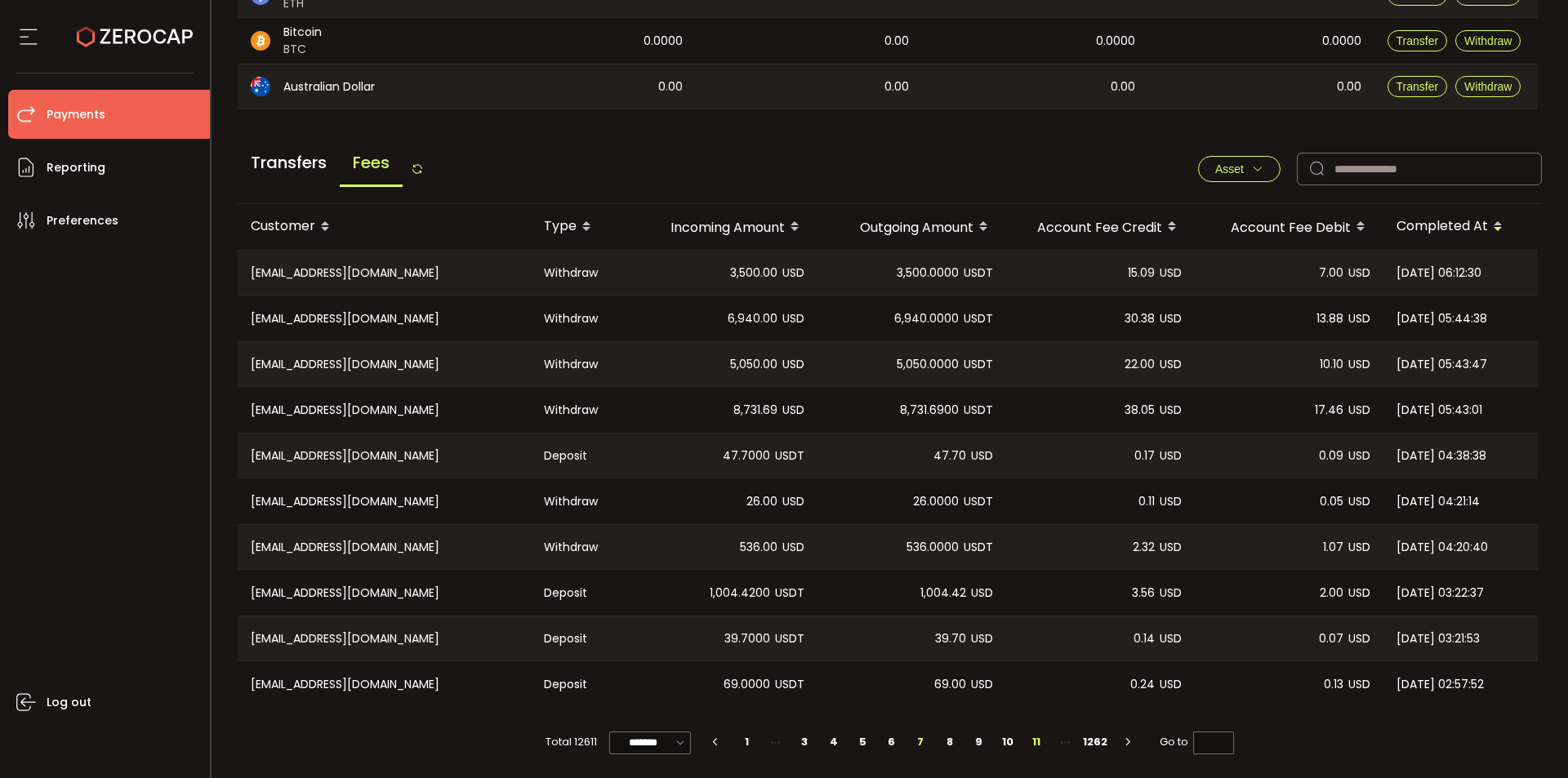
click at [1036, 740] on li "11" at bounding box center [1035, 742] width 29 height 23
type input "**"
click at [648, 744] on input "*******" at bounding box center [650, 743] width 81 height 23
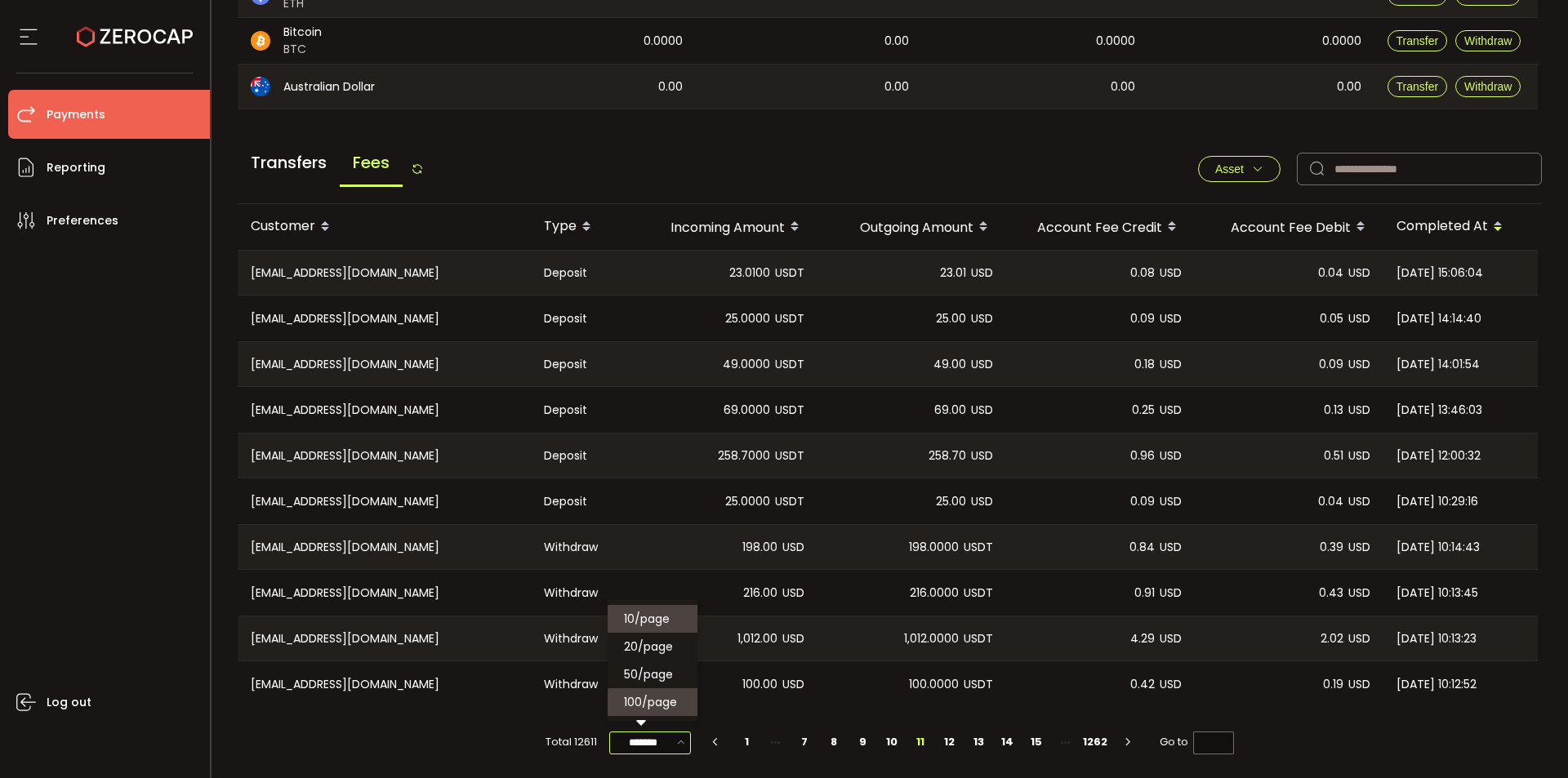
click at [663, 702] on span "100/page" at bounding box center [650, 702] width 53 height 16
type input "********"
type input "*"
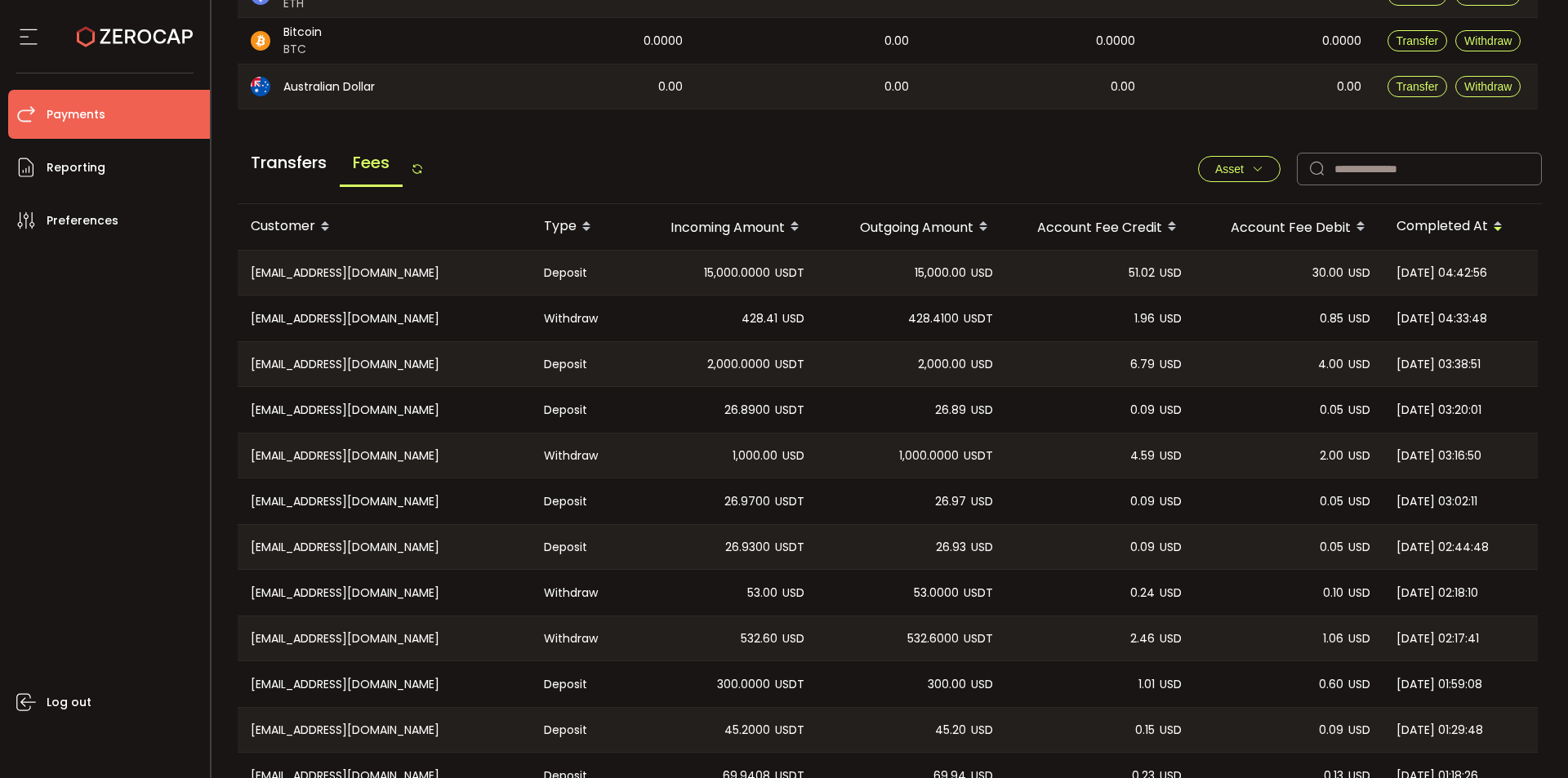
drag, startPoint x: 238, startPoint y: 220, endPoint x: 320, endPoint y: 224, distance: 82.1
drag, startPoint x: 250, startPoint y: 198, endPoint x: 787, endPoint y: 346, distance: 557.0
click at [560, 175] on div "Transfers Fees Asset EUR GBP USD Clear Apply" at bounding box center [890, 173] width 1305 height 62
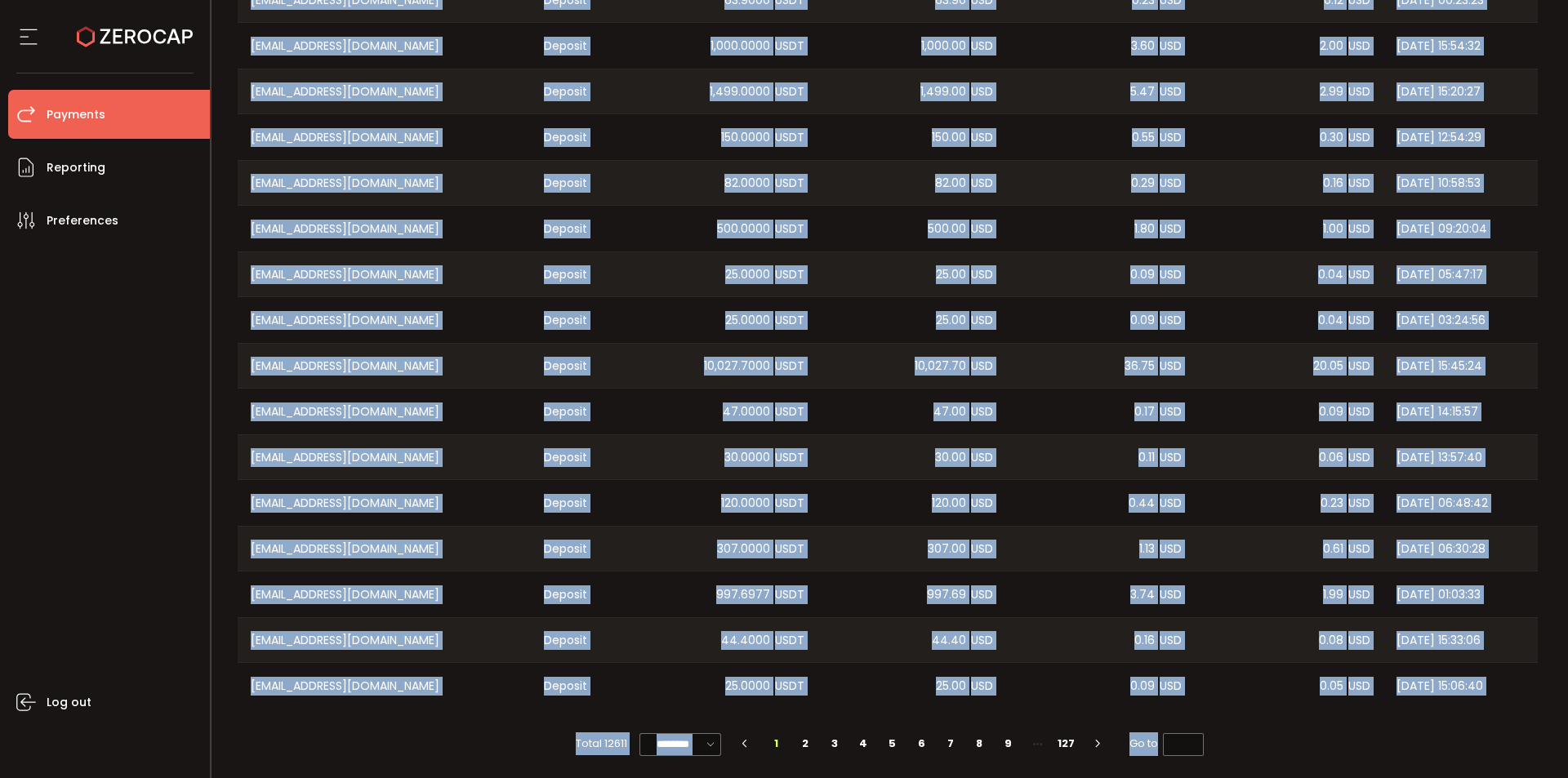
scroll to position [4655, 0]
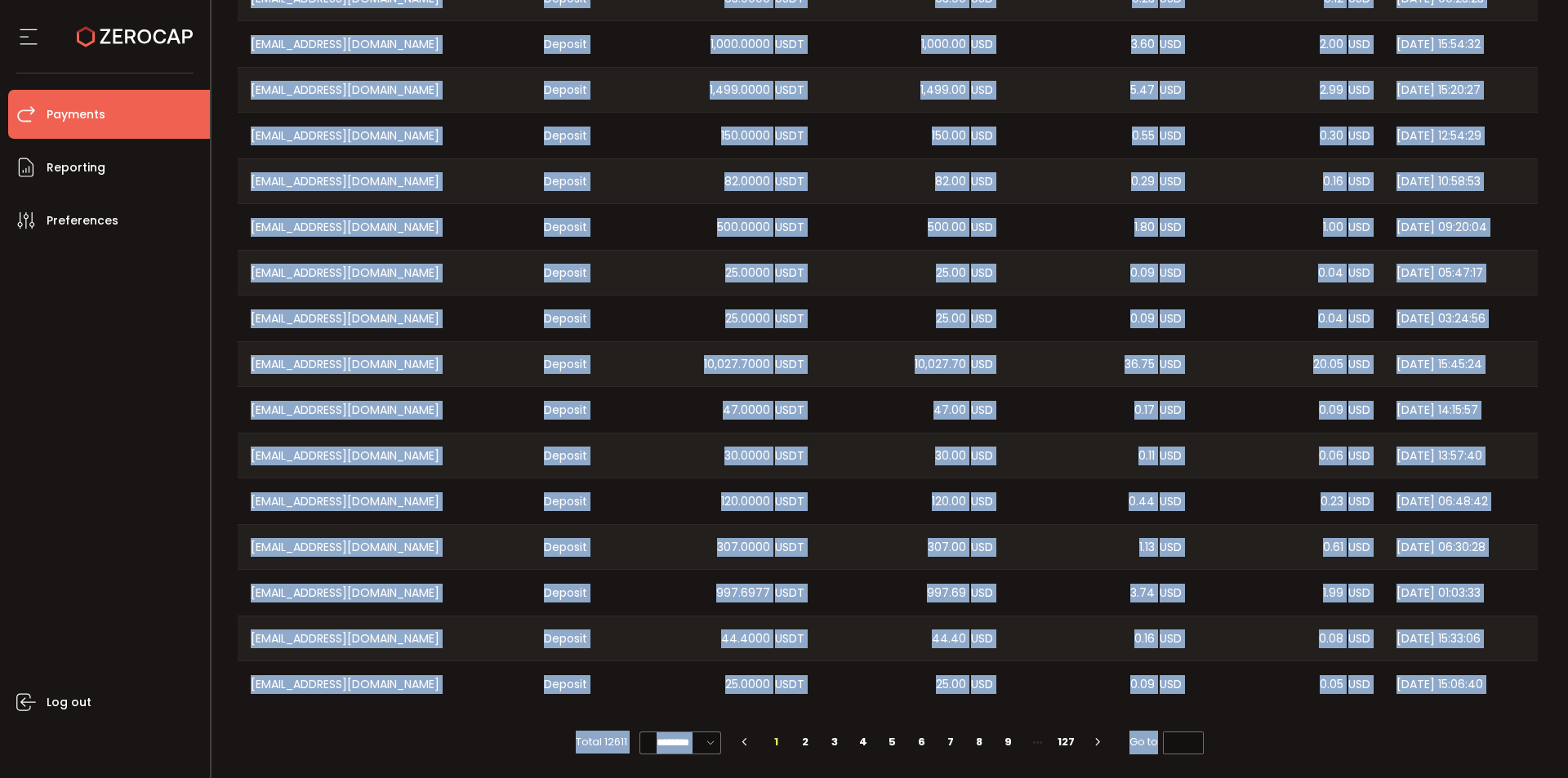
drag, startPoint x: 251, startPoint y: 273, endPoint x: 1514, endPoint y: 679, distance: 1326.7
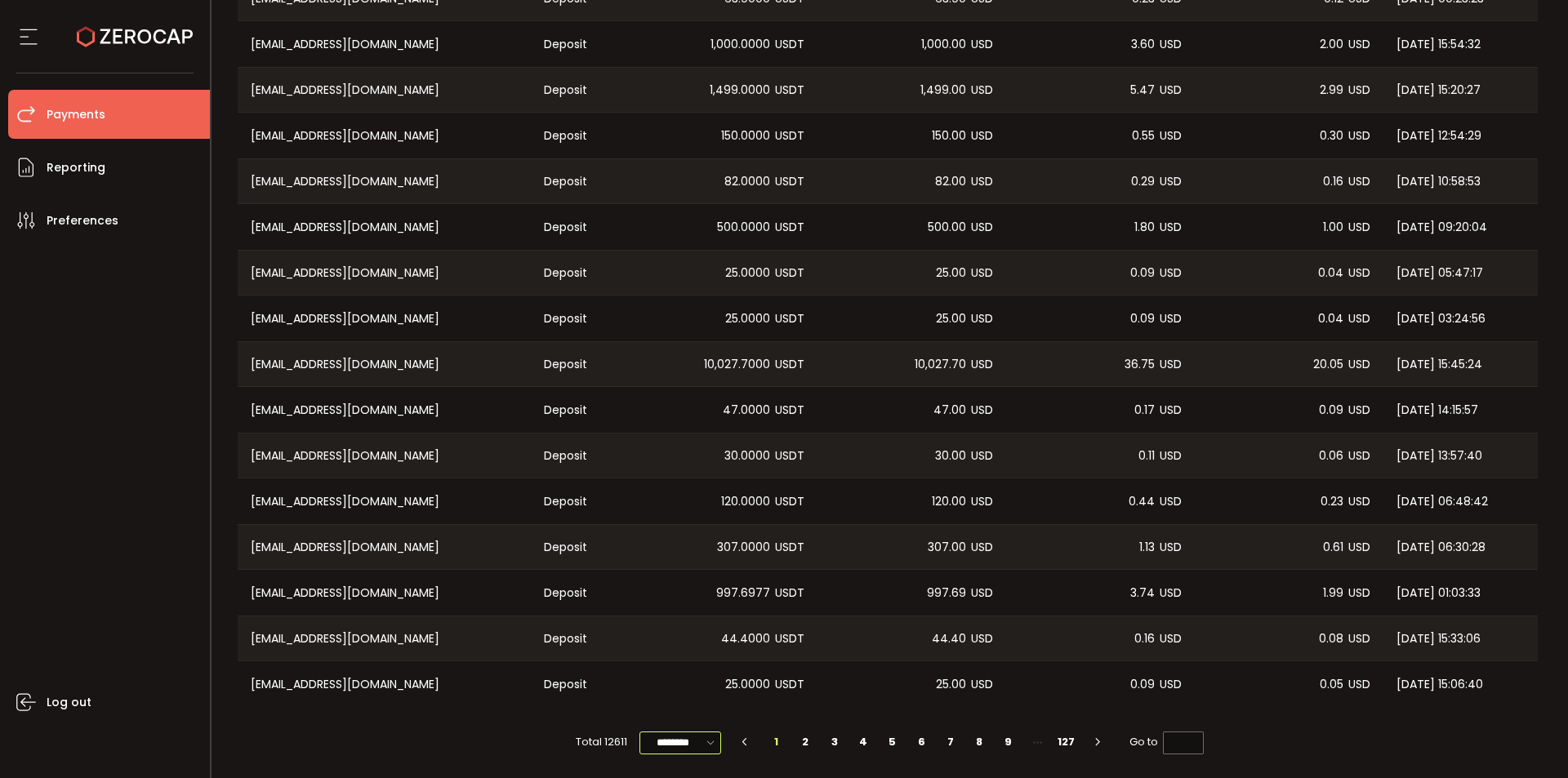
click at [699, 741] on input "********" at bounding box center [680, 743] width 81 height 23
click at [499, 689] on div "[EMAIL_ADDRESS][DOMAIN_NAME]" at bounding box center [384, 684] width 293 height 46
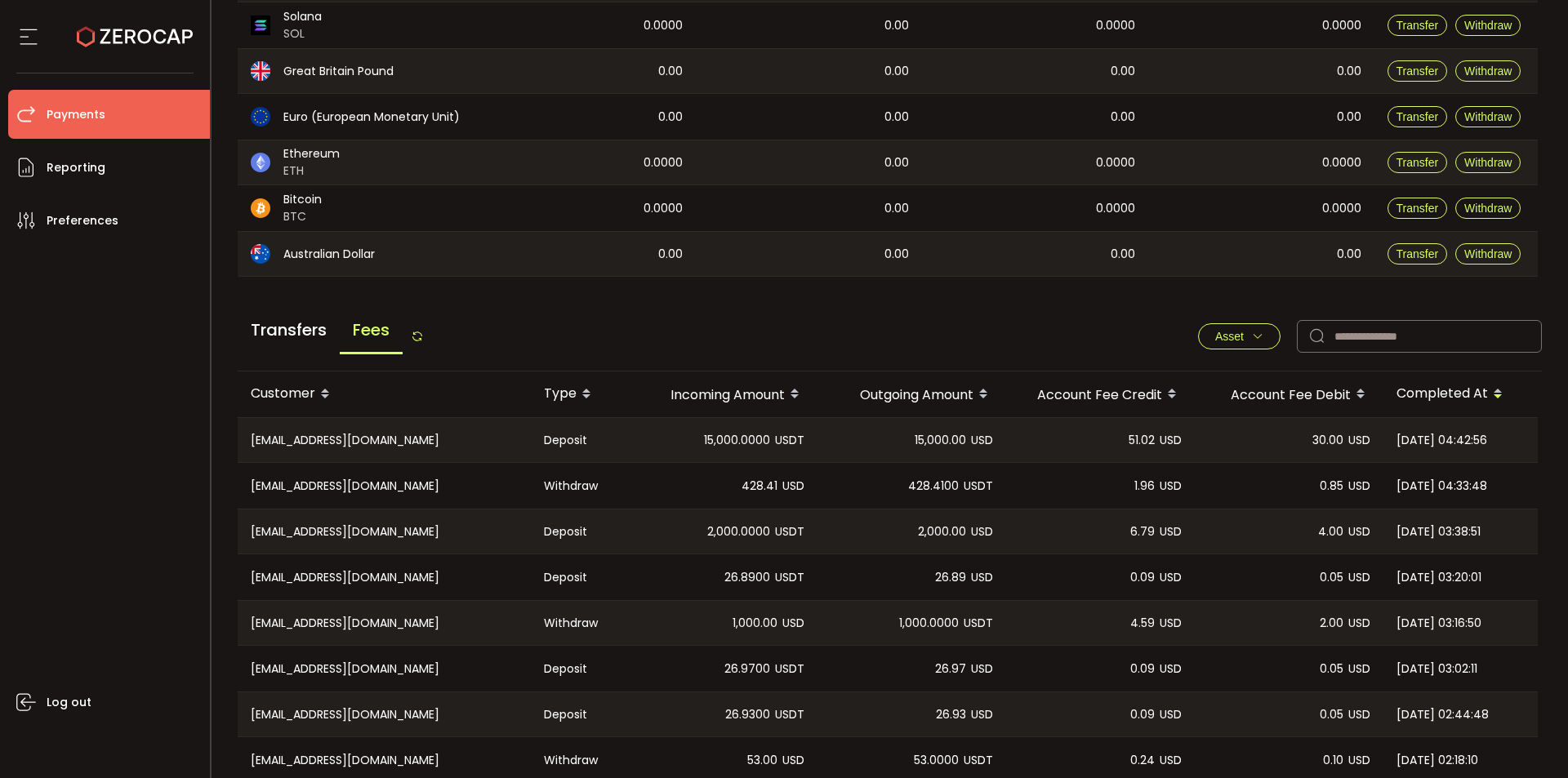
scroll to position [405, 0]
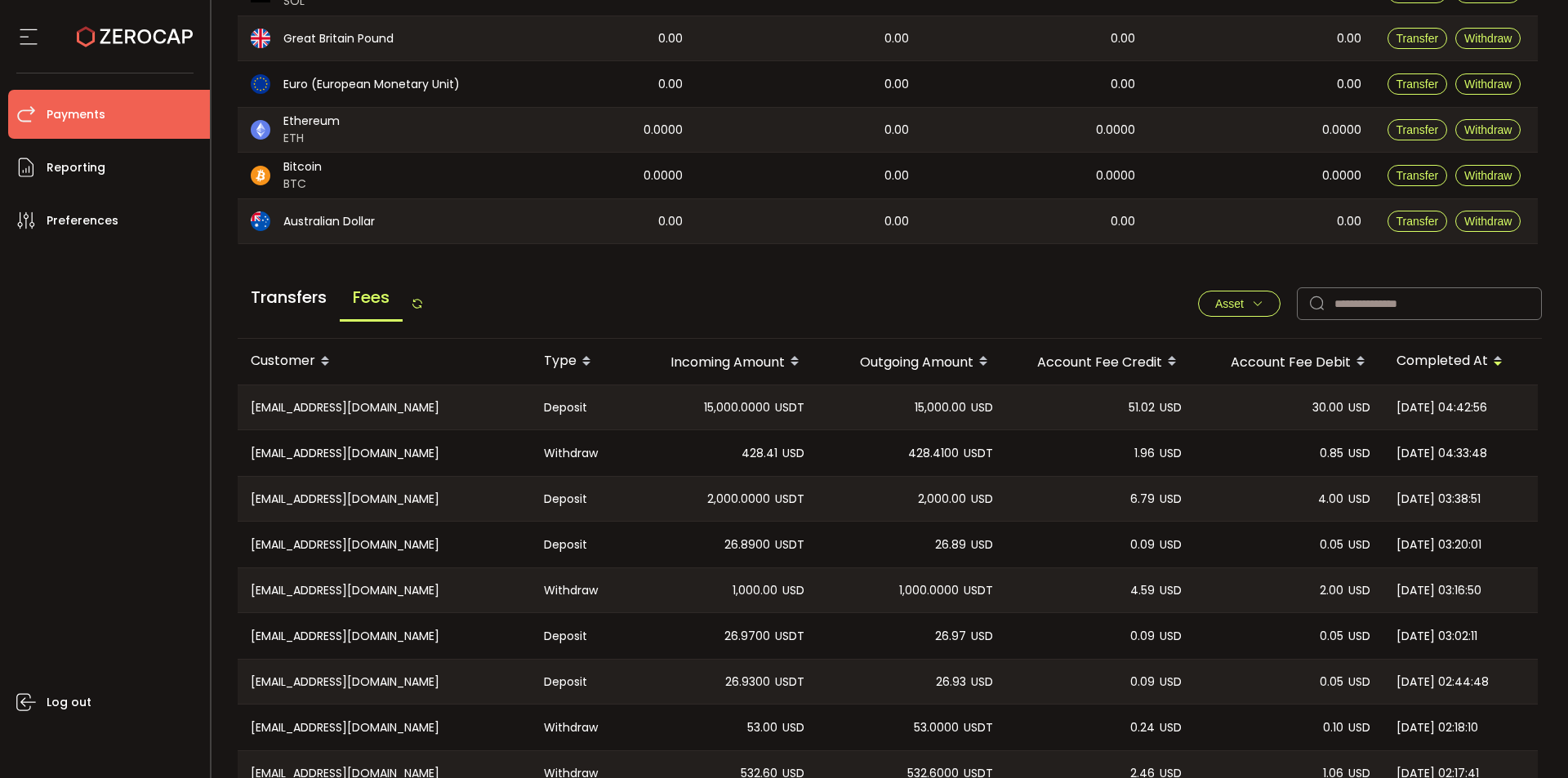
drag, startPoint x: 1376, startPoint y: 653, endPoint x: 230, endPoint y: 403, distance: 1173.0
copy table "[EMAIL_ADDRESS][DOMAIN_NAME] Deposit 15,000.0000 USDT 15,000.00 USD 51.02 USD 3…"
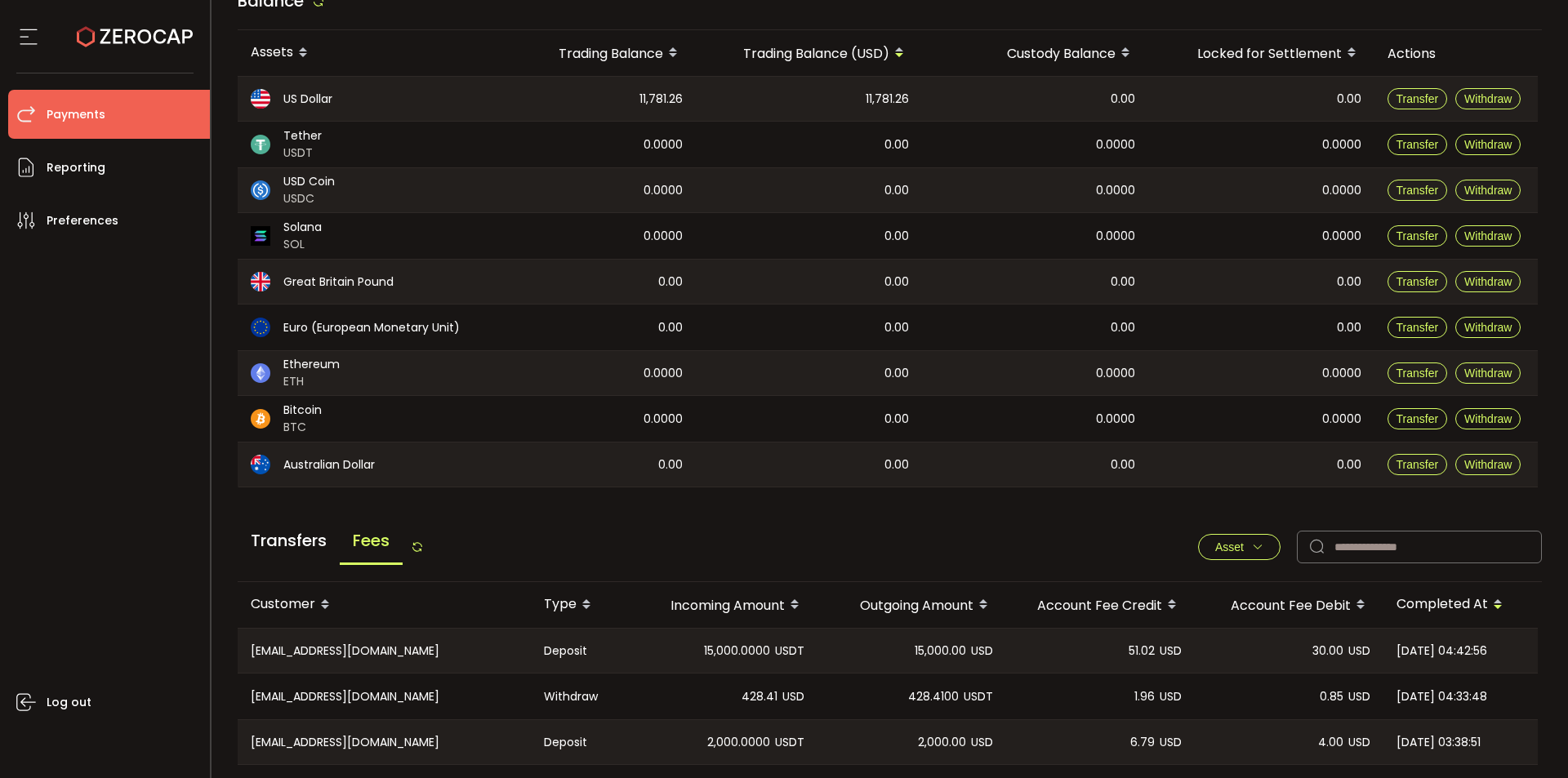
scroll to position [0, 0]
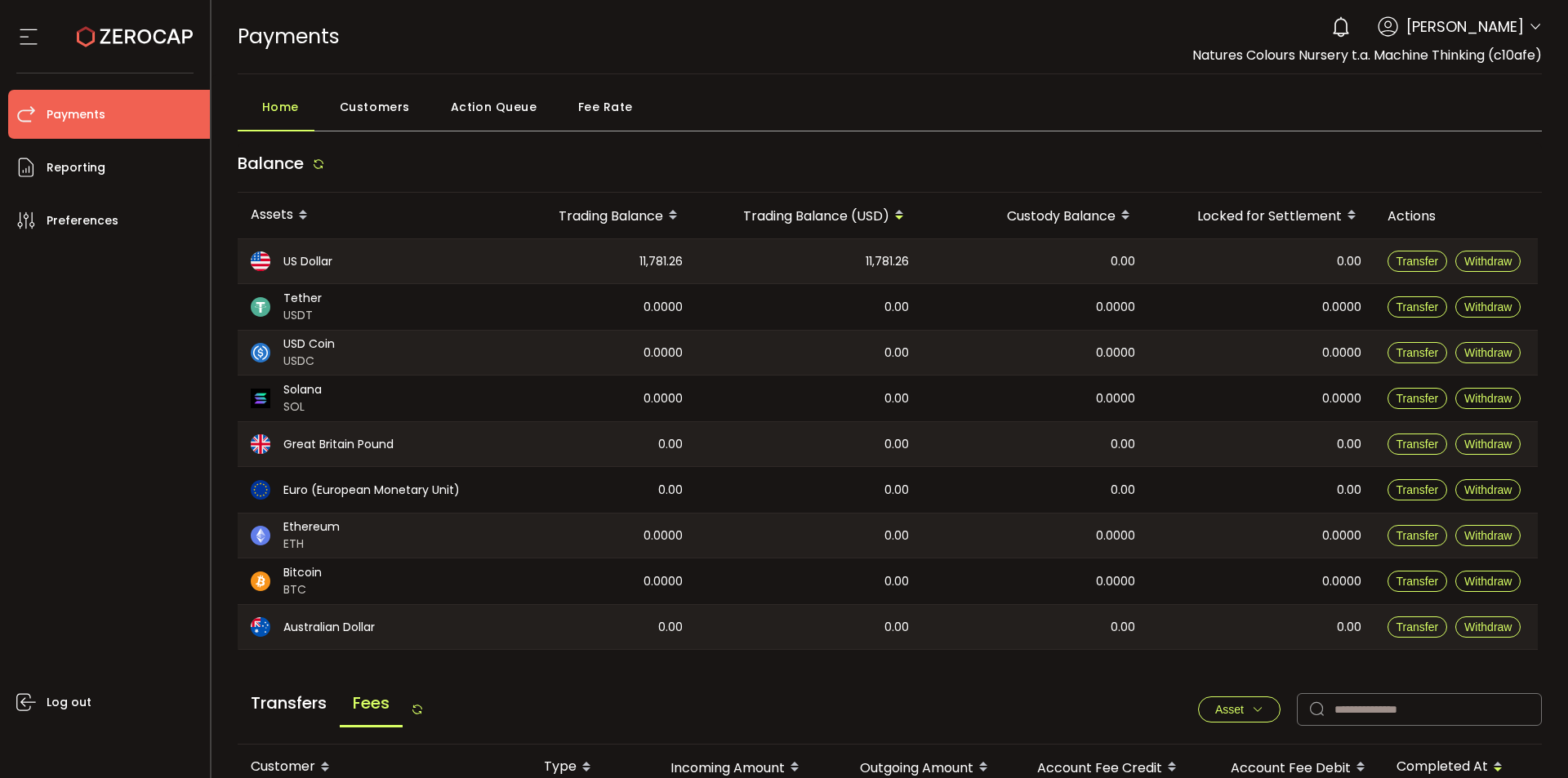
click at [590, 121] on span "Fee Rate" at bounding box center [605, 107] width 55 height 33
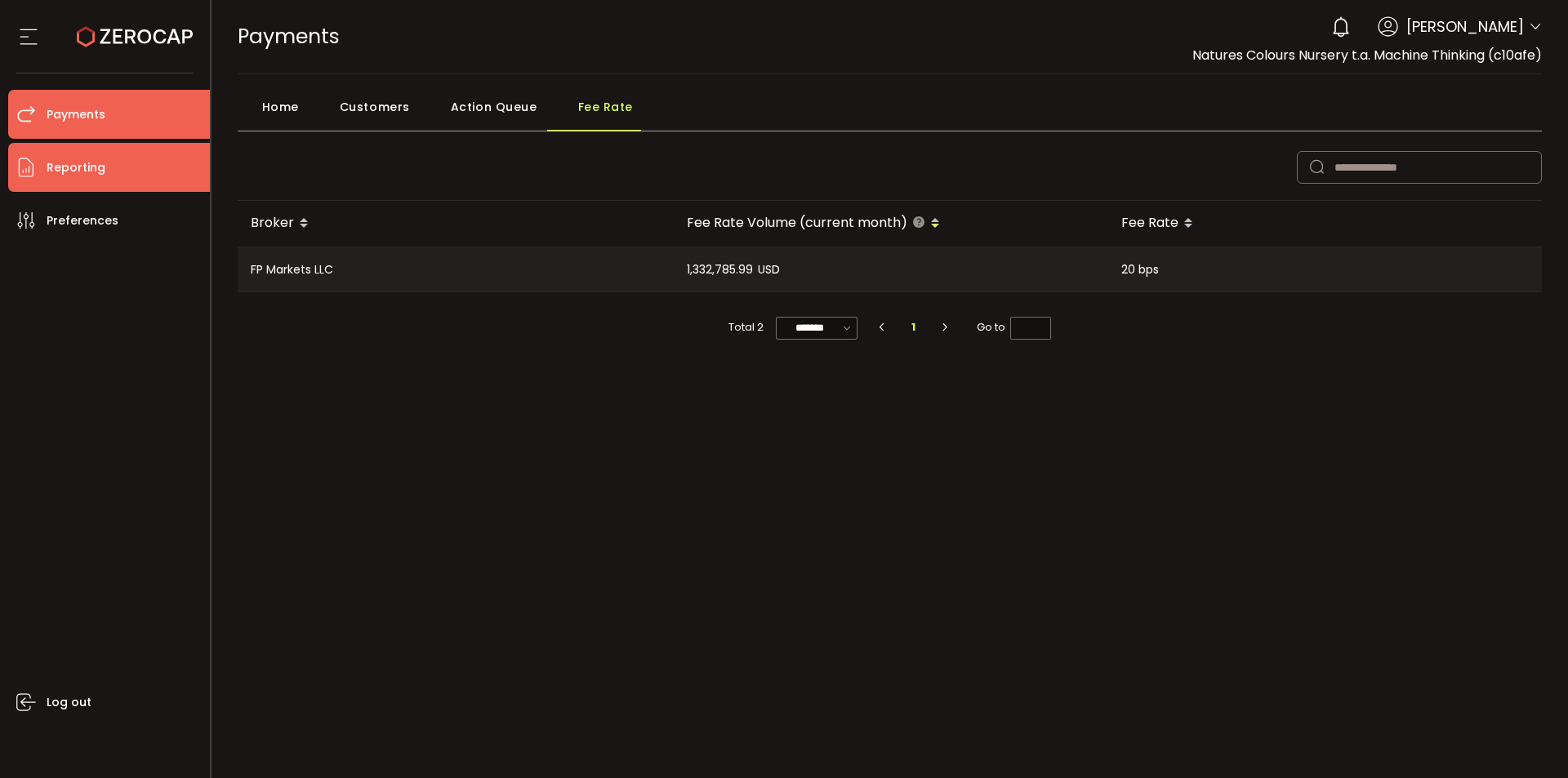
click at [104, 188] on li "Reporting" at bounding box center [109, 167] width 201 height 49
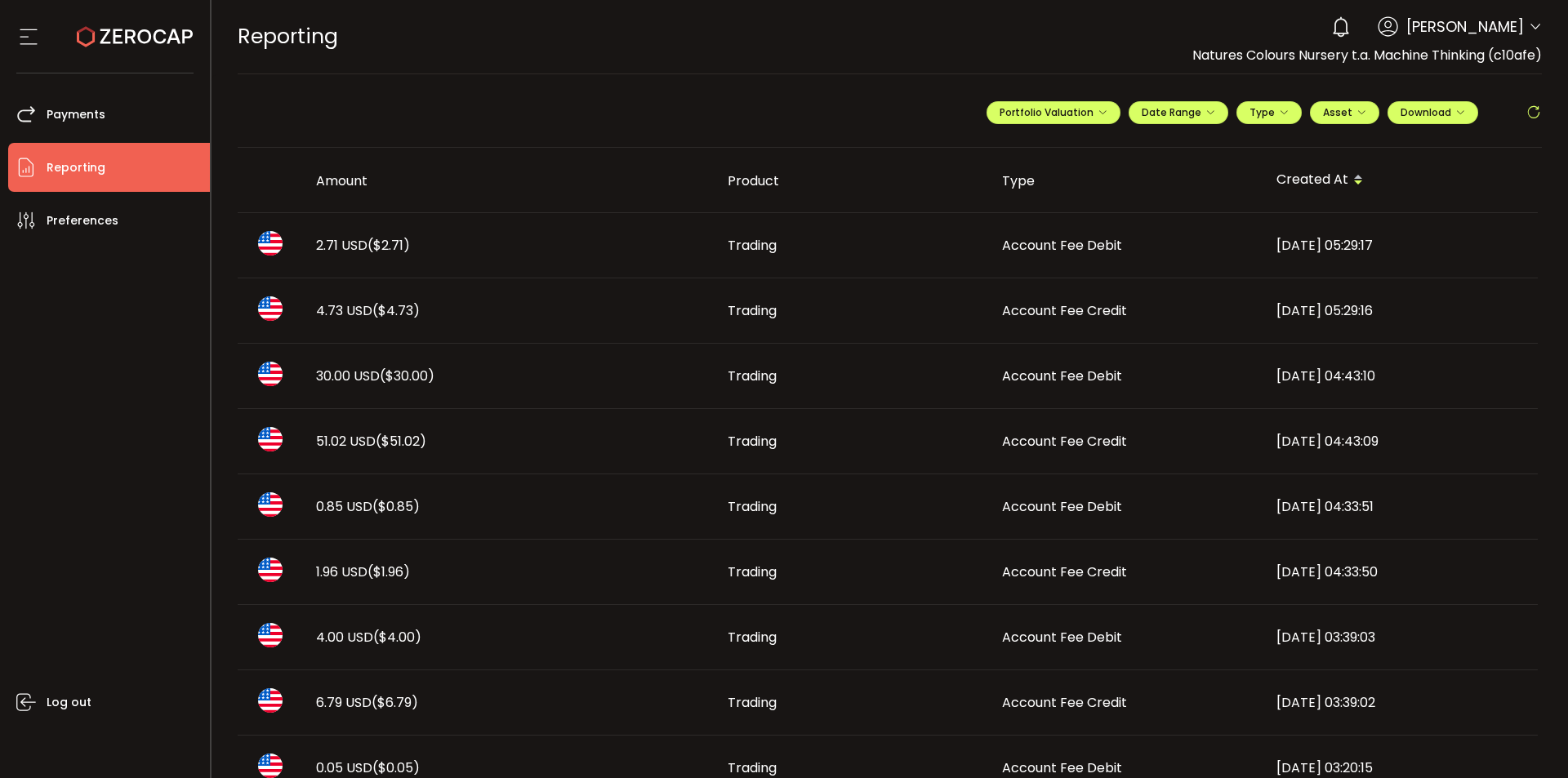
click at [1481, 27] on span "[PERSON_NAME]" at bounding box center [1465, 26] width 117 height 22
click at [134, 104] on li "Payments" at bounding box center [109, 114] width 201 height 49
